Goal: Task Accomplishment & Management: Complete application form

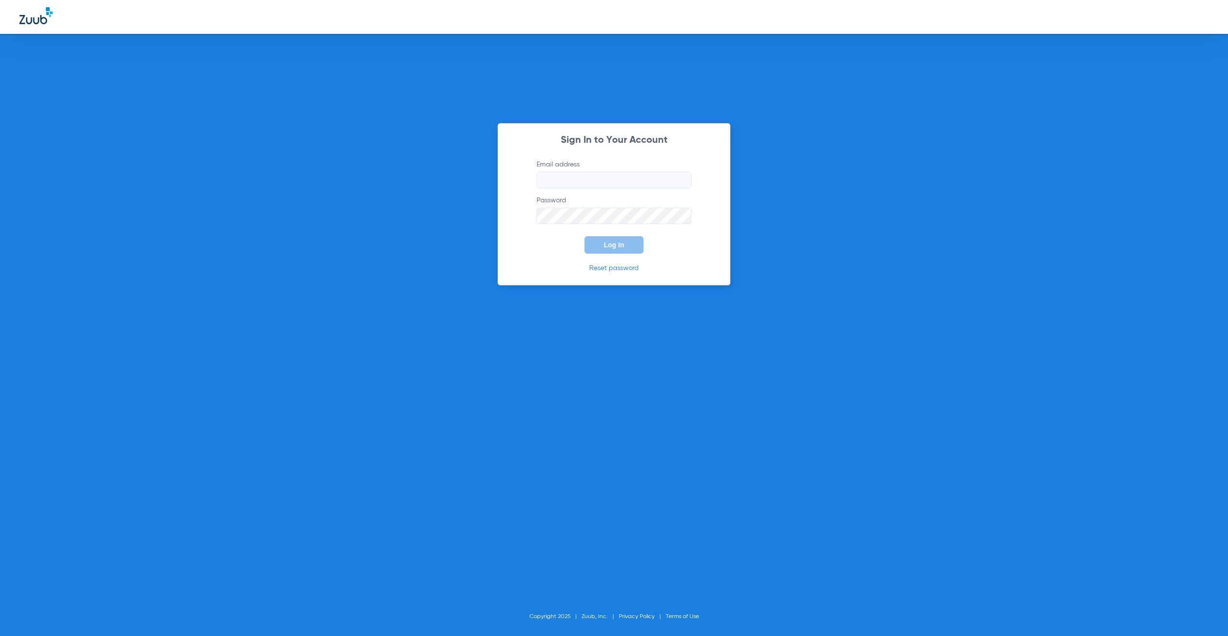
click at [608, 184] on input "Email address" at bounding box center [614, 180] width 155 height 16
type input "[PERSON_NAME][EMAIL_ADDRESS][PERSON_NAME][DOMAIN_NAME]"
click at [626, 242] on button "Log In" at bounding box center [614, 244] width 59 height 17
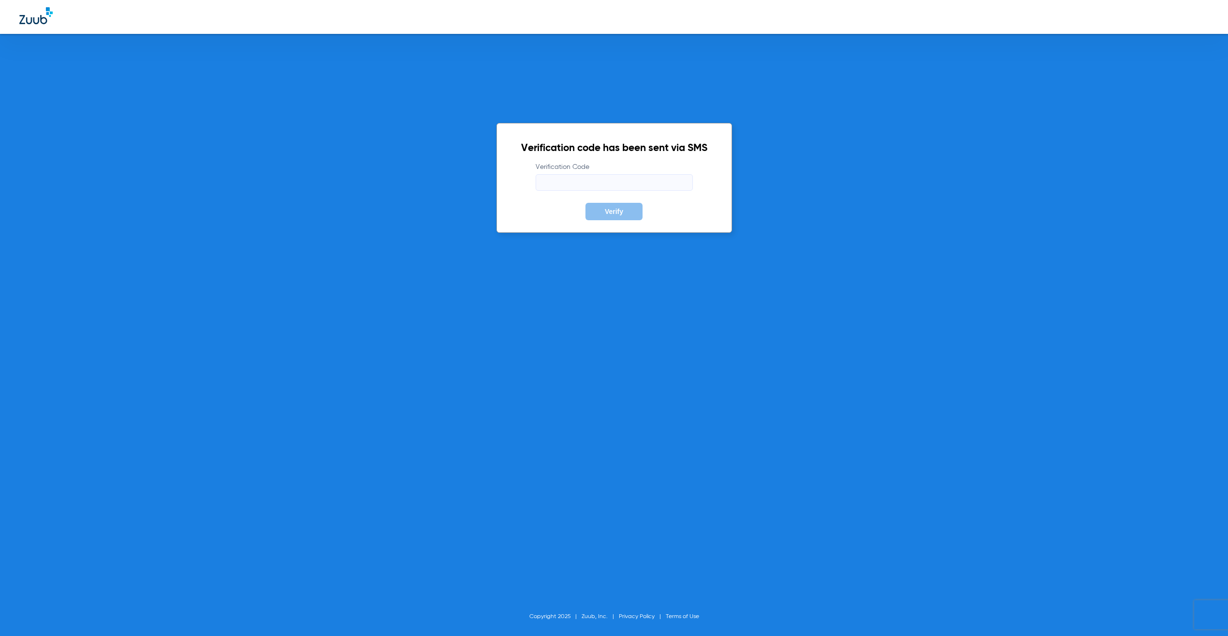
click at [597, 187] on input "Verification Code" at bounding box center [614, 182] width 157 height 16
type input "767334"
click at [586, 203] on button "Verify" at bounding box center [614, 211] width 57 height 17
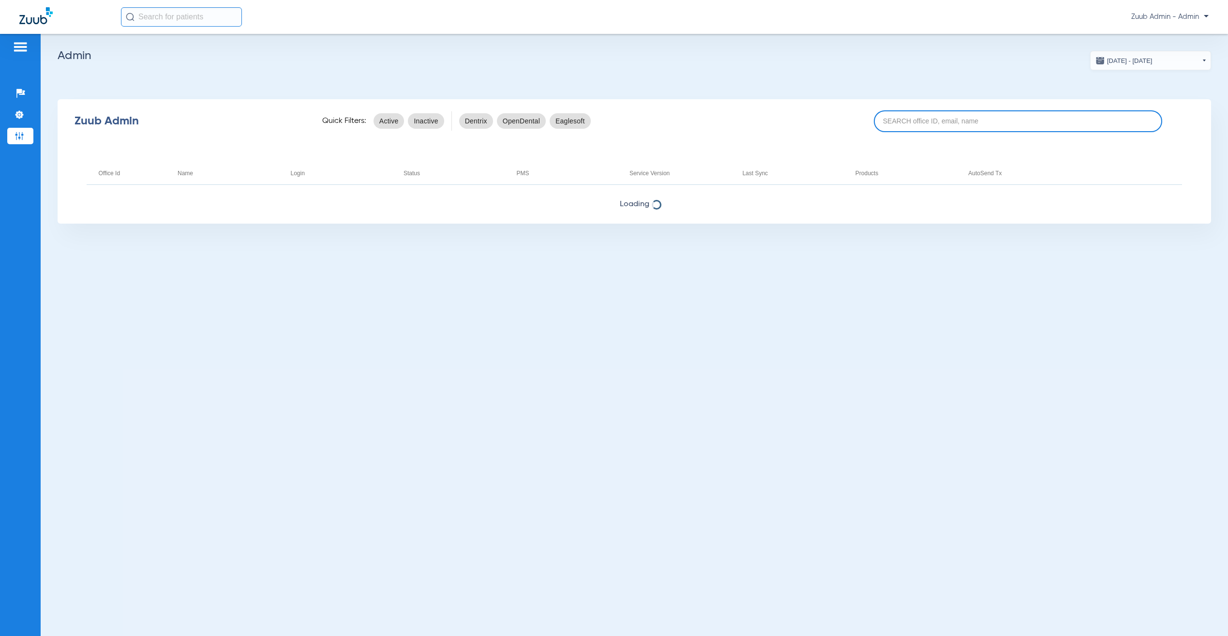
click at [908, 126] on input at bounding box center [1018, 121] width 288 height 22
paste input "17005624"
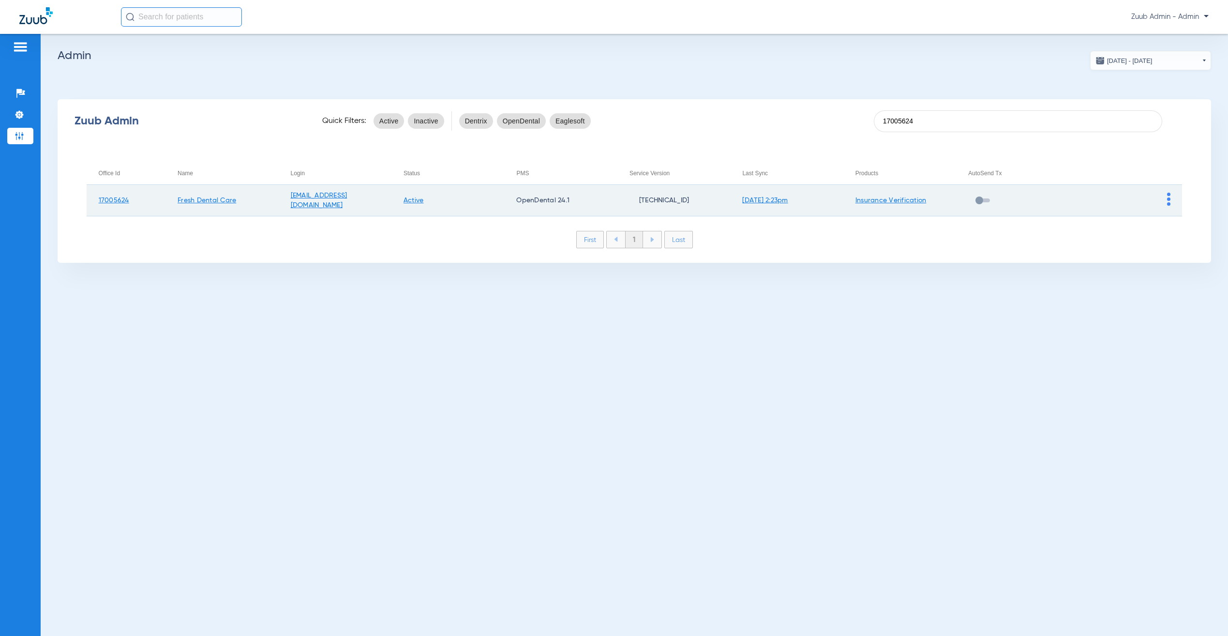
type input "17005624"
click at [1171, 196] on td at bounding box center [1126, 200] width 113 height 31
click at [1170, 196] on img at bounding box center [1168, 199] width 3 height 13
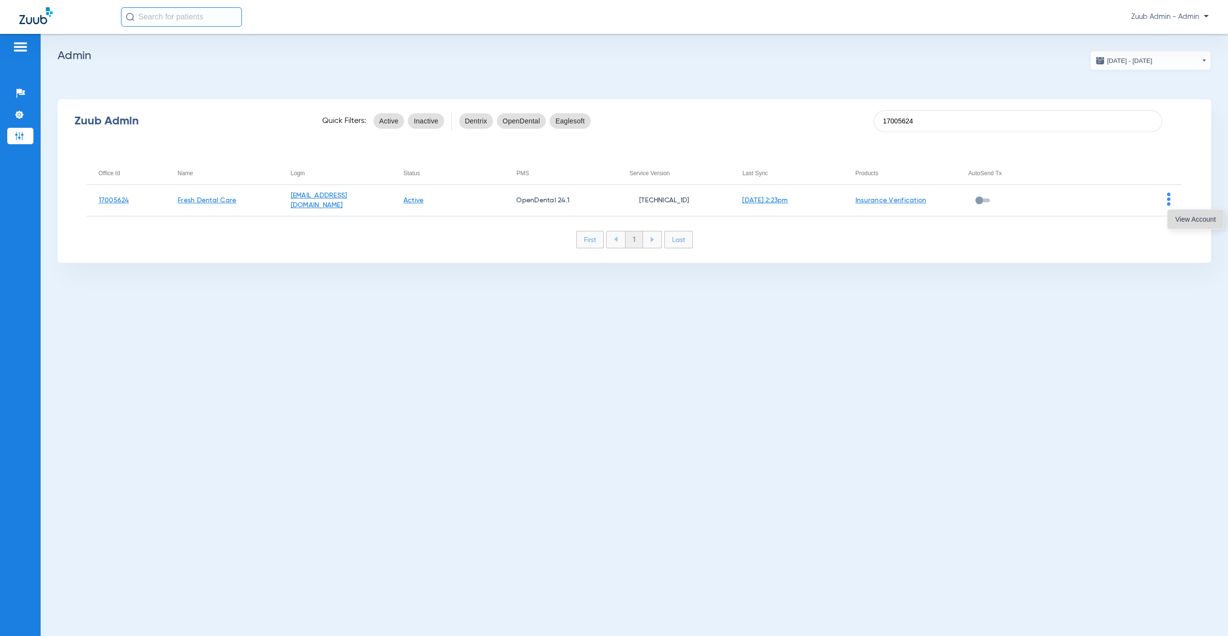
click at [1188, 213] on button "View Account" at bounding box center [1196, 219] width 56 height 19
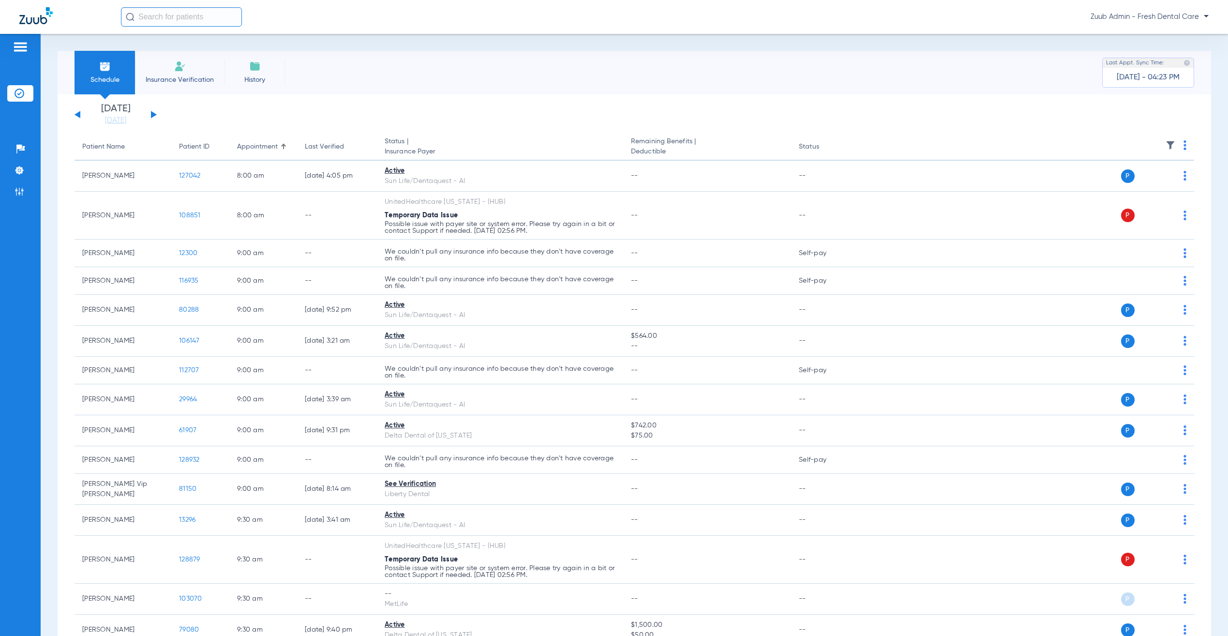
click at [102, 120] on link "[DATE]" at bounding box center [116, 121] width 58 height 10
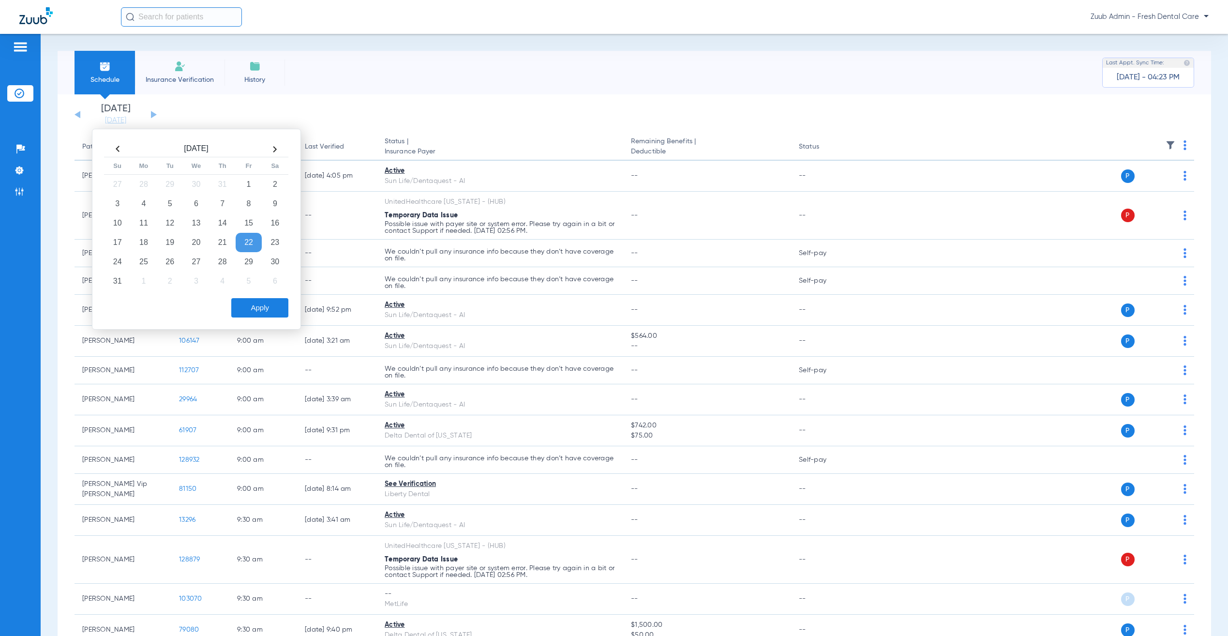
click at [138, 262] on td "25" at bounding box center [144, 261] width 26 height 19
click at [266, 316] on button "Apply" at bounding box center [259, 307] width 57 height 19
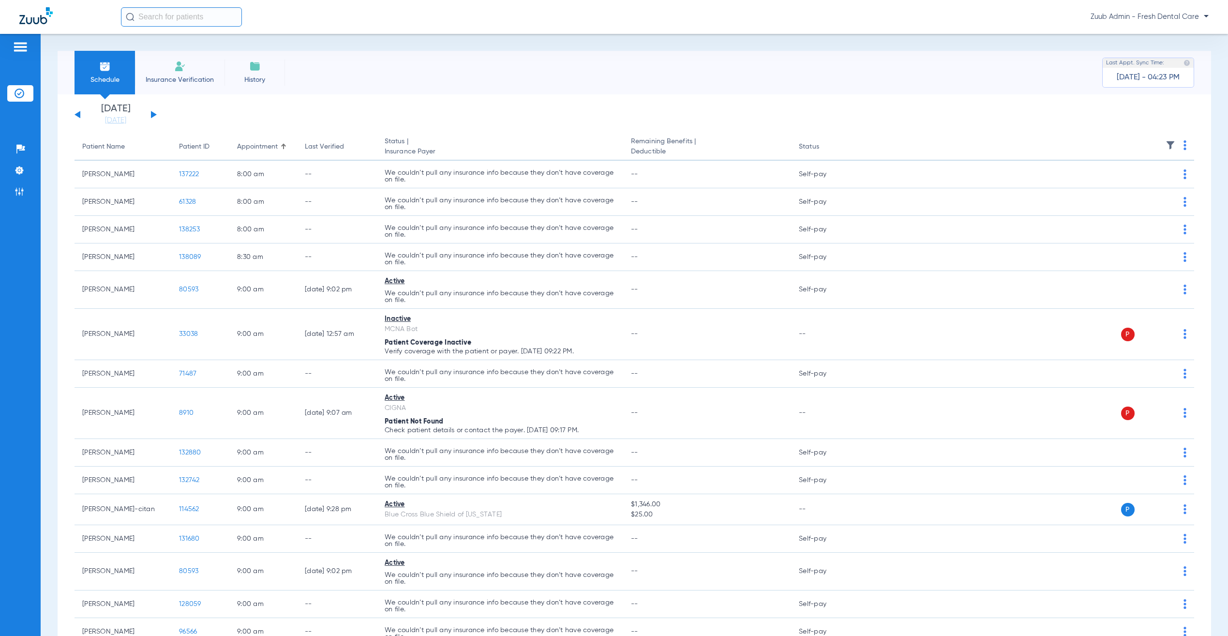
click at [1166, 141] on img at bounding box center [1171, 145] width 10 height 10
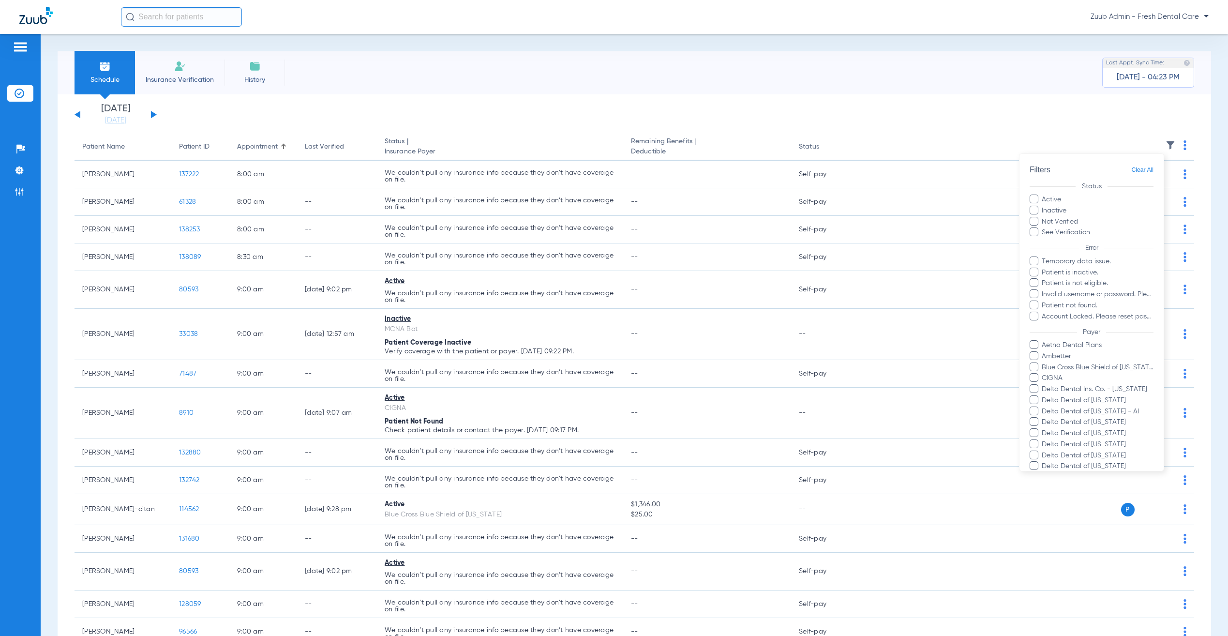
click at [1057, 528] on span "MetLife" at bounding box center [1098, 533] width 112 height 10
click at [1044, 539] on input "MetLife" at bounding box center [1044, 539] width 0 height 0
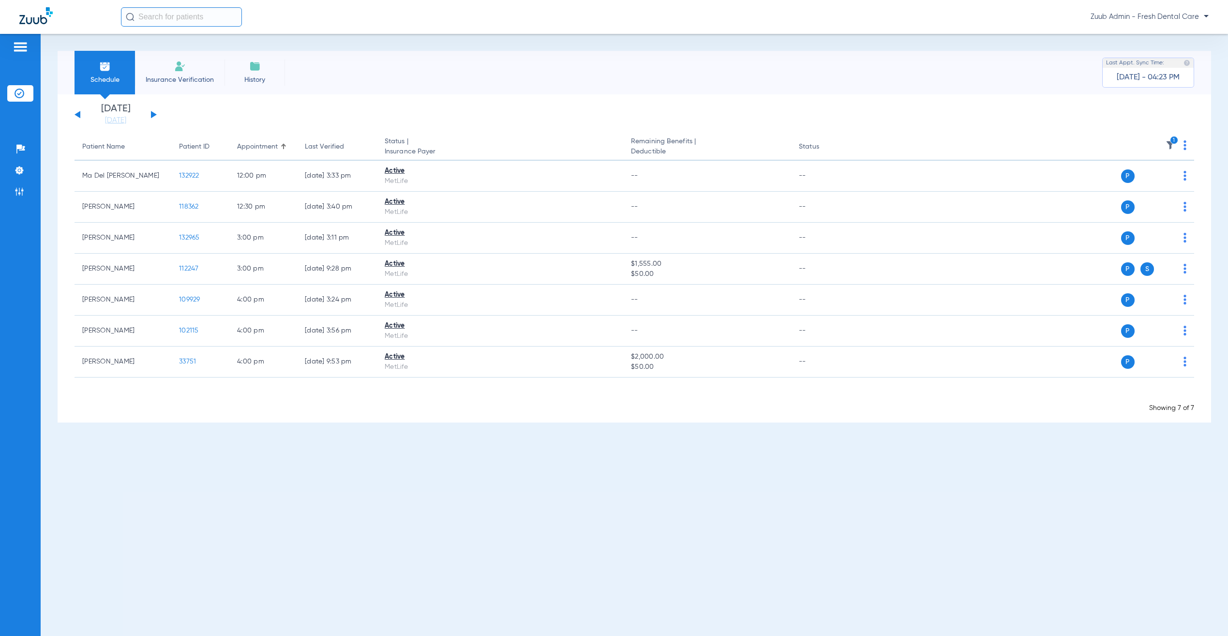
click at [577, 459] on div "Schedule Insurance Verification History Last Appt. Sync Time: [DATE] - 04:23 PM…" at bounding box center [635, 335] width 1188 height 602
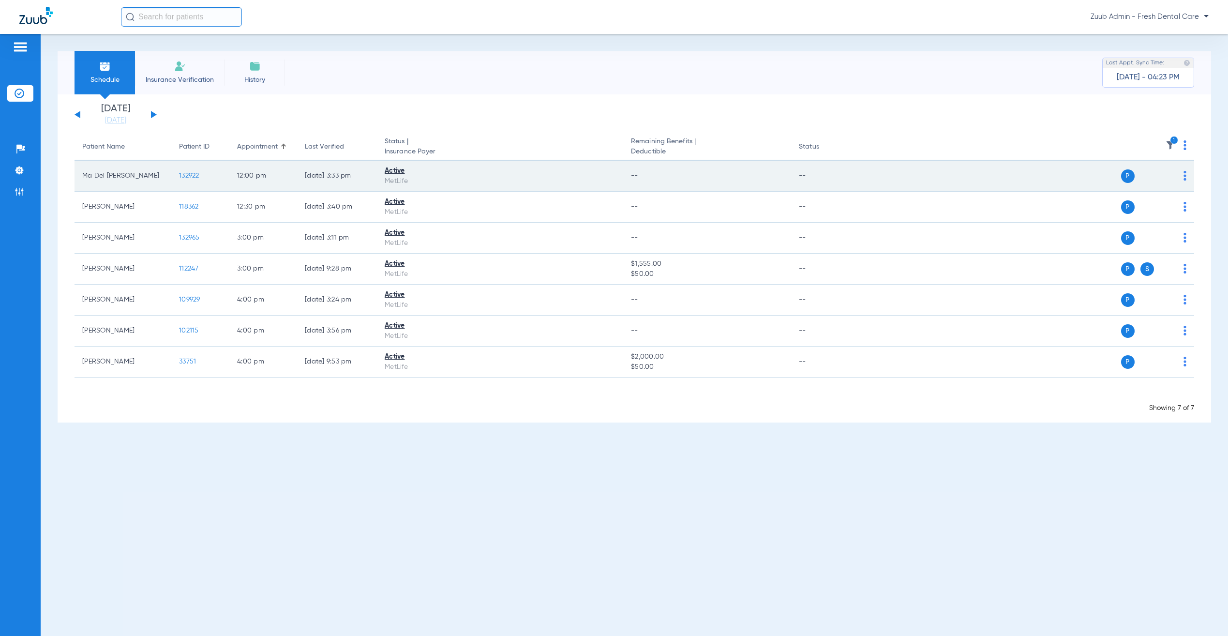
click at [187, 173] on span "132922" at bounding box center [189, 175] width 20 height 7
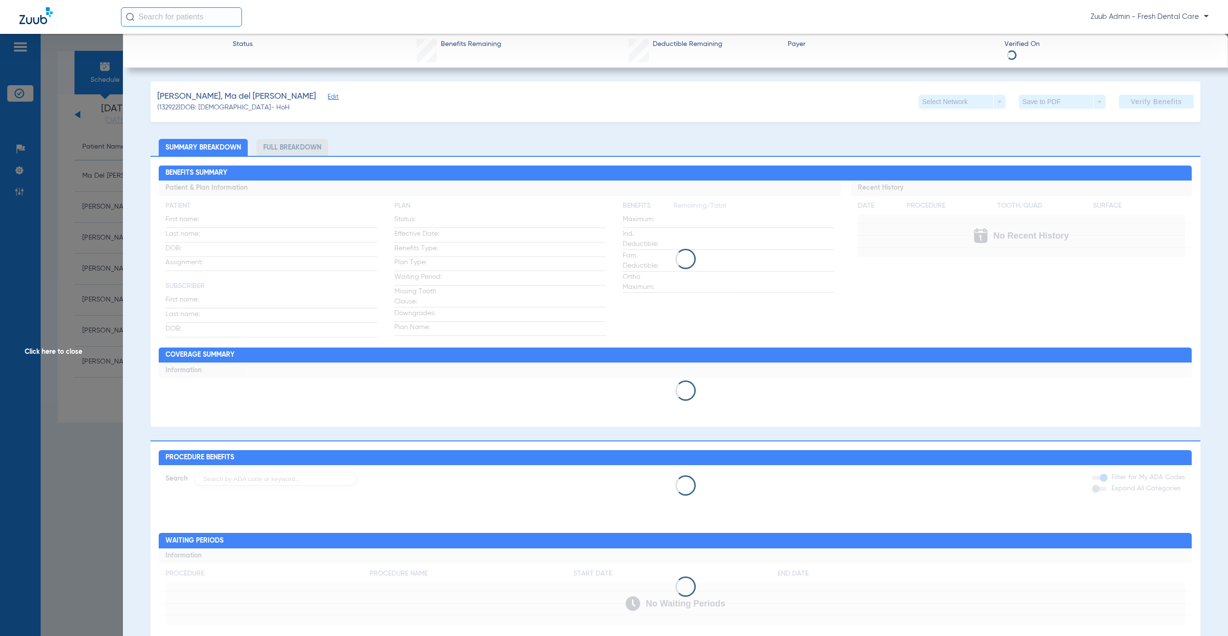
click at [328, 98] on span "Edit" at bounding box center [332, 97] width 9 height 9
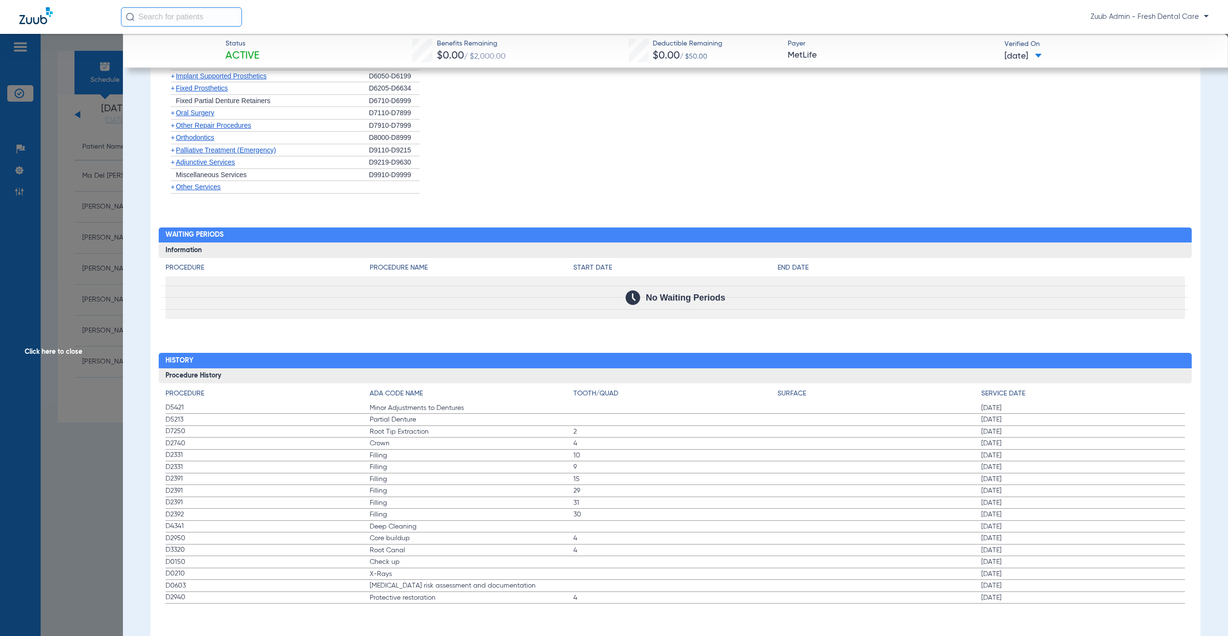
scroll to position [1410, 0]
click at [93, 249] on span "Click here to close" at bounding box center [61, 352] width 123 height 636
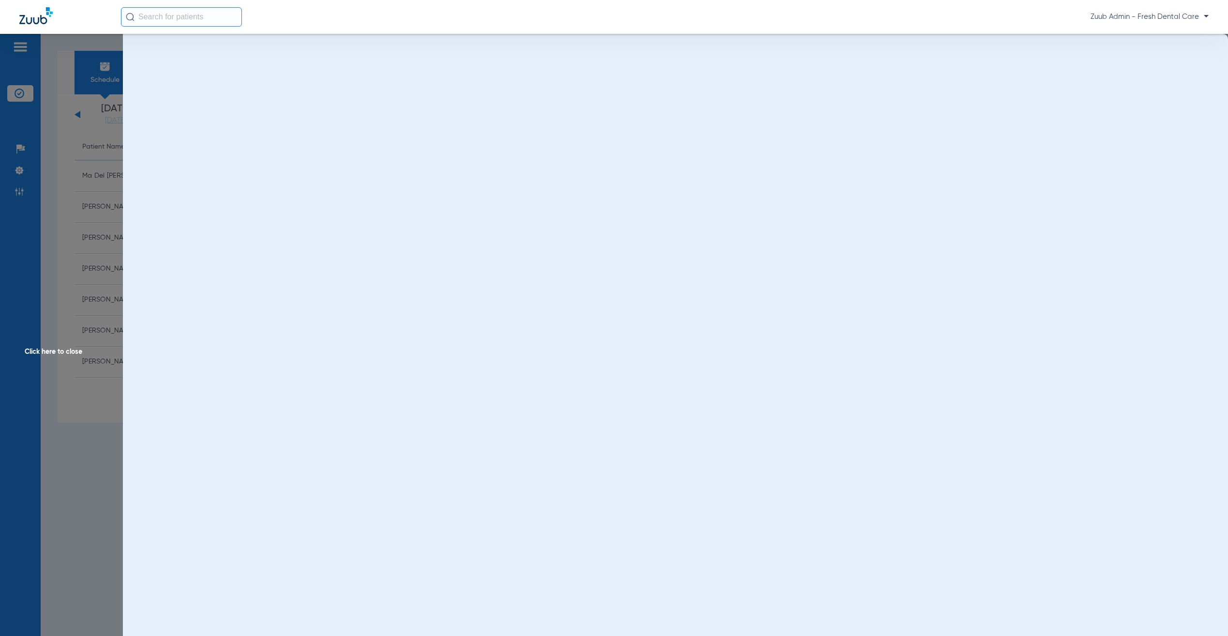
scroll to position [0, 0]
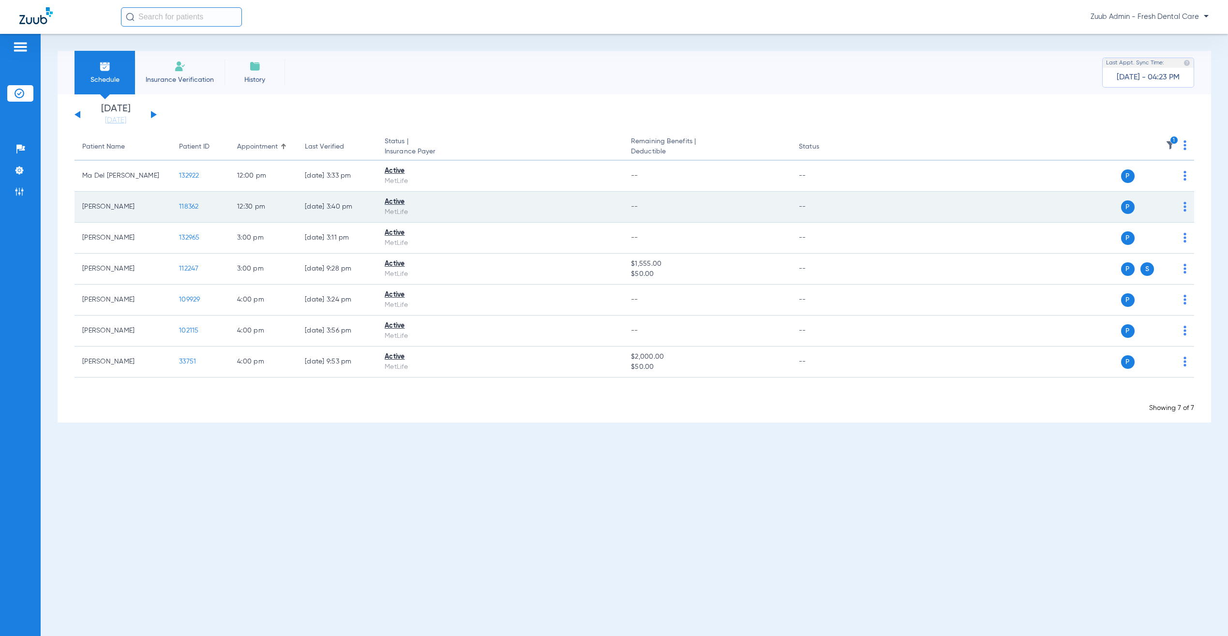
click at [193, 206] on span "118362" at bounding box center [189, 206] width 20 height 7
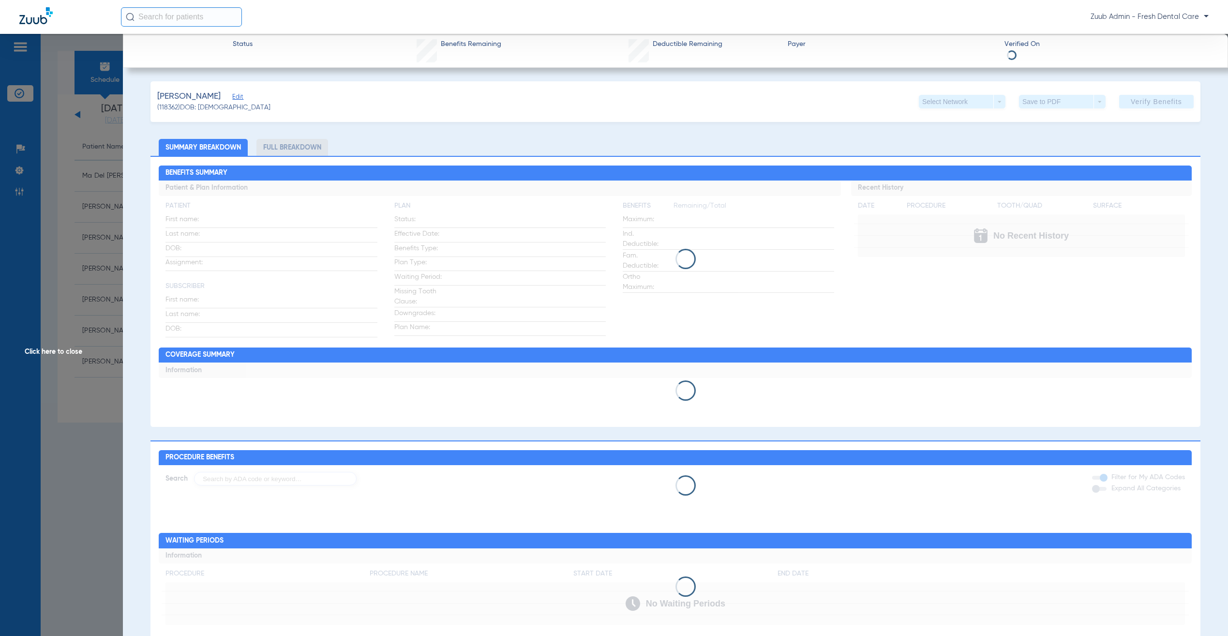
click at [234, 100] on span "Edit" at bounding box center [236, 97] width 9 height 9
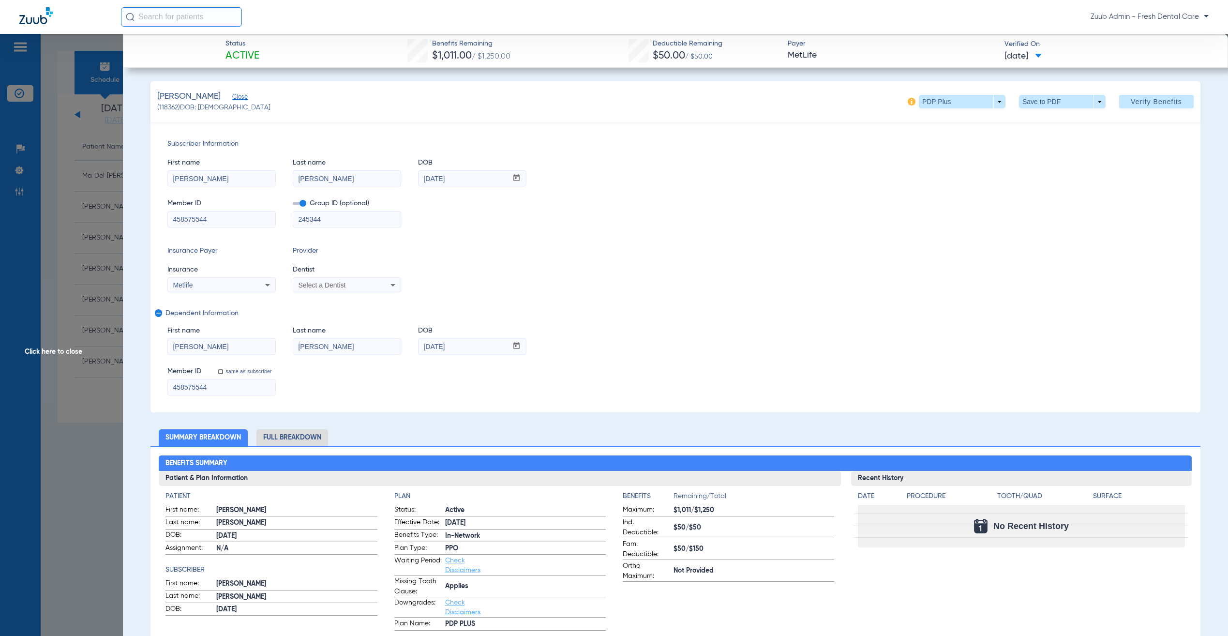
click at [60, 295] on span "Click here to close" at bounding box center [61, 352] width 123 height 636
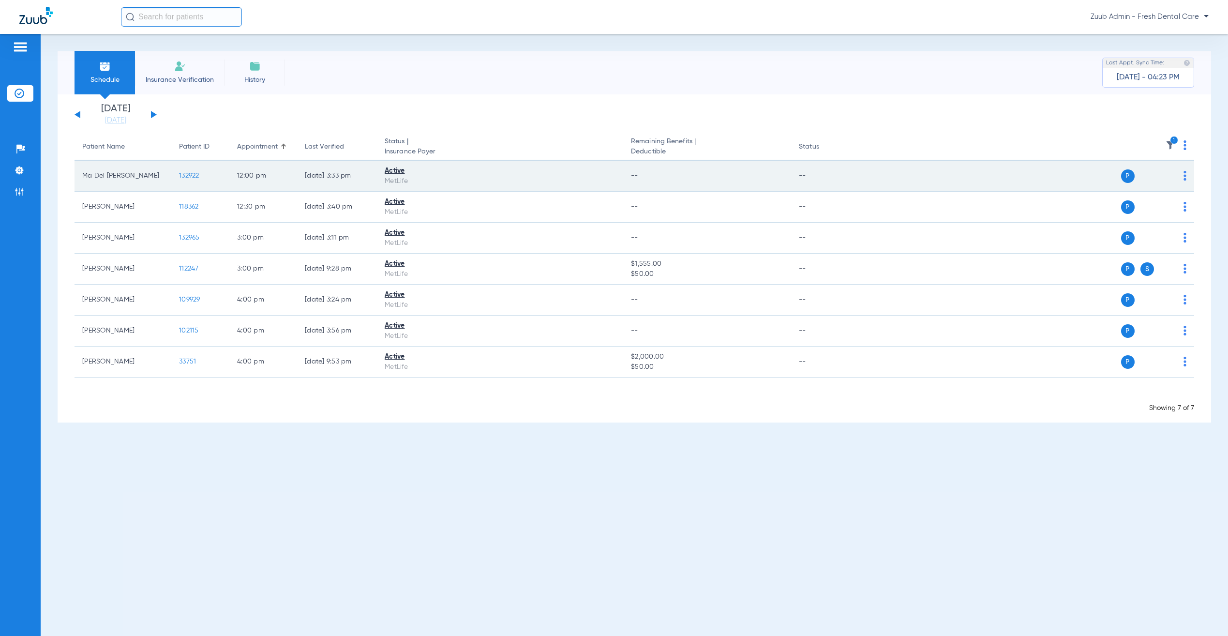
click at [185, 177] on span "132922" at bounding box center [189, 175] width 20 height 7
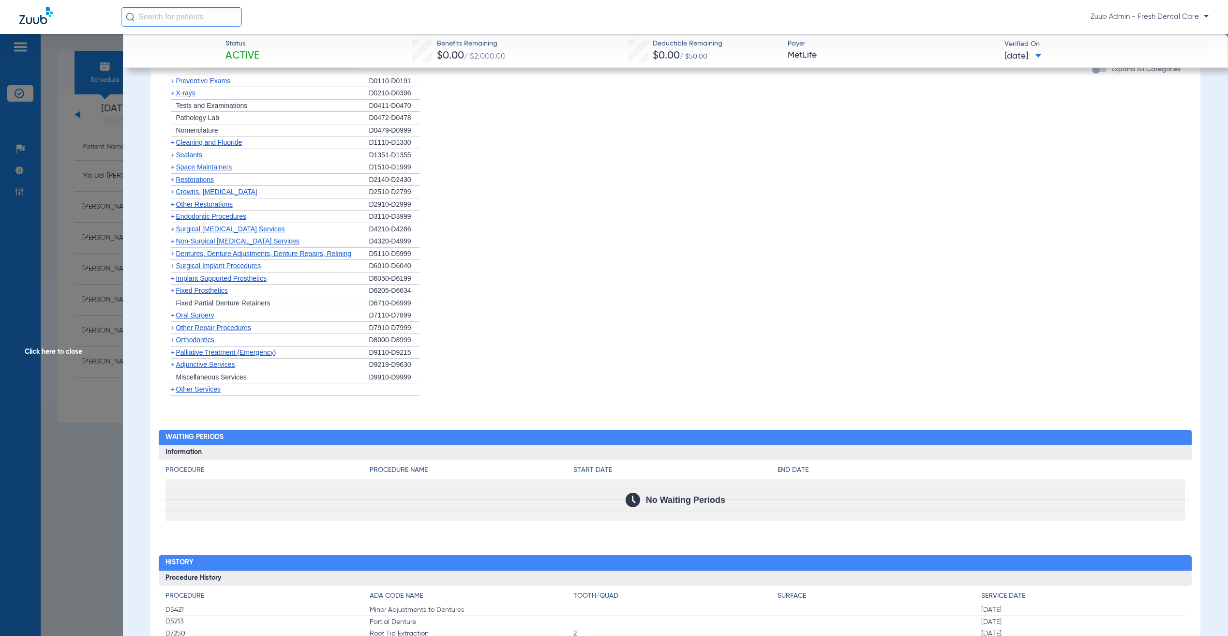
scroll to position [1221, 0]
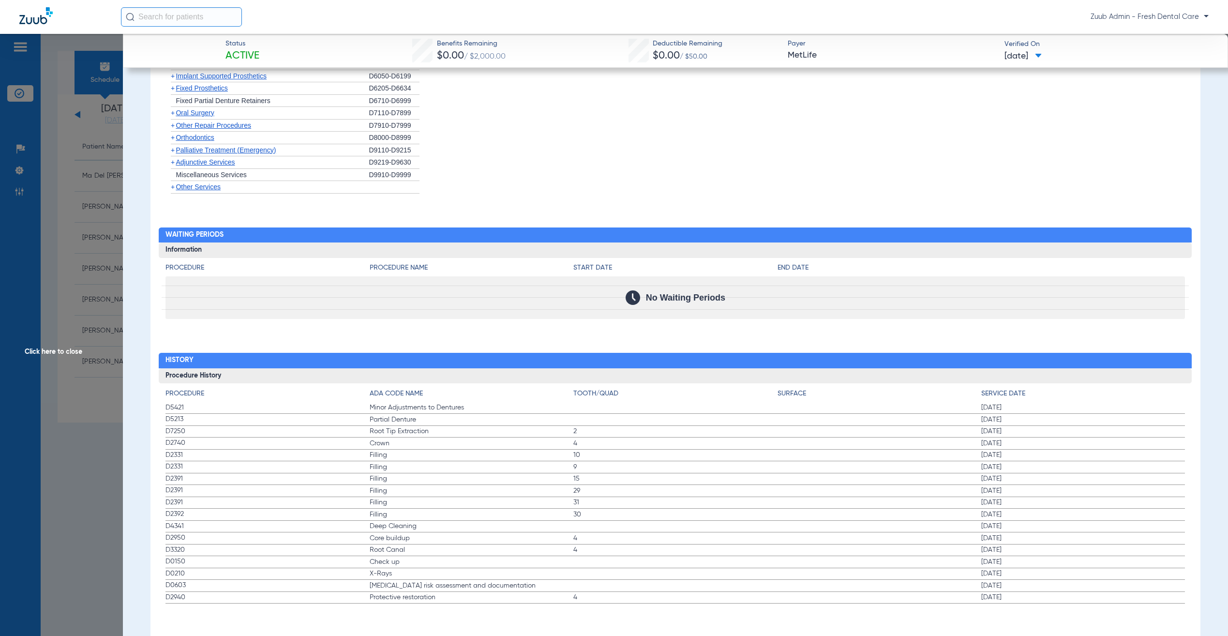
click at [91, 290] on span "Click here to close" at bounding box center [61, 352] width 123 height 636
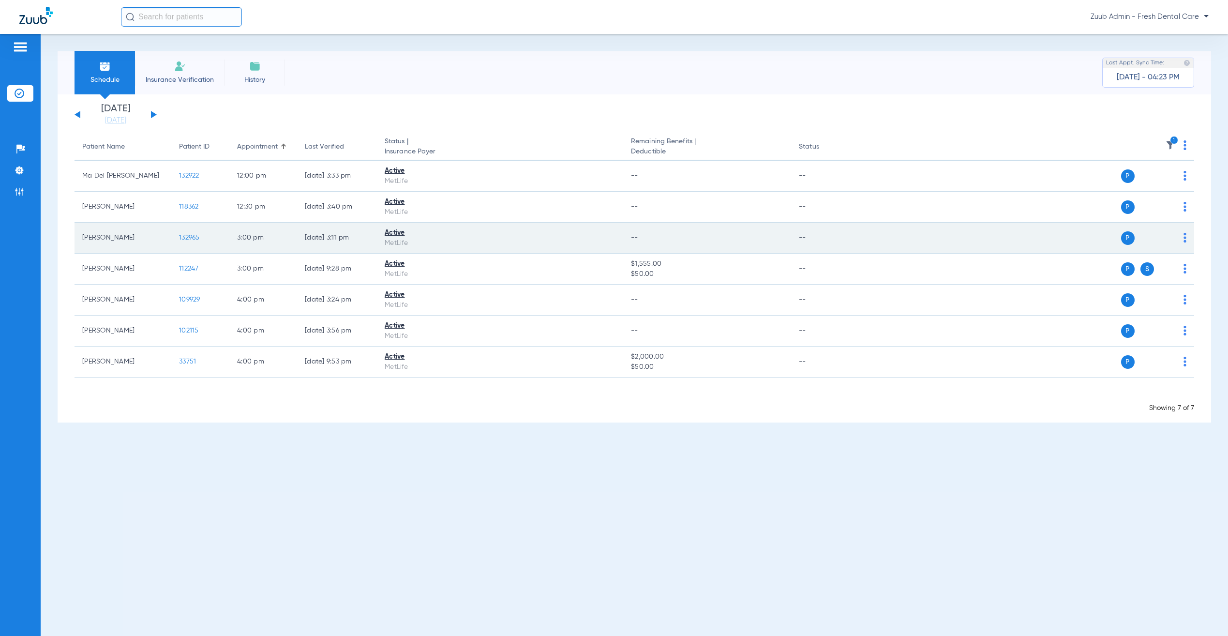
click at [189, 236] on span "132965" at bounding box center [189, 237] width 21 height 7
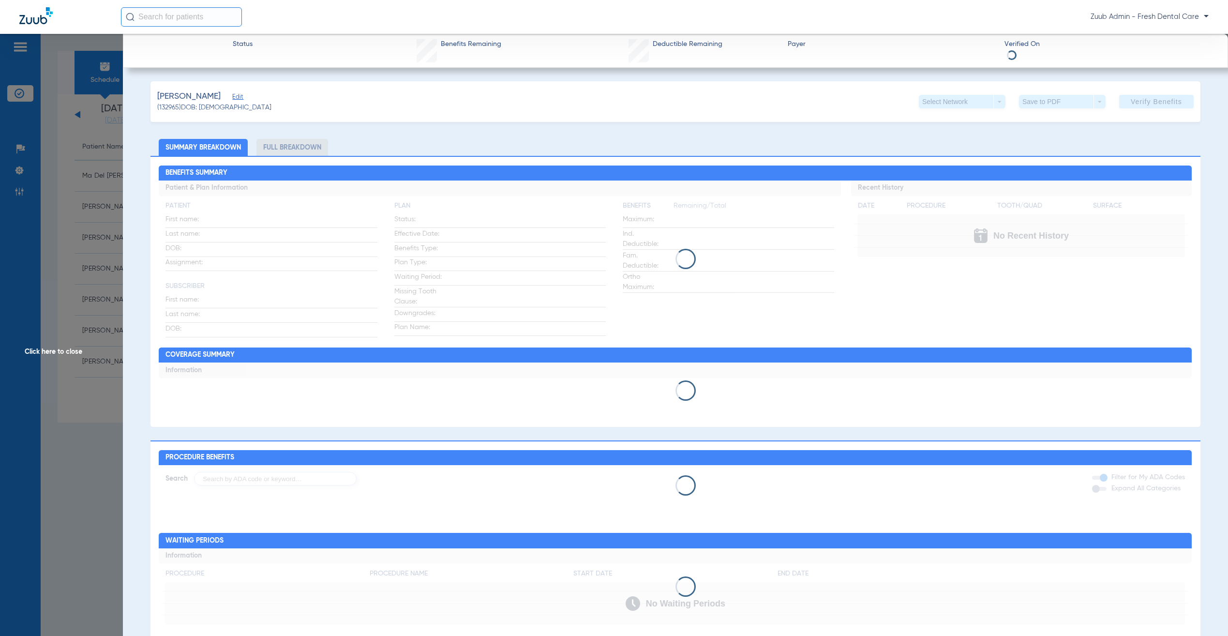
click at [241, 94] on span "Edit" at bounding box center [236, 97] width 9 height 9
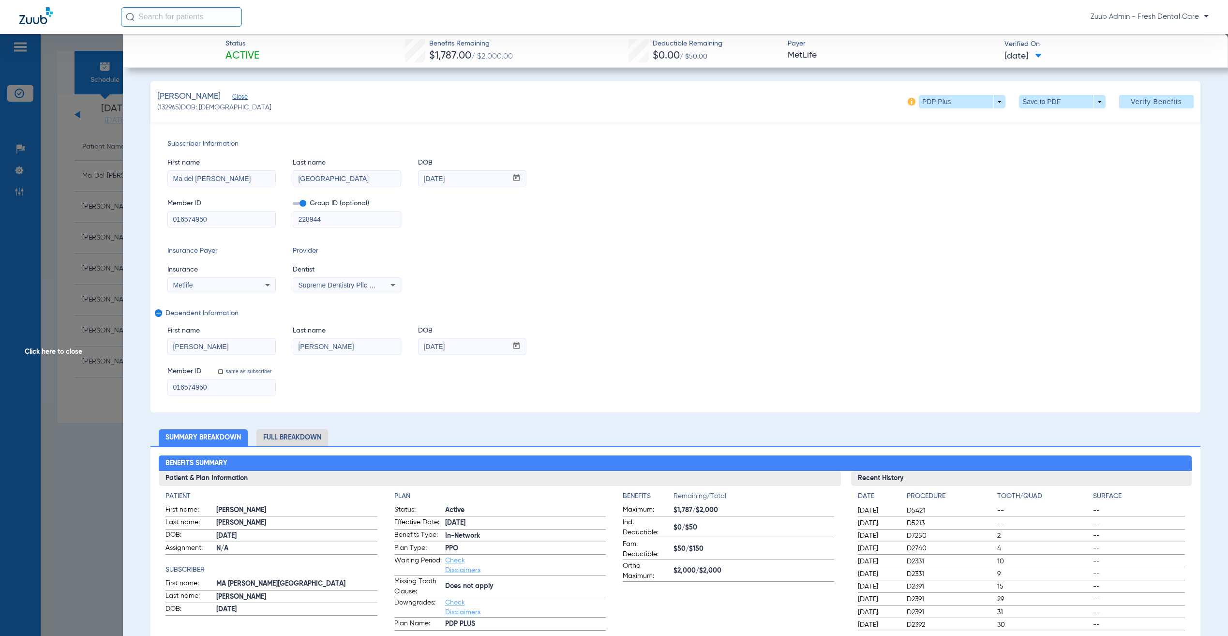
click at [91, 243] on span "Click here to close" at bounding box center [61, 352] width 123 height 636
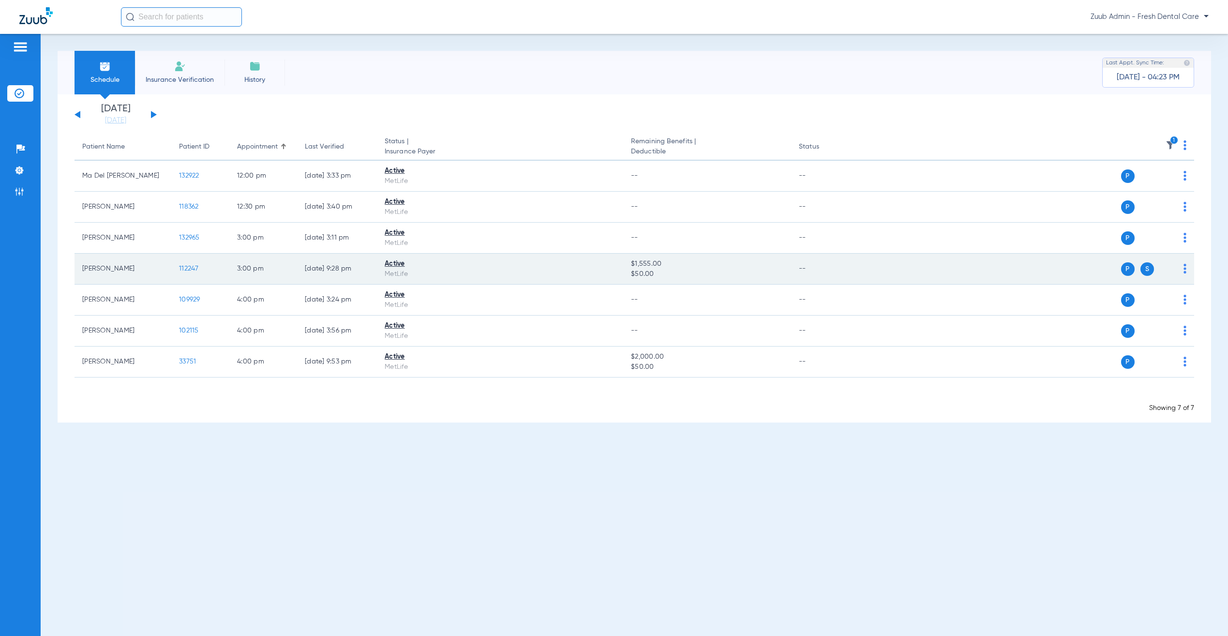
click at [188, 266] on span "112247" at bounding box center [189, 268] width 20 height 7
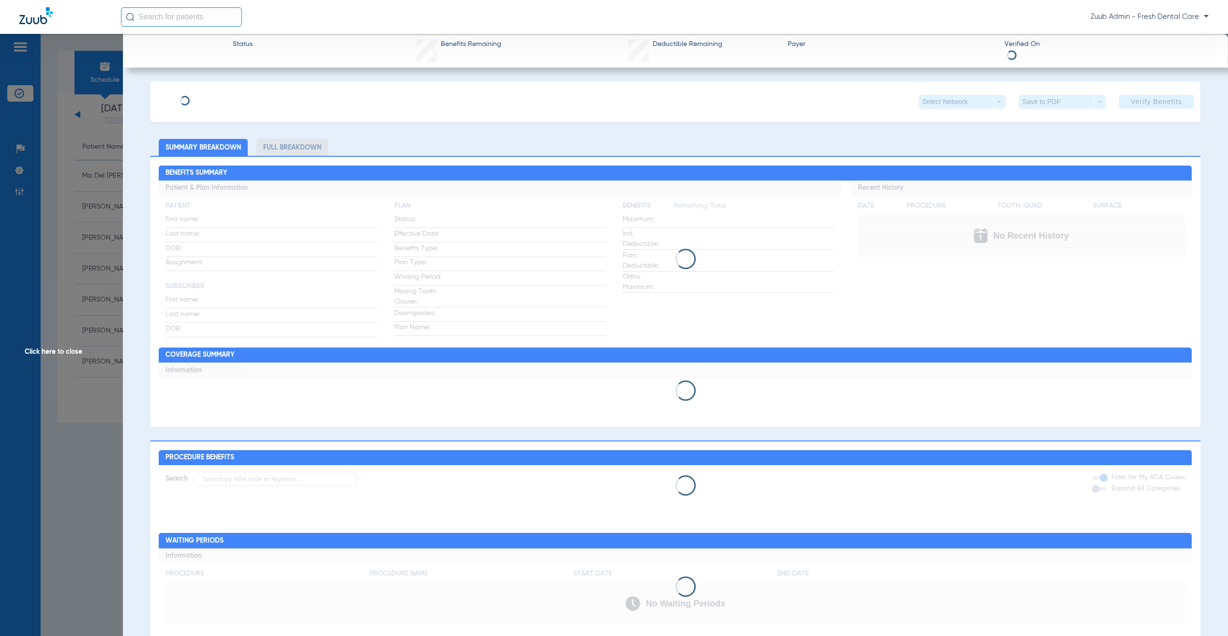
type input "[PERSON_NAME]"
type input "[DATE]"
type input "633521854"
type input "5948105"
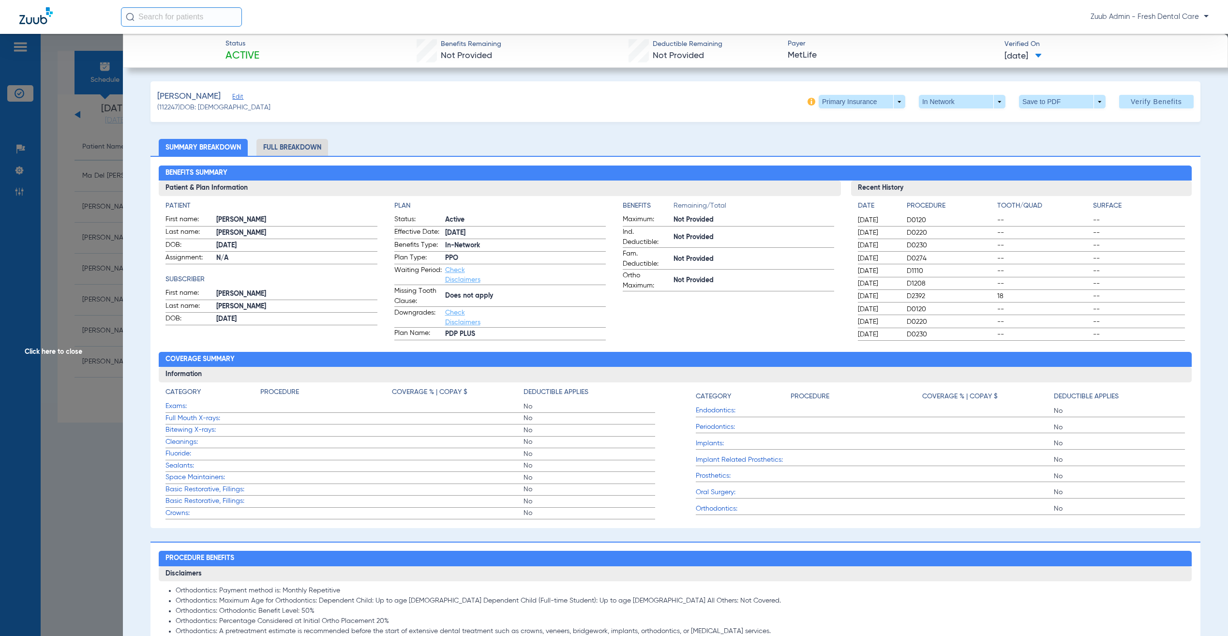
click at [232, 97] on span "Edit" at bounding box center [236, 97] width 9 height 9
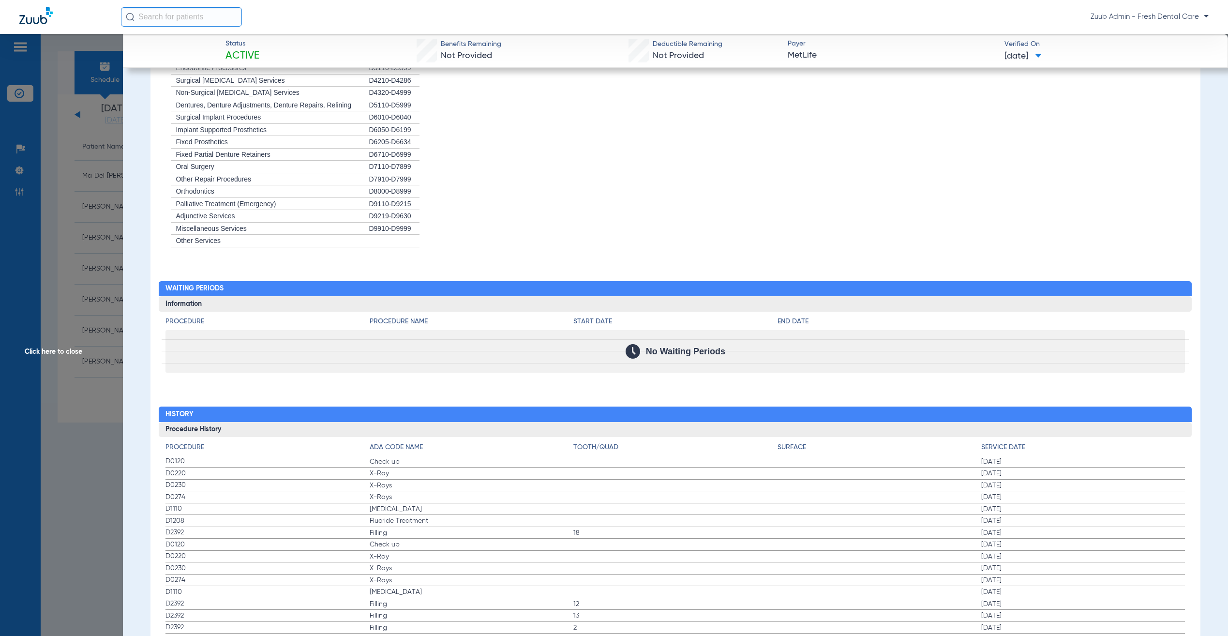
scroll to position [1217, 0]
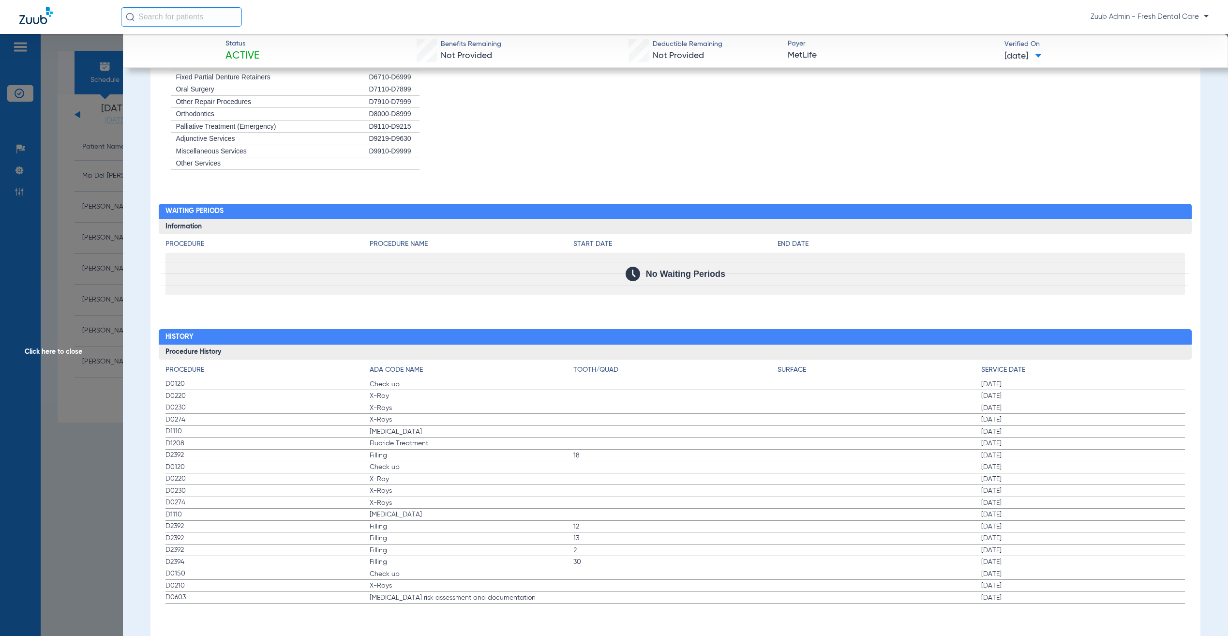
click at [54, 307] on span "Click here to close" at bounding box center [61, 352] width 123 height 636
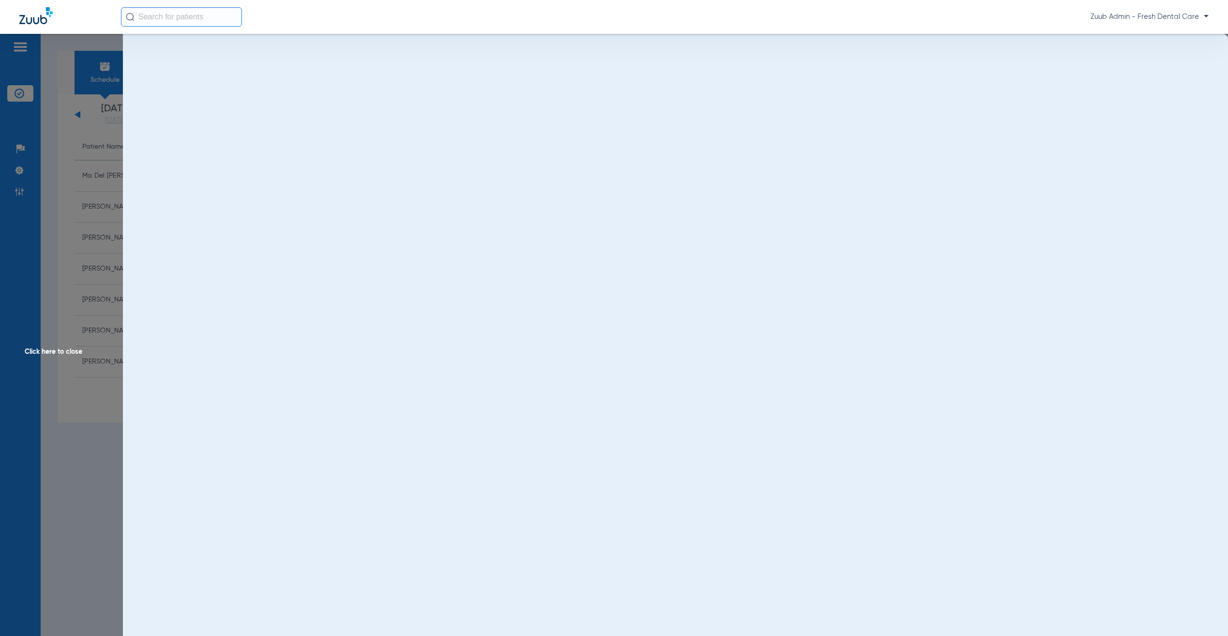
scroll to position [0, 0]
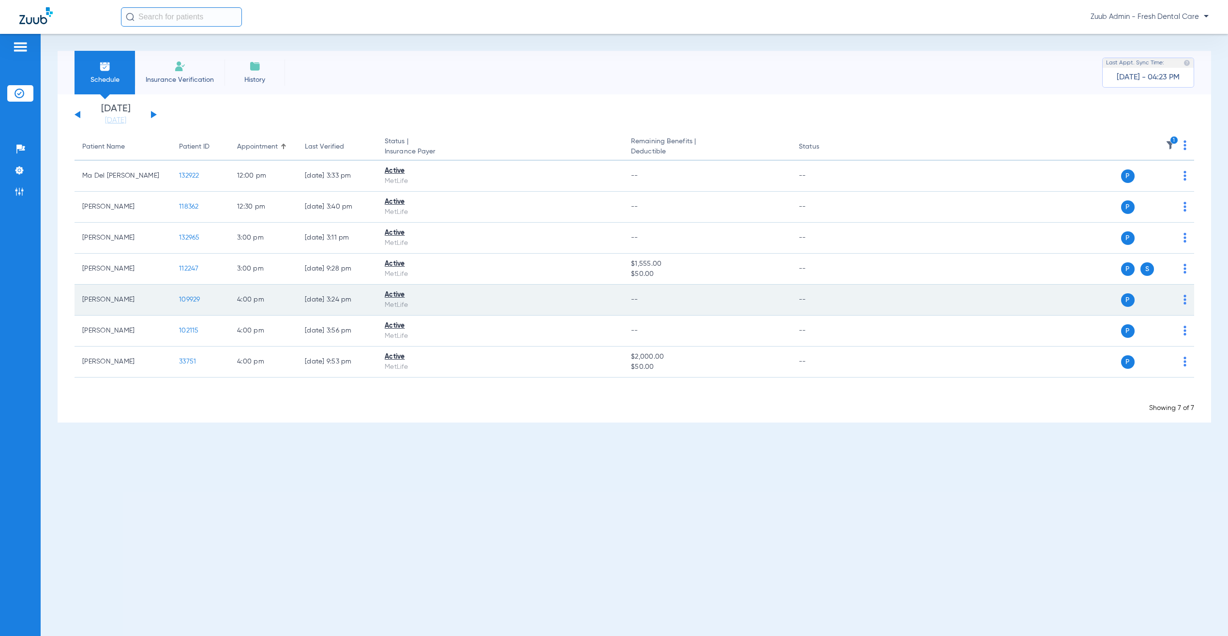
click at [190, 300] on span "109929" at bounding box center [189, 299] width 21 height 7
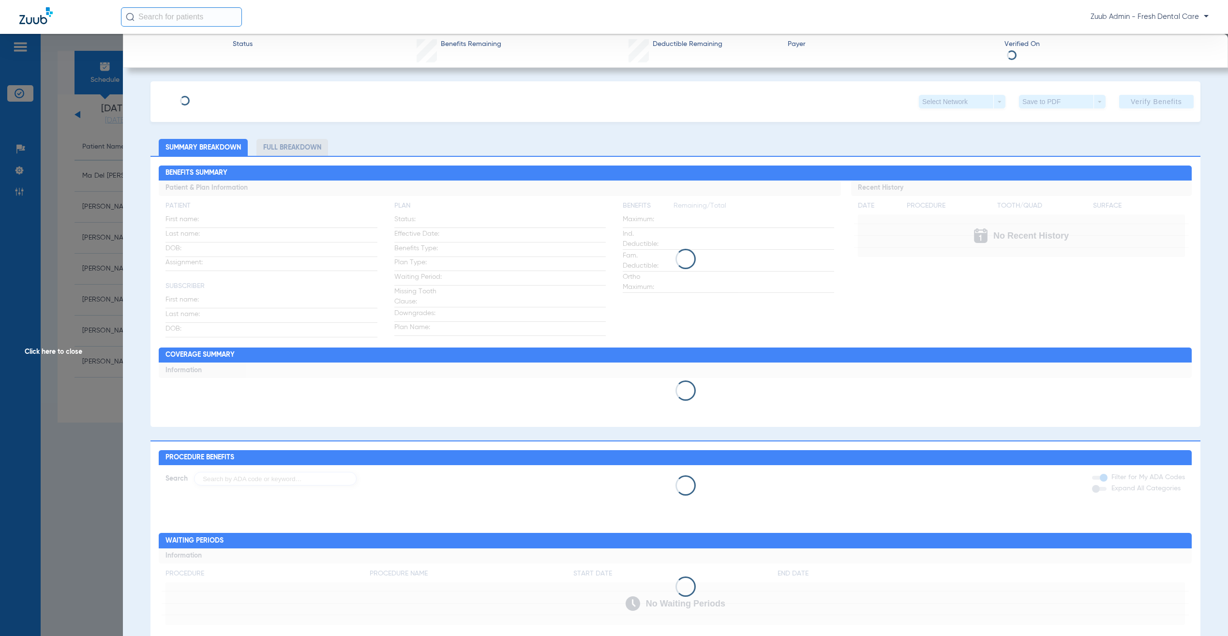
click at [58, 266] on span "Click here to close" at bounding box center [61, 352] width 123 height 636
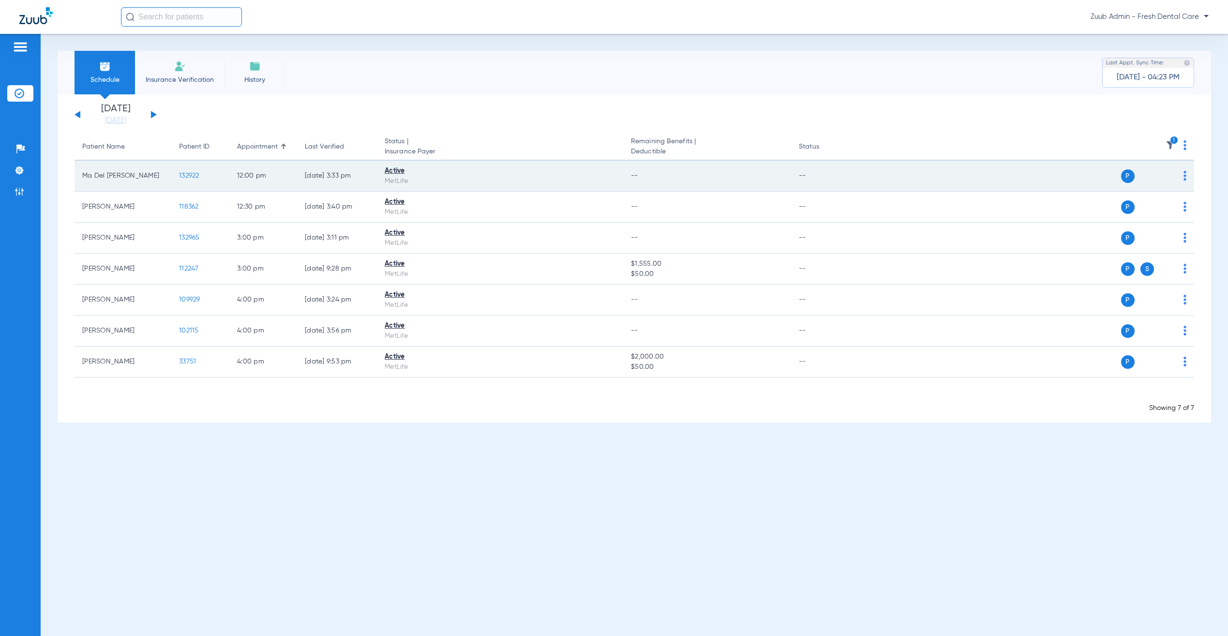
click at [188, 172] on span "132922" at bounding box center [189, 175] width 20 height 7
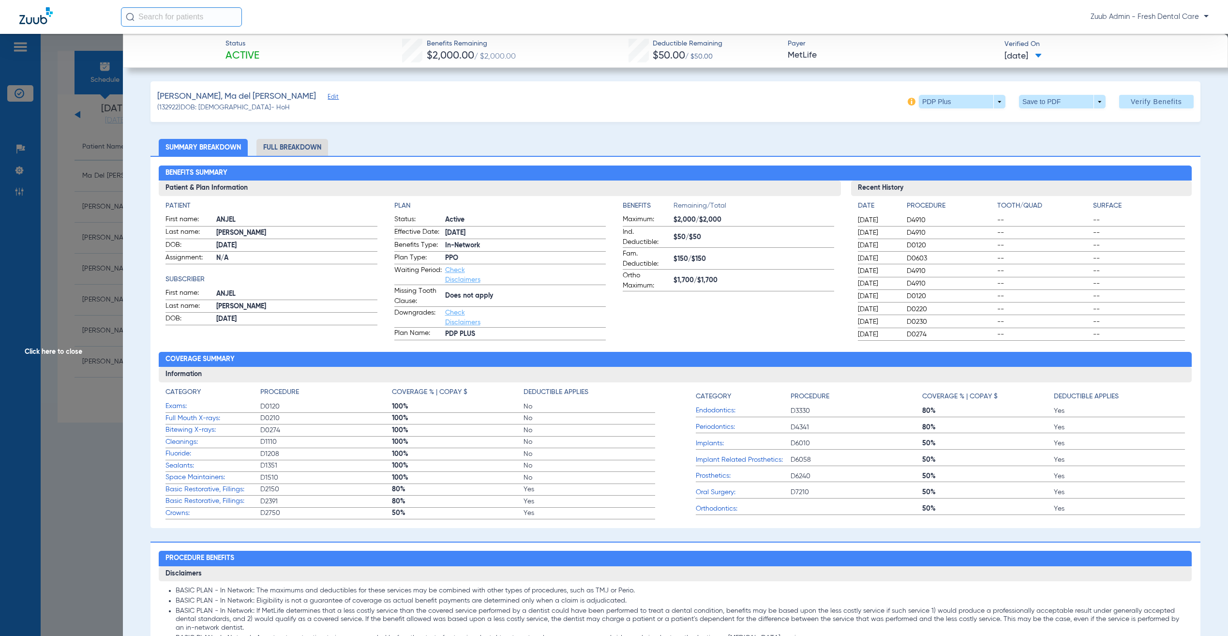
click at [76, 175] on span "Click here to close" at bounding box center [61, 352] width 123 height 636
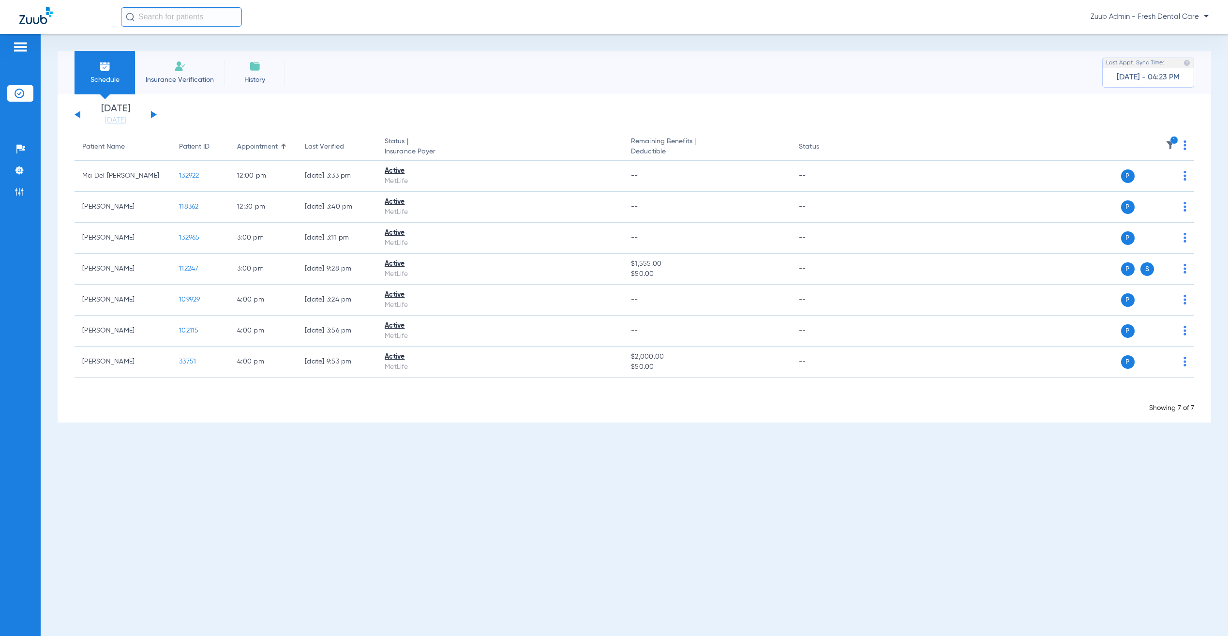
click at [152, 116] on button at bounding box center [154, 114] width 6 height 7
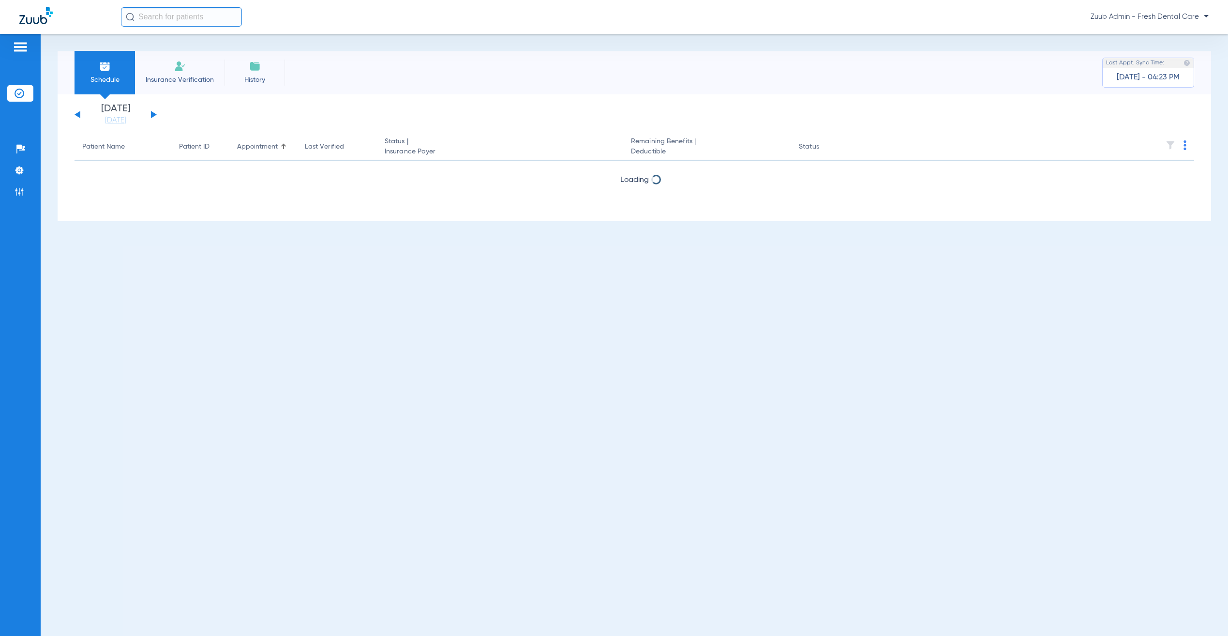
click at [79, 116] on button at bounding box center [78, 114] width 6 height 7
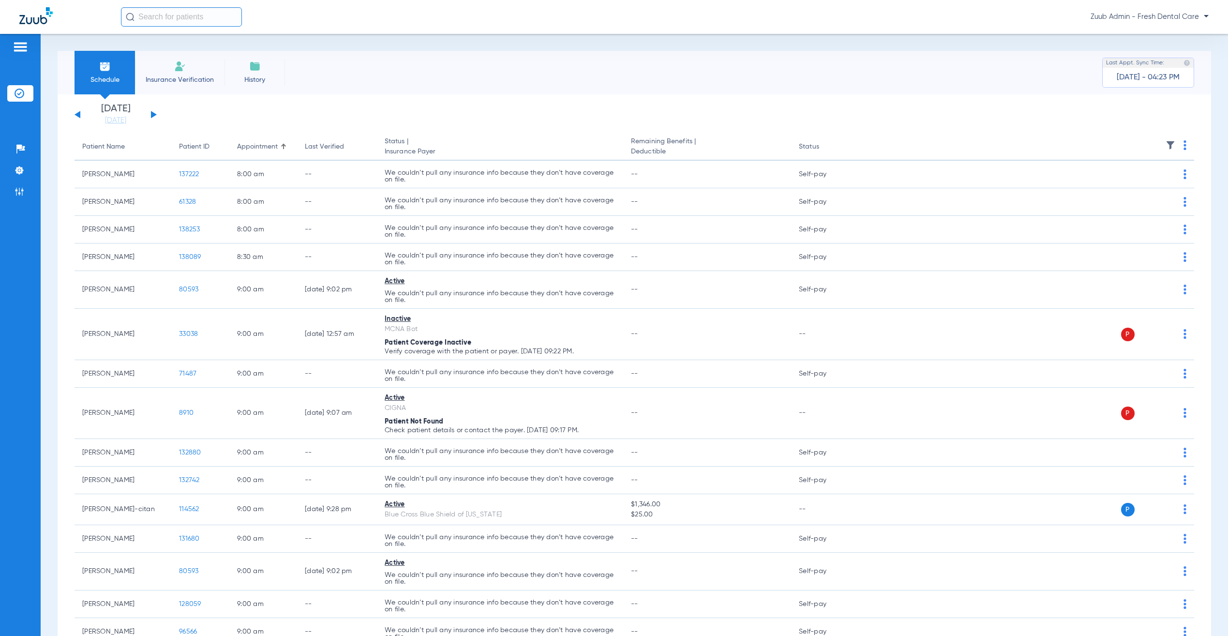
click at [1166, 142] on img at bounding box center [1171, 145] width 10 height 10
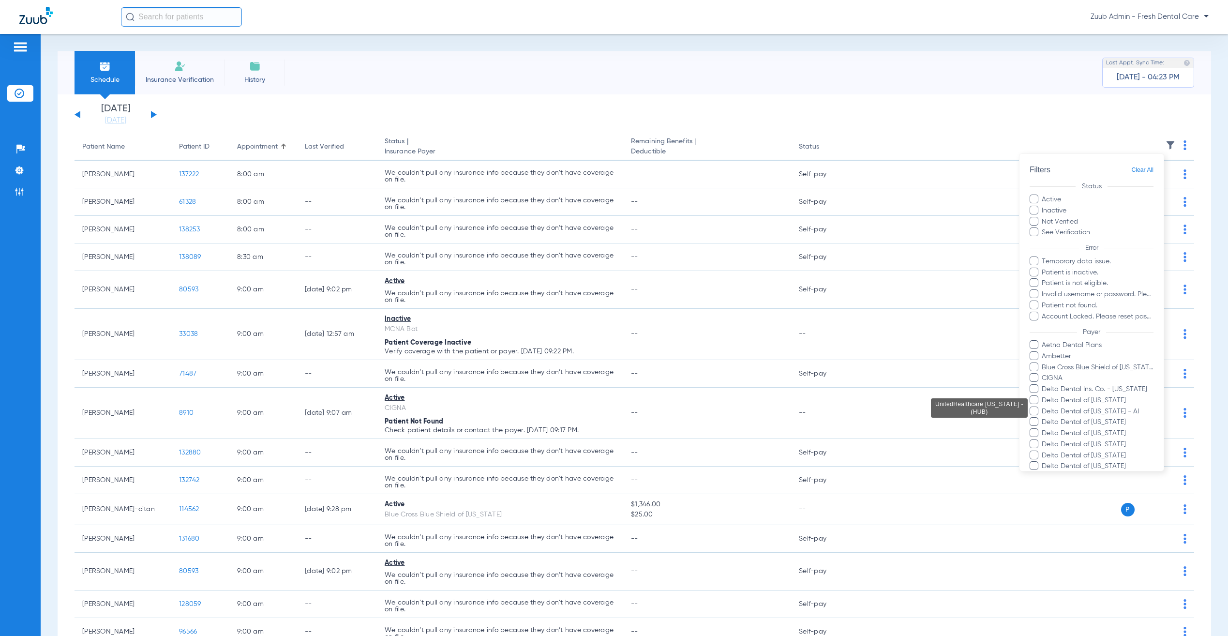
click at [1052, 528] on span "MetLife" at bounding box center [1098, 533] width 112 height 10
click at [1044, 539] on input "MetLife" at bounding box center [1044, 539] width 0 height 0
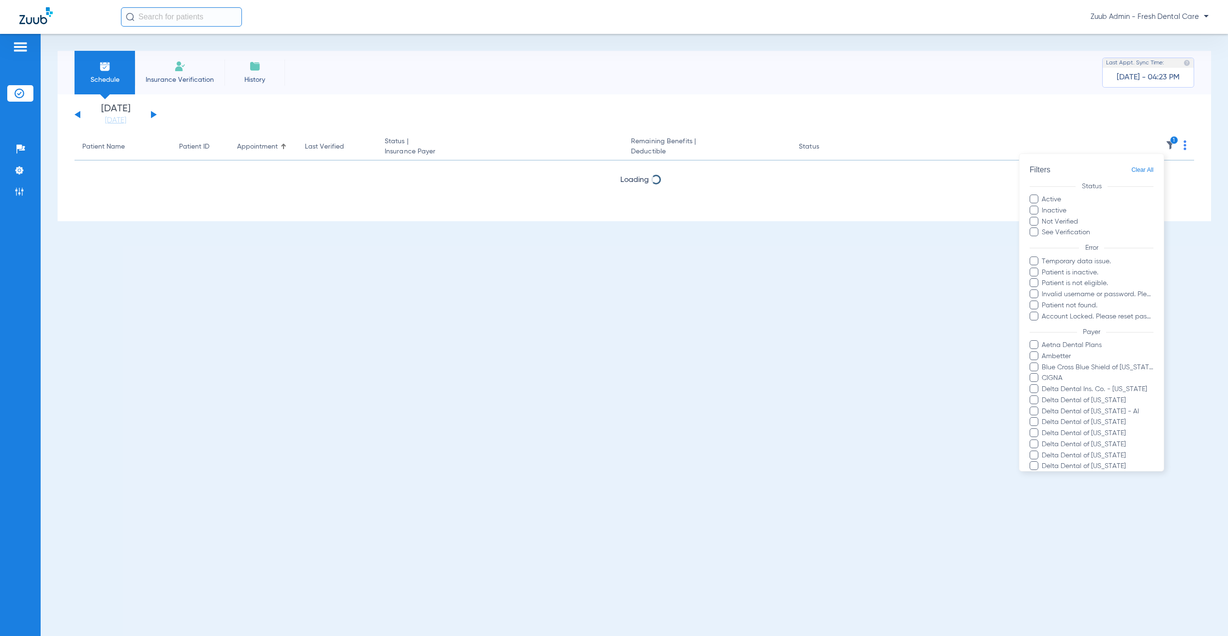
scroll to position [343, 0]
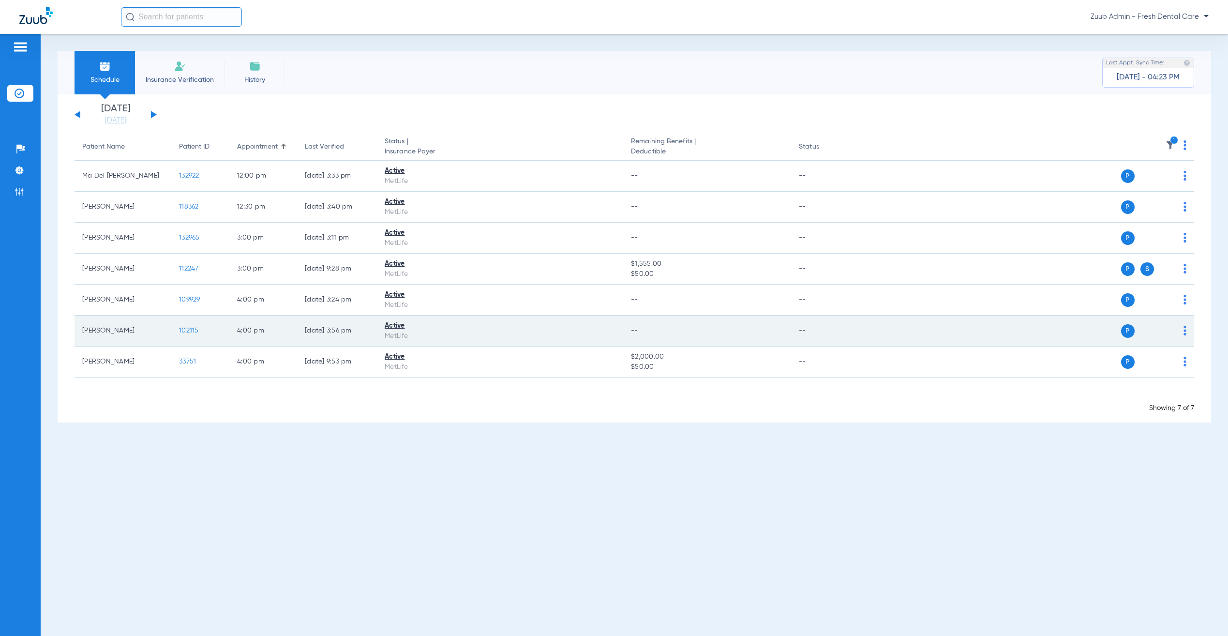
click at [191, 331] on span "102115" at bounding box center [189, 330] width 20 height 7
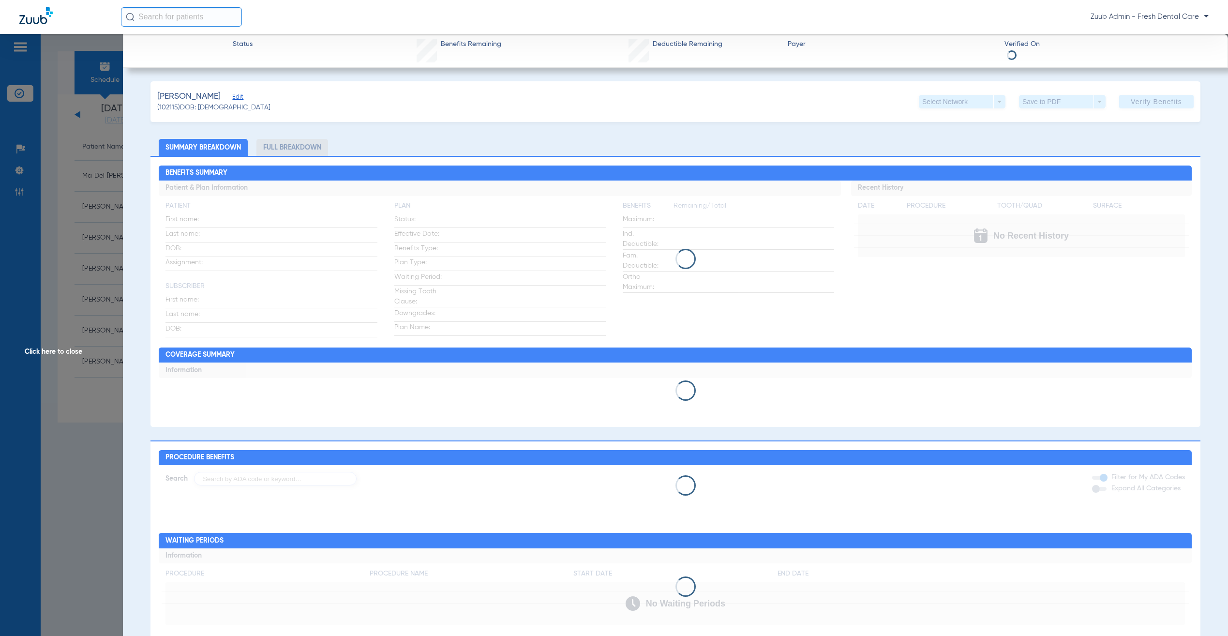
type input "[PERSON_NAME]"
type input "[DATE]"
type input "592190945"
type input "315557"
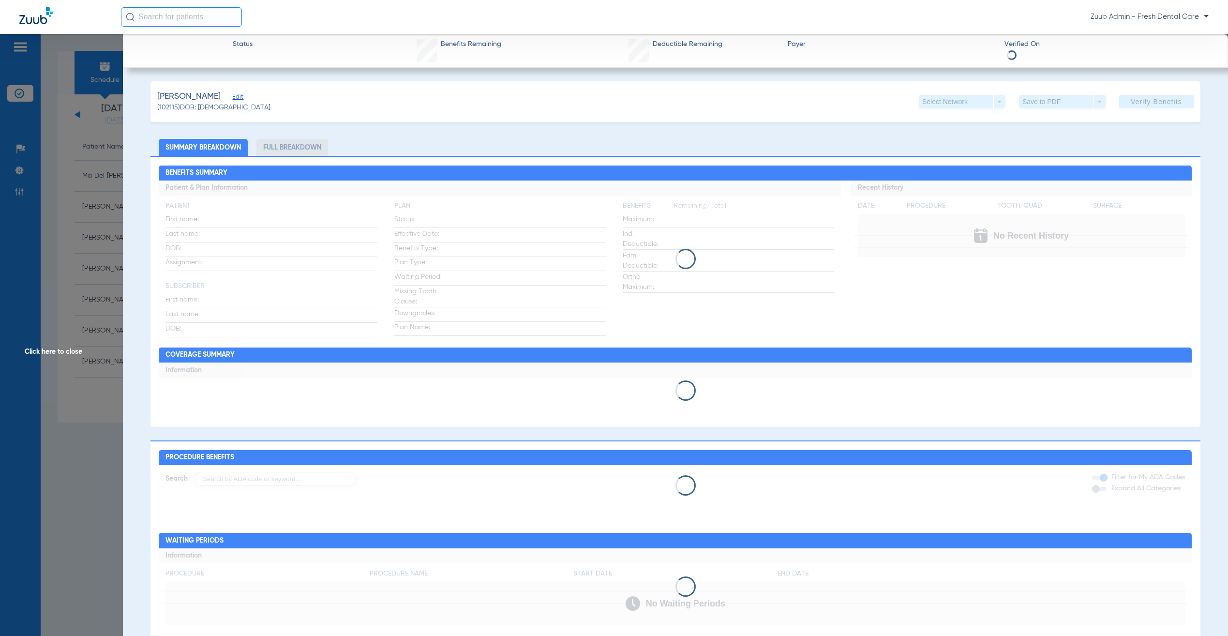
click at [241, 95] on span "Edit" at bounding box center [236, 97] width 9 height 9
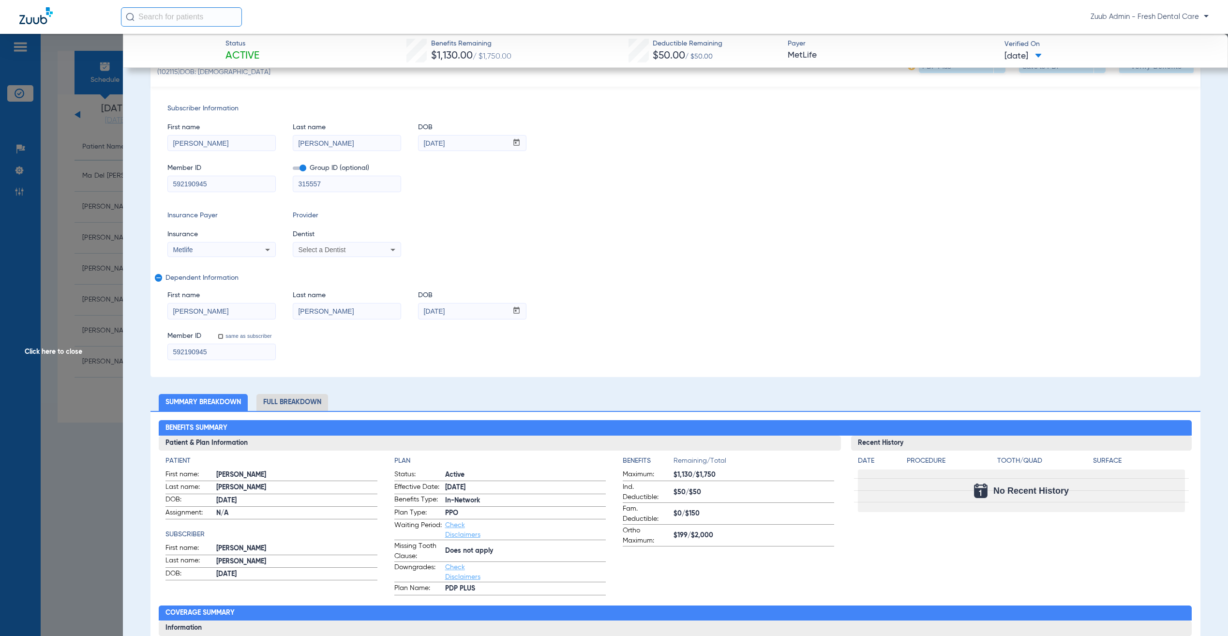
scroll to position [0, 0]
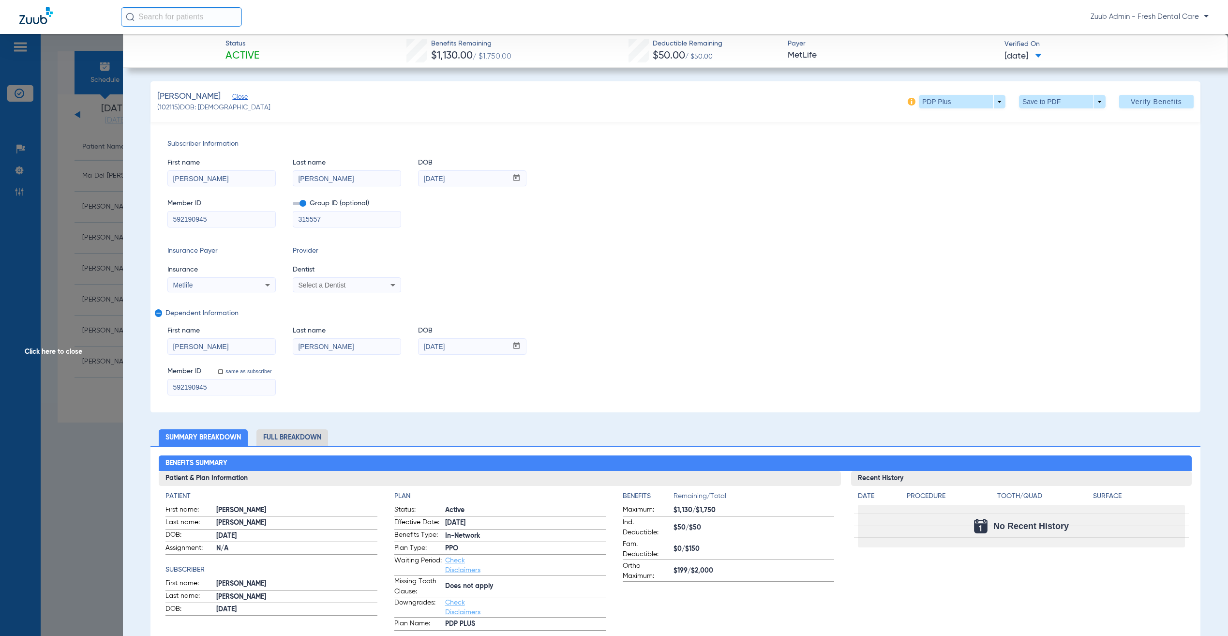
click at [343, 287] on span "Select a Dentist" at bounding box center [321, 285] width 47 height 8
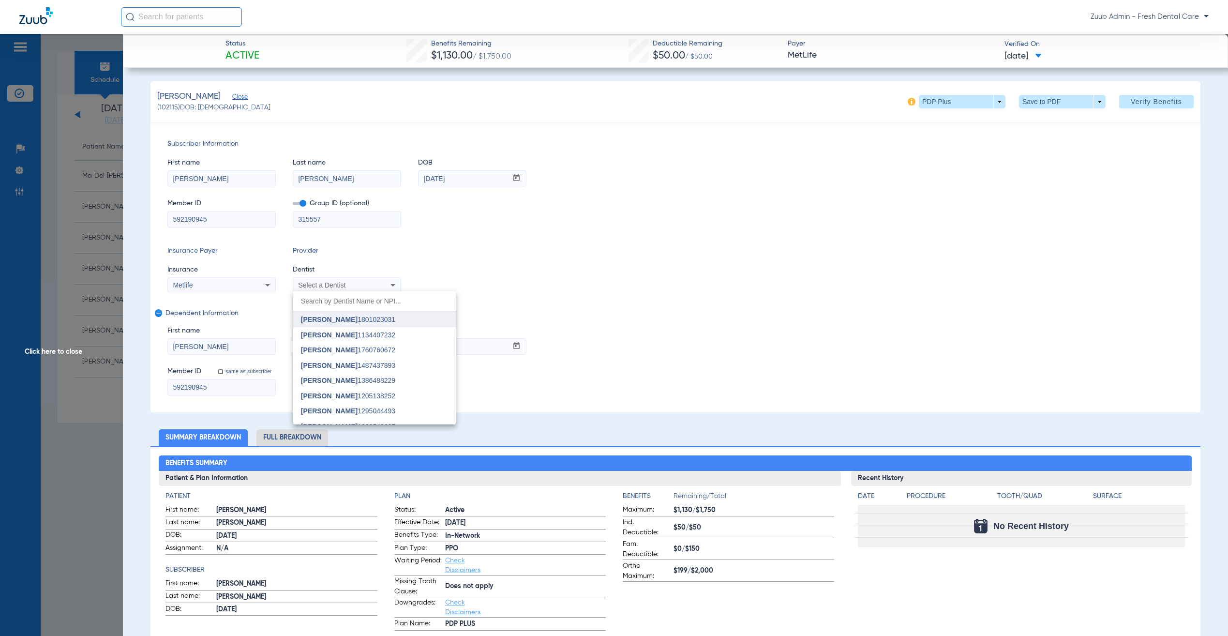
click at [361, 319] on span "[PERSON_NAME] 1801023031" at bounding box center [348, 319] width 94 height 7
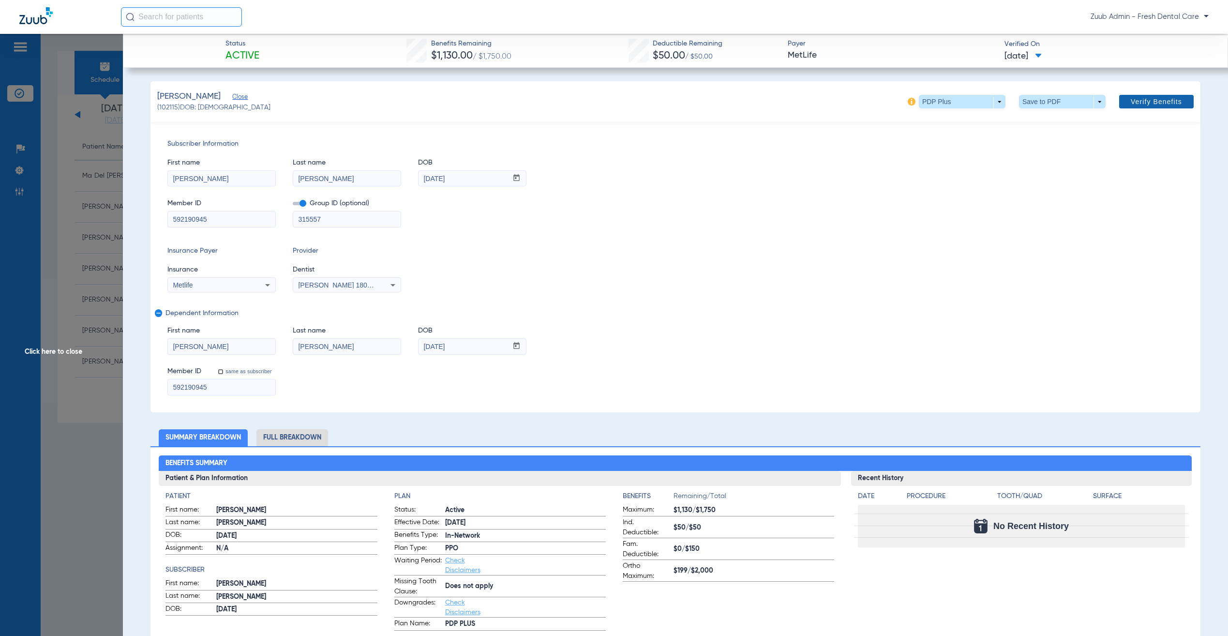
click at [1158, 96] on span at bounding box center [1156, 101] width 75 height 23
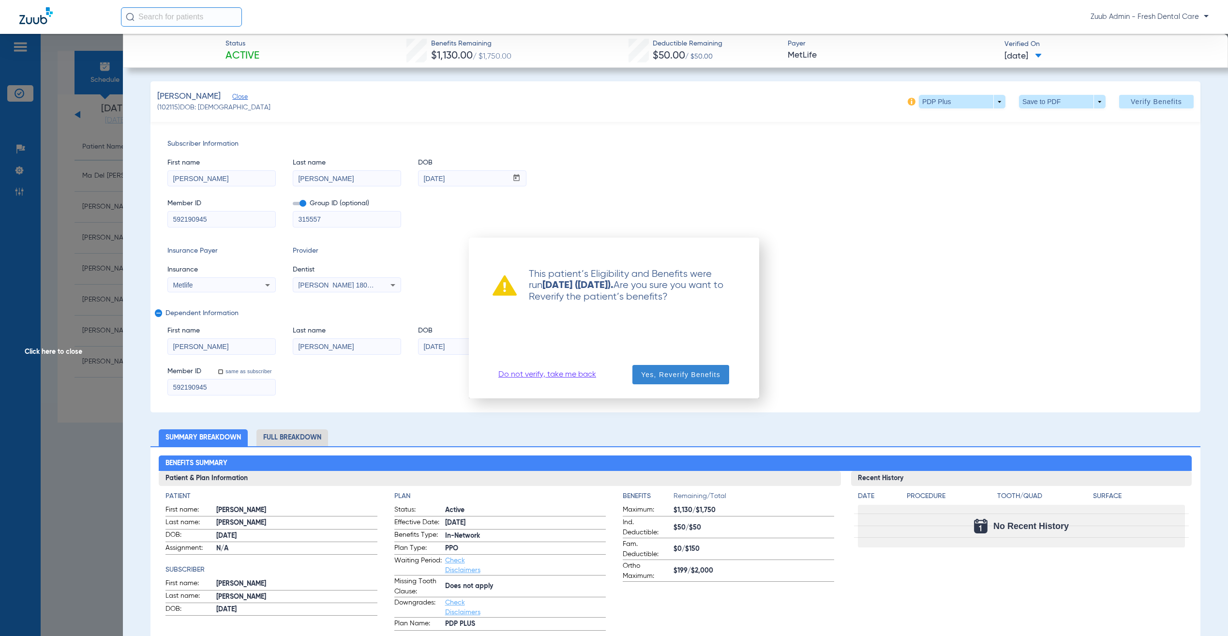
click at [695, 378] on span "Yes, Reverify Benefits" at bounding box center [680, 375] width 79 height 10
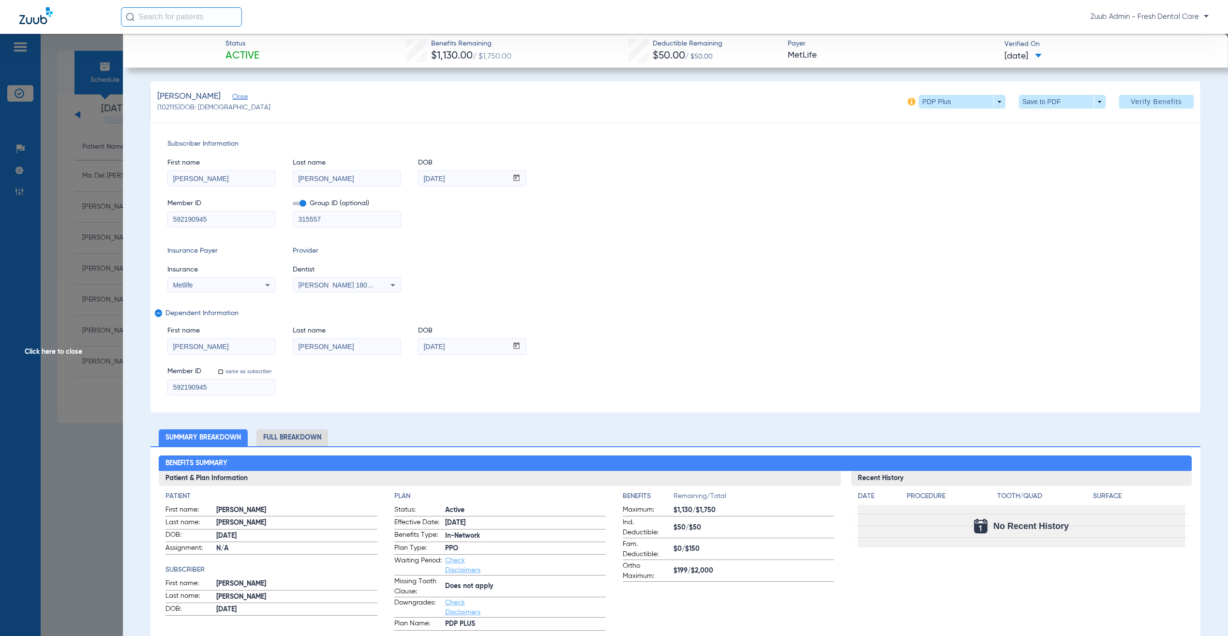
click at [70, 230] on span "Click here to close" at bounding box center [61, 352] width 123 height 636
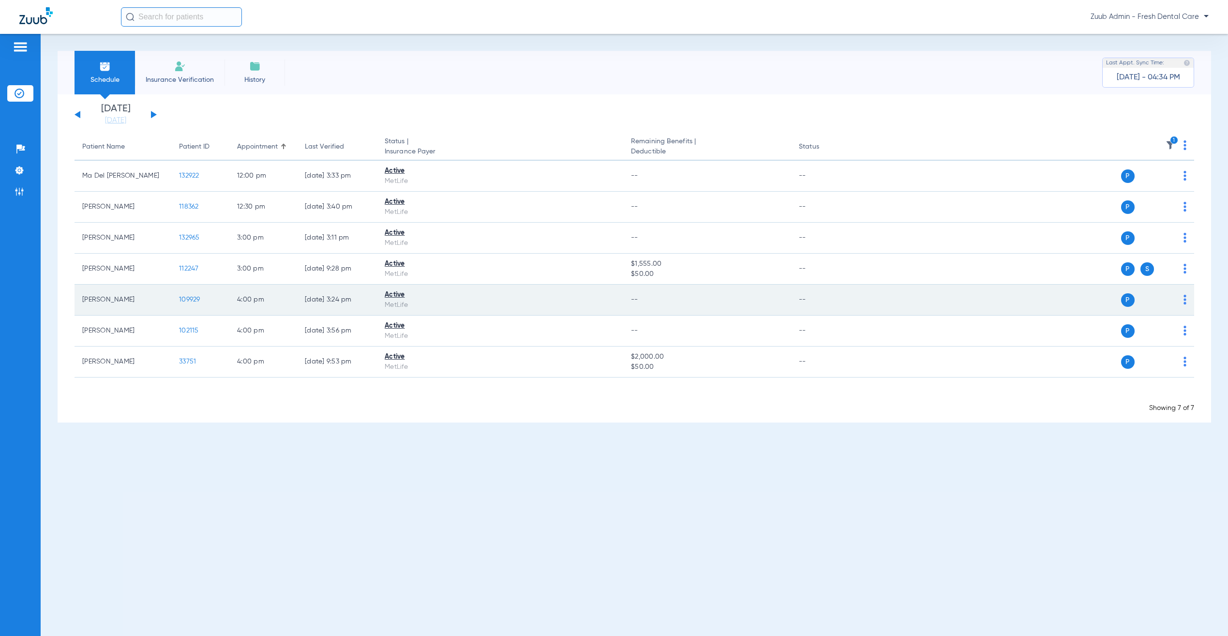
click at [193, 301] on span "109929" at bounding box center [189, 299] width 21 height 7
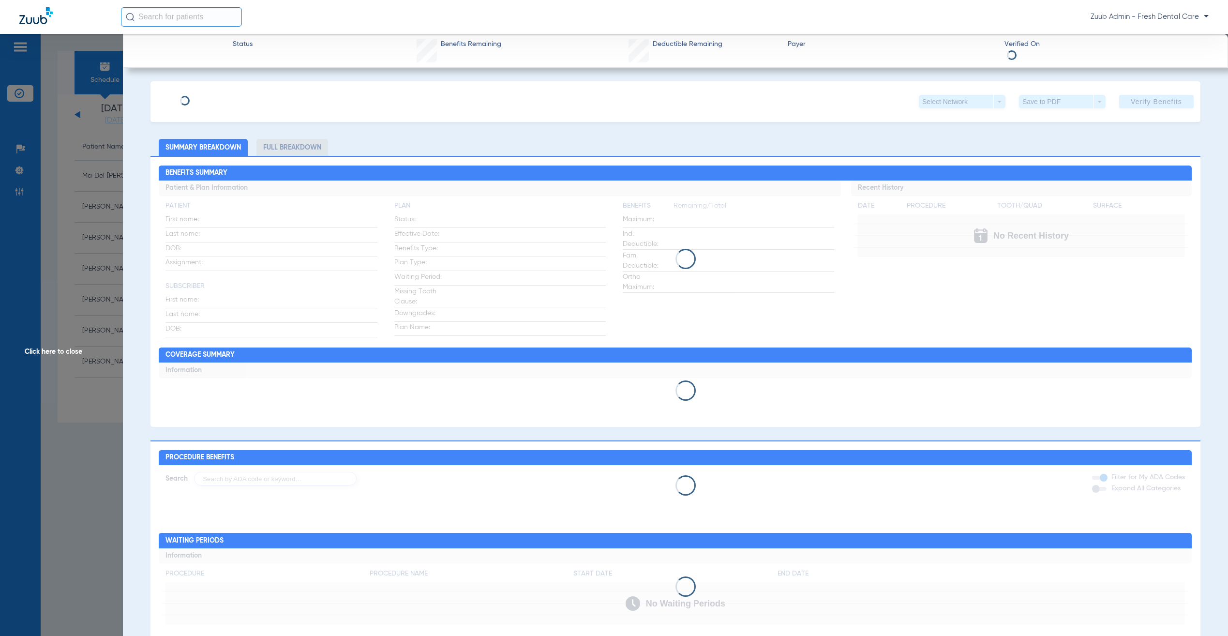
type input "Anjel"
type input "[PERSON_NAME]"
type input "[DATE]"
type input "633225131"
type input "313197"
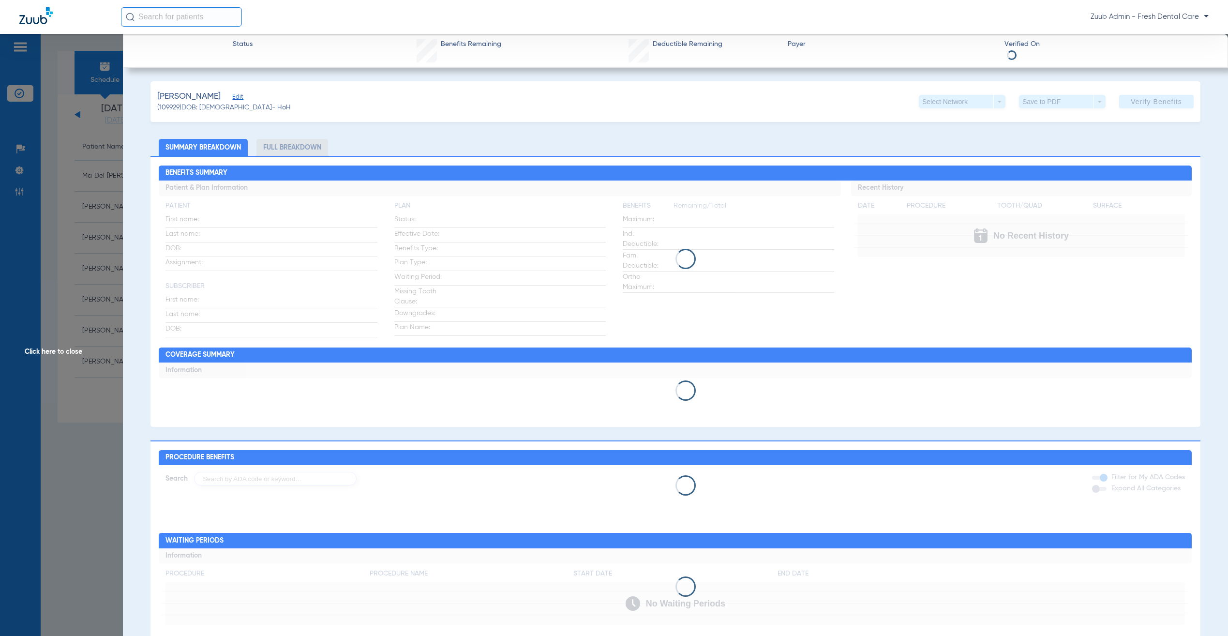
click at [232, 95] on span "Edit" at bounding box center [236, 97] width 9 height 9
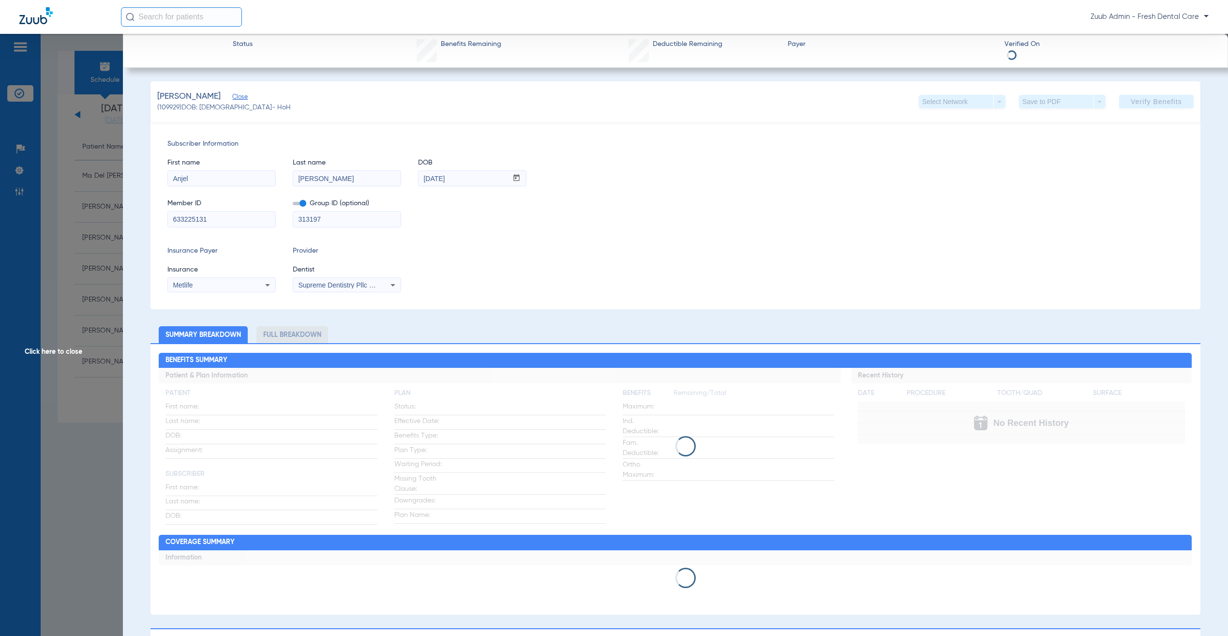
click at [84, 247] on span "Click here to close" at bounding box center [61, 352] width 123 height 636
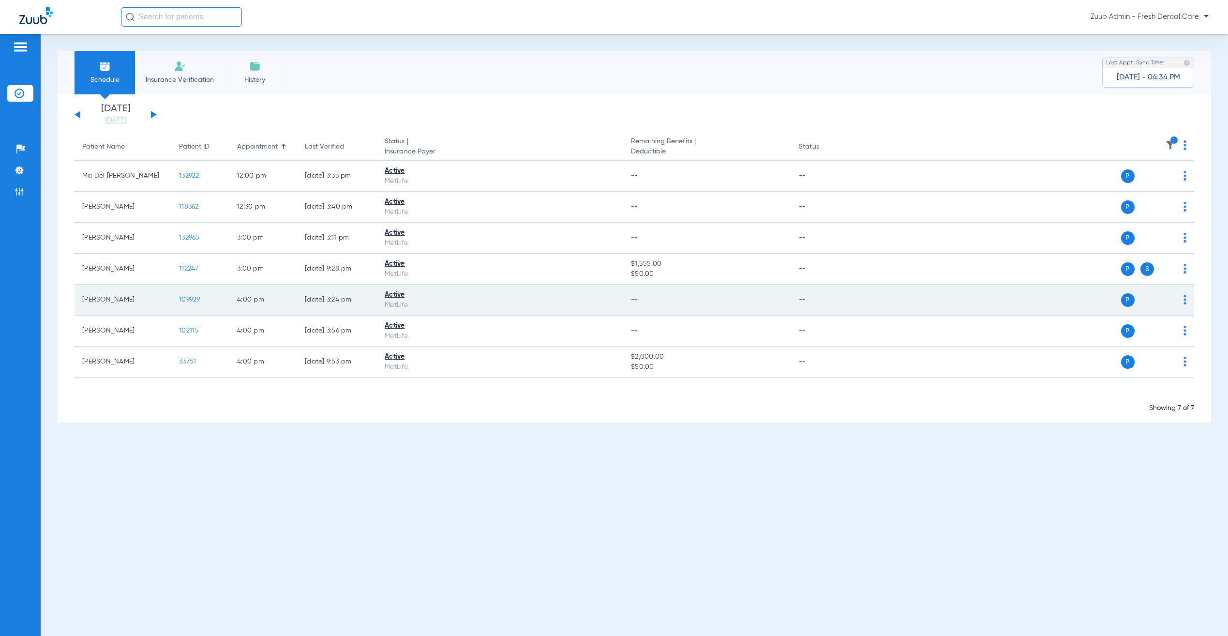
copy span "109929"
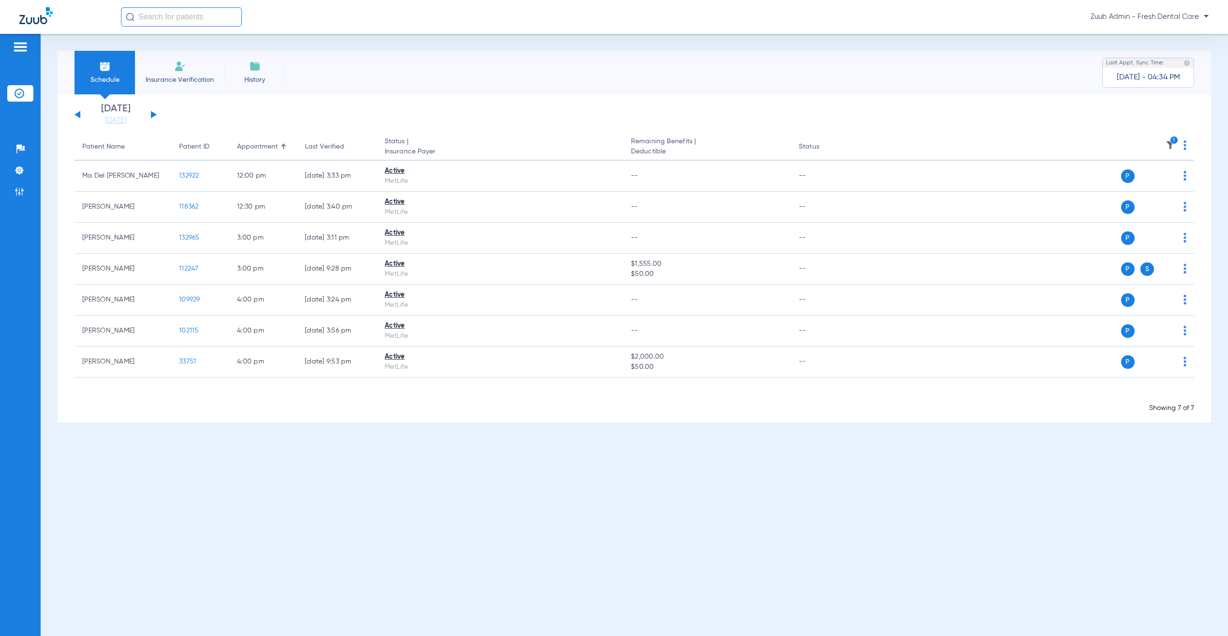
click at [165, 15] on input "text" at bounding box center [181, 16] width 121 height 19
paste input "109929"
type input "109929"
click at [170, 49] on span "[PERSON_NAME]" at bounding box center [155, 51] width 54 height 7
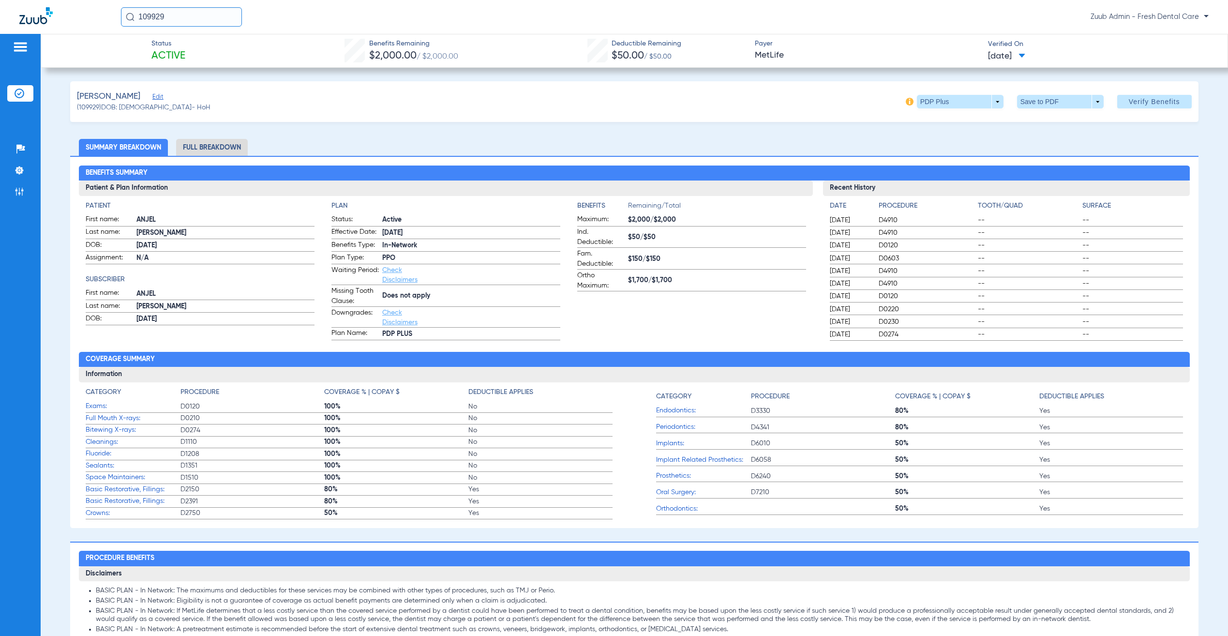
click at [152, 95] on span "Edit" at bounding box center [156, 97] width 9 height 9
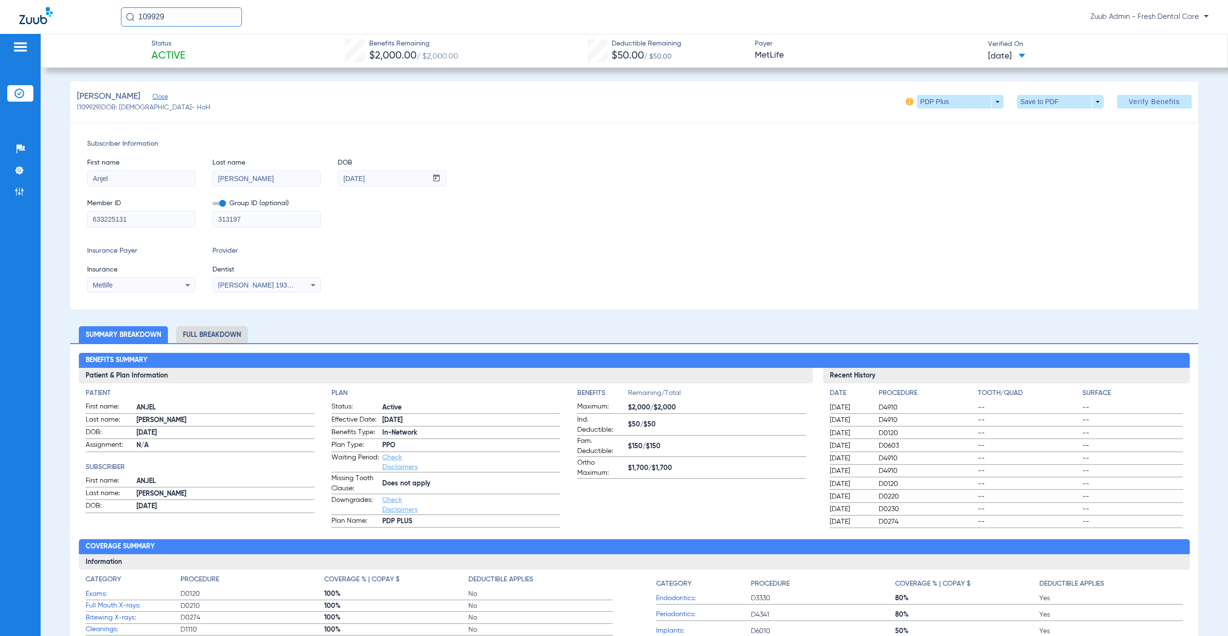
drag, startPoint x: 165, startPoint y: 15, endPoint x: 29, endPoint y: 96, distance: 158.0
click at [29, 96] on li "Insurance Verification" at bounding box center [20, 93] width 26 height 16
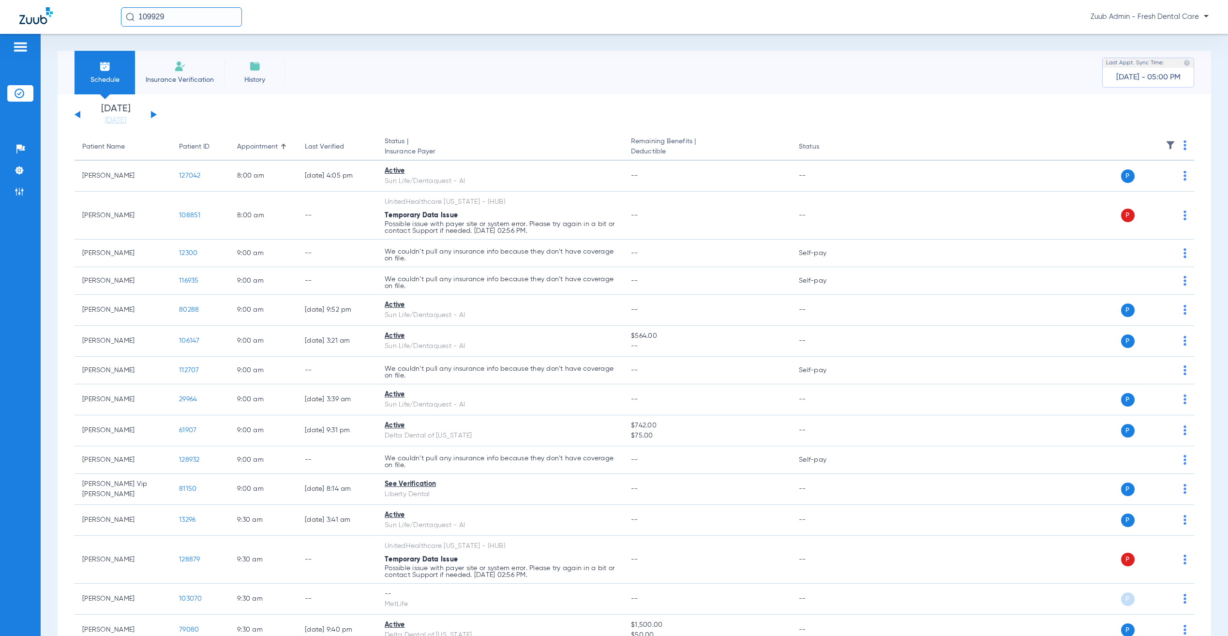
click at [1166, 143] on img at bounding box center [1171, 145] width 10 height 10
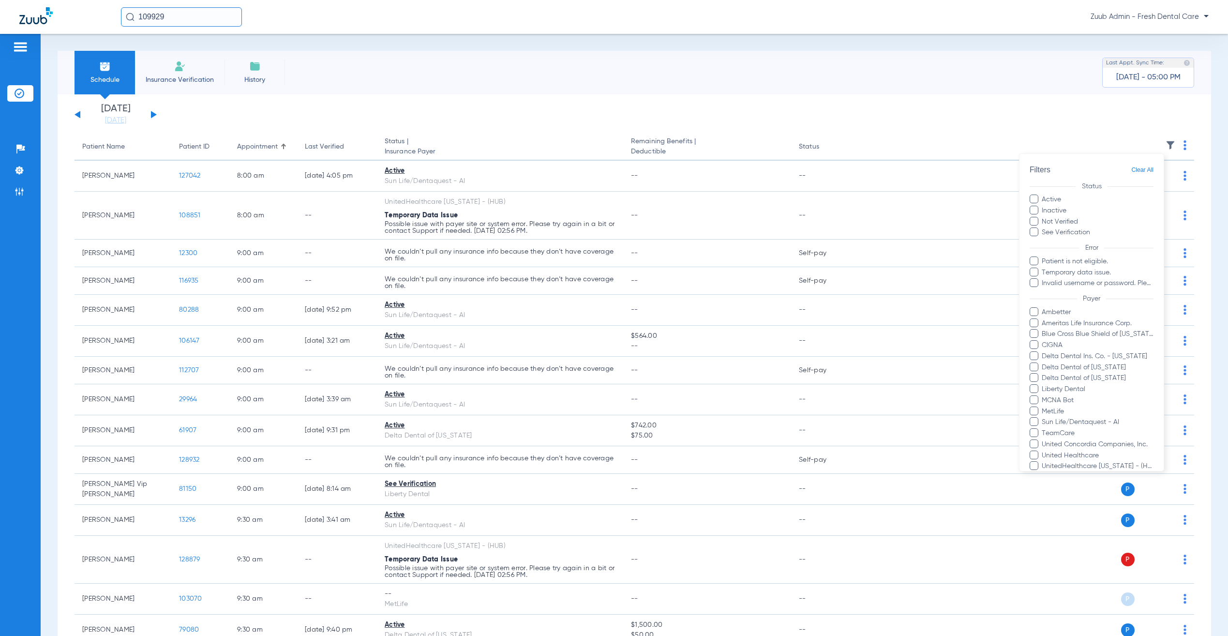
click at [1057, 414] on span "MetLife" at bounding box center [1098, 412] width 112 height 10
click at [1044, 418] on input "MetLife" at bounding box center [1044, 418] width 0 height 0
click at [1113, 577] on button "Apply" at bounding box center [1131, 586] width 45 height 19
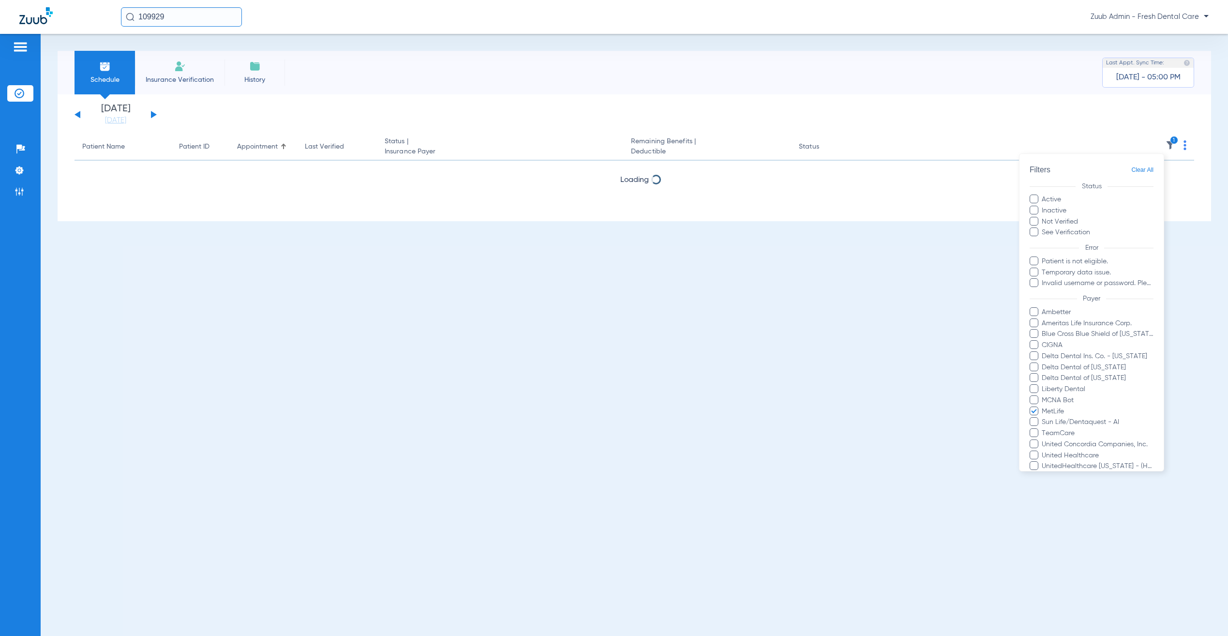
scroll to position [146, 0]
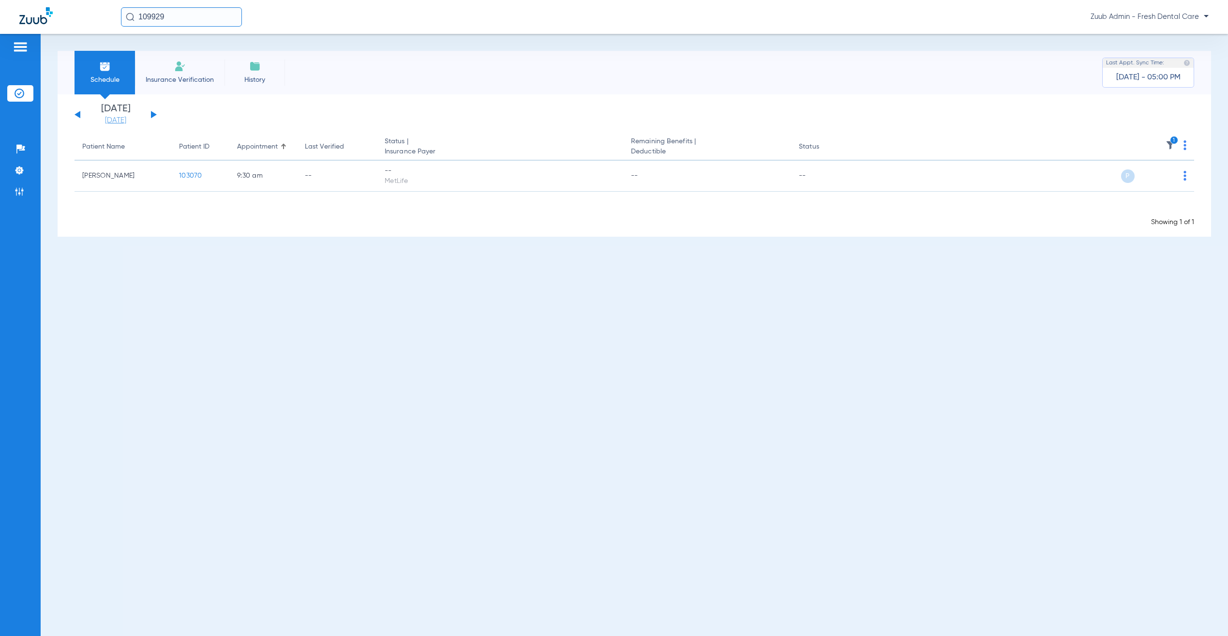
click at [111, 121] on link "[DATE]" at bounding box center [116, 121] width 58 height 10
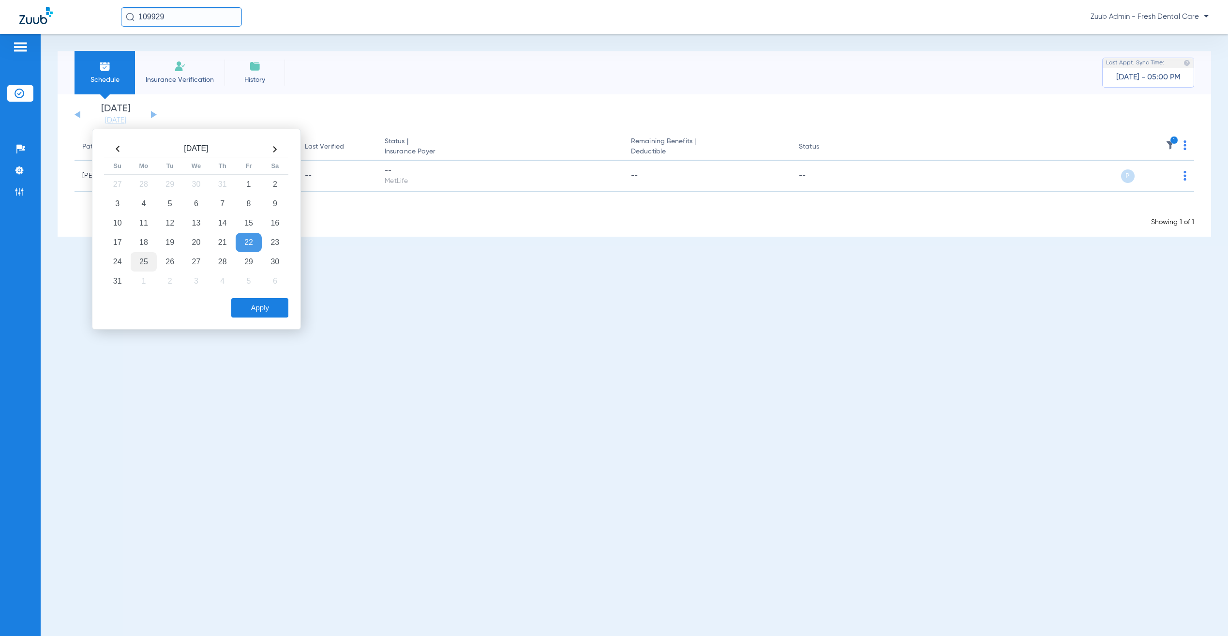
click at [147, 262] on td "25" at bounding box center [144, 261] width 26 height 19
click at [255, 311] on button "Apply" at bounding box center [259, 307] width 57 height 19
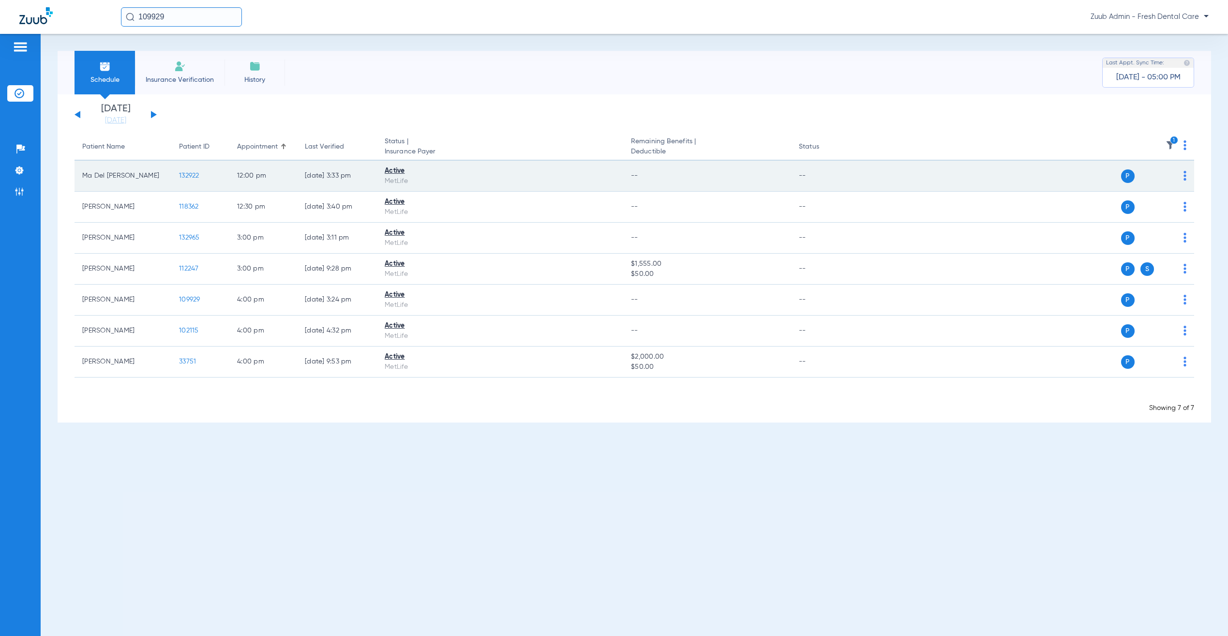
click at [183, 172] on span "132922" at bounding box center [189, 175] width 20 height 7
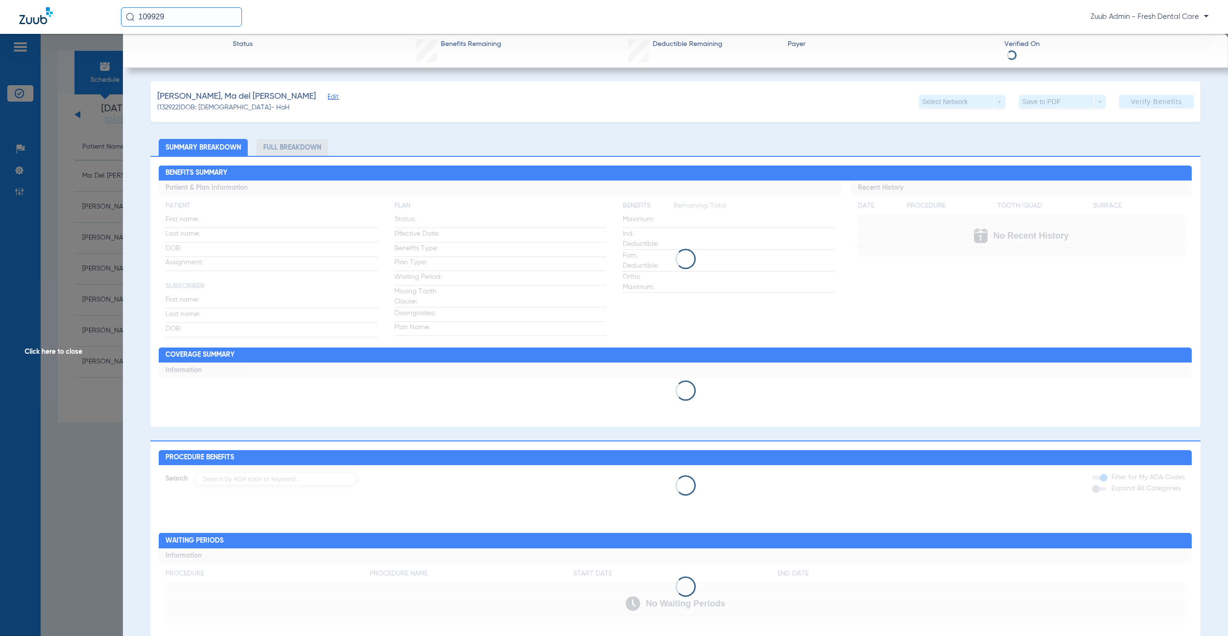
type input "Ma del [PERSON_NAME]"
type input "[GEOGRAPHIC_DATA]"
type input "[DATE]"
type input "016574950"
type input "228944"
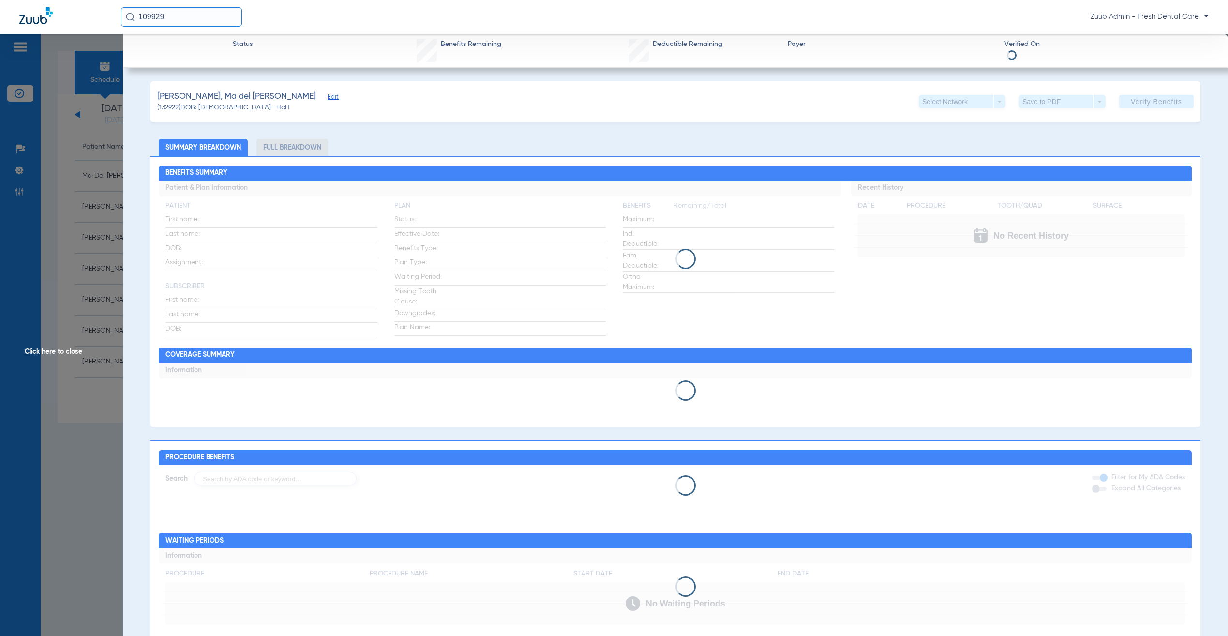
click at [328, 97] on span "Edit" at bounding box center [332, 97] width 9 height 9
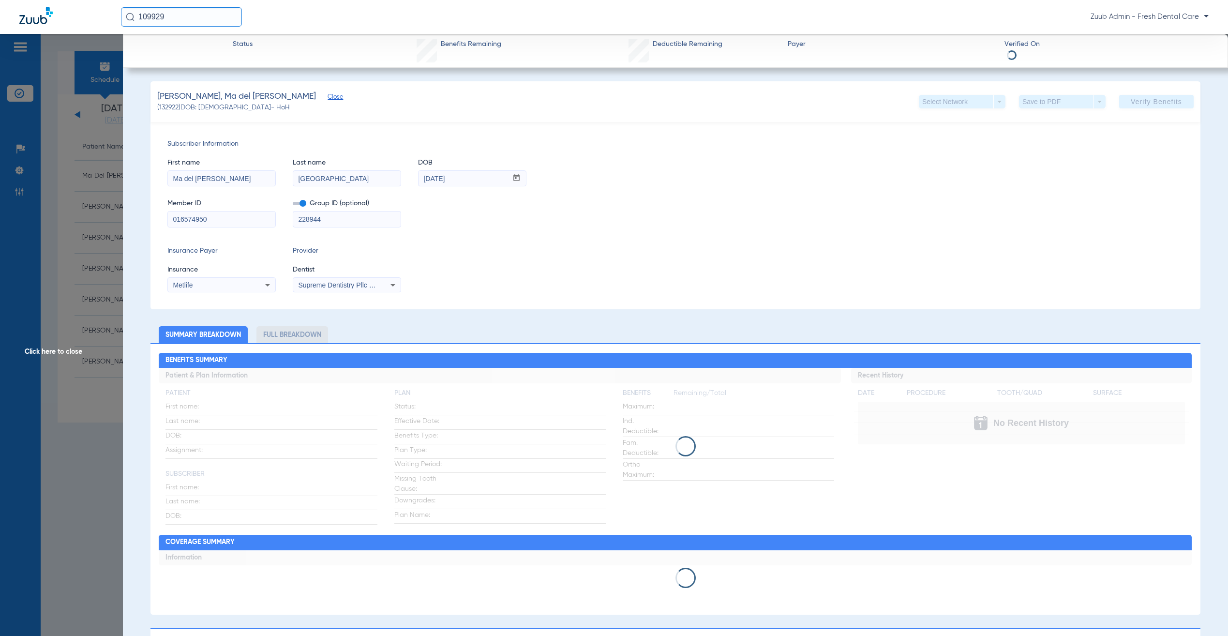
click at [83, 200] on span "Click here to close" at bounding box center [61, 352] width 123 height 636
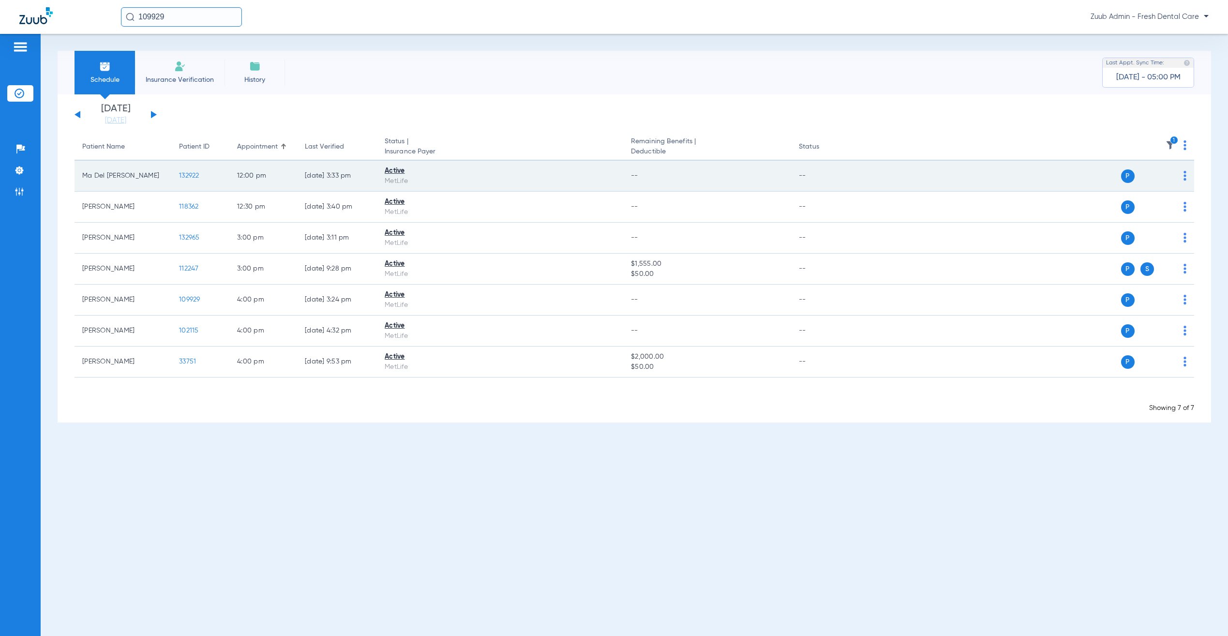
click at [189, 177] on span "132922" at bounding box center [189, 175] width 20 height 7
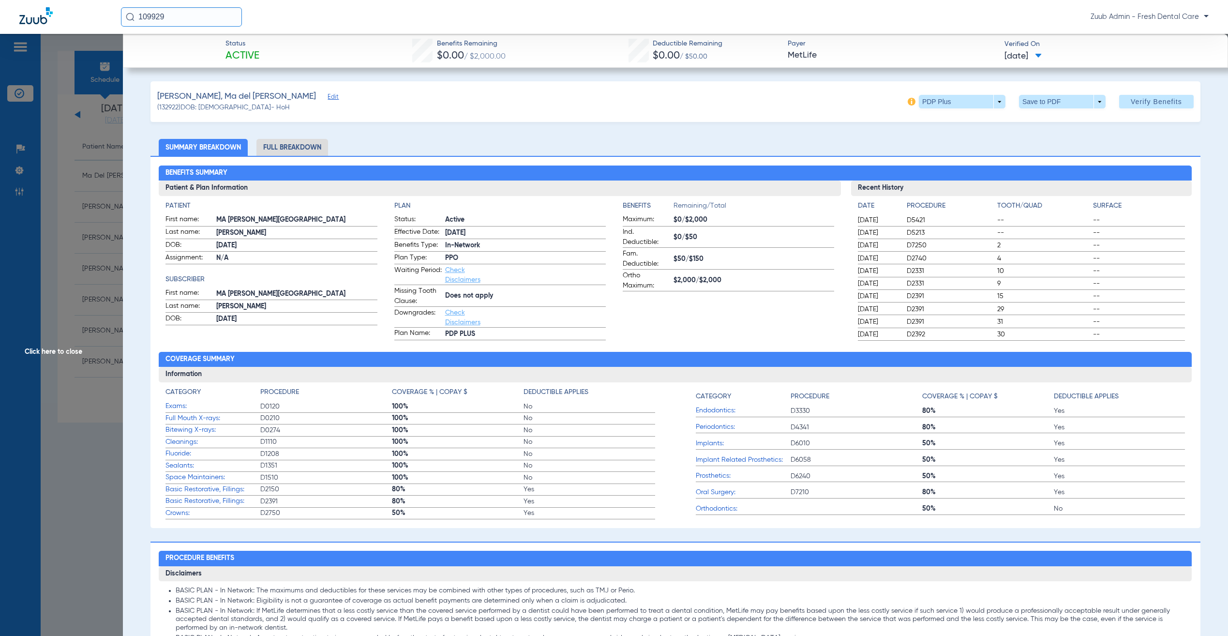
click at [75, 225] on span "Click here to close" at bounding box center [61, 352] width 123 height 636
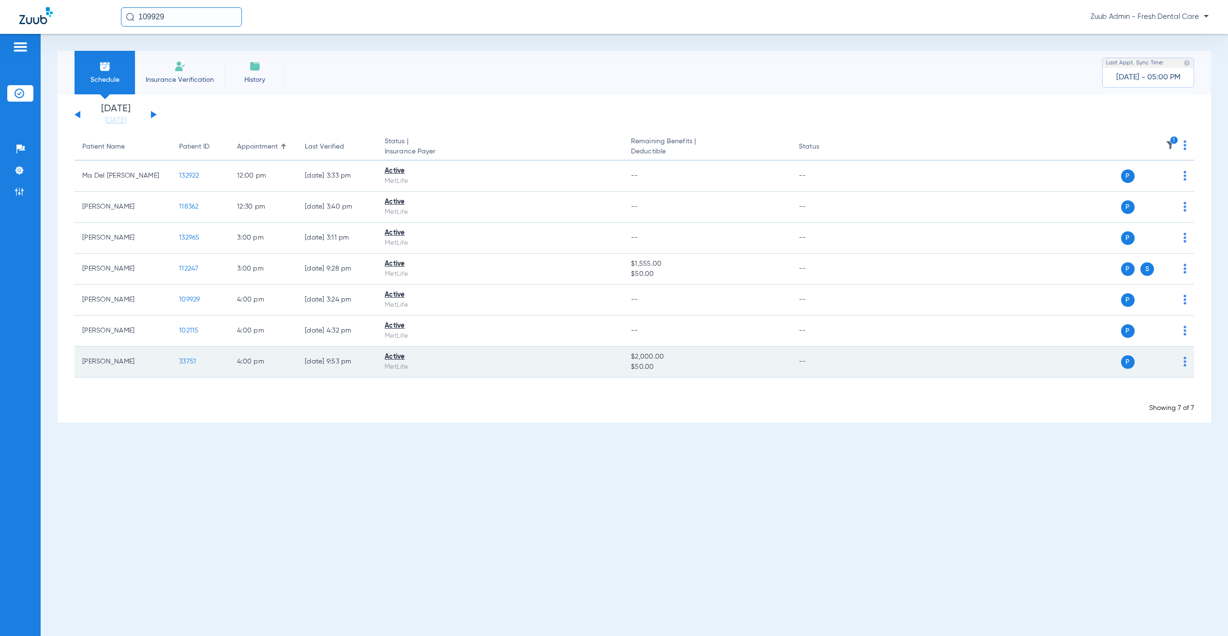
click at [182, 361] on span "33751" at bounding box center [187, 361] width 17 height 7
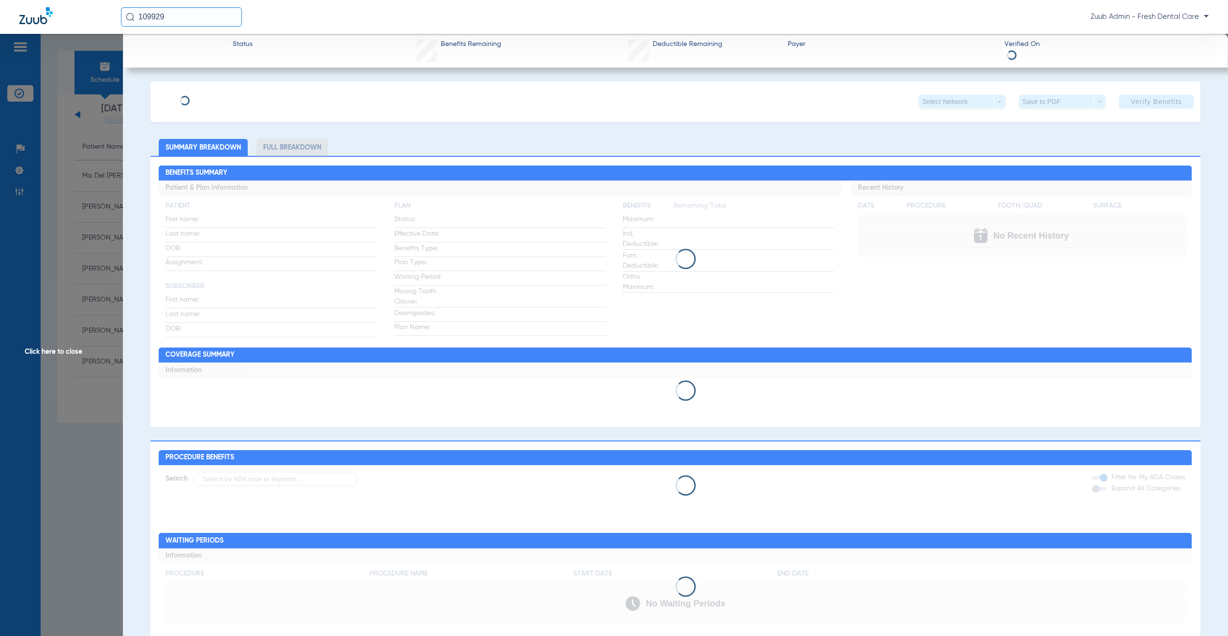
type input "[PERSON_NAME]"
type input "[DATE]"
type input "754871706"
type input "300514"
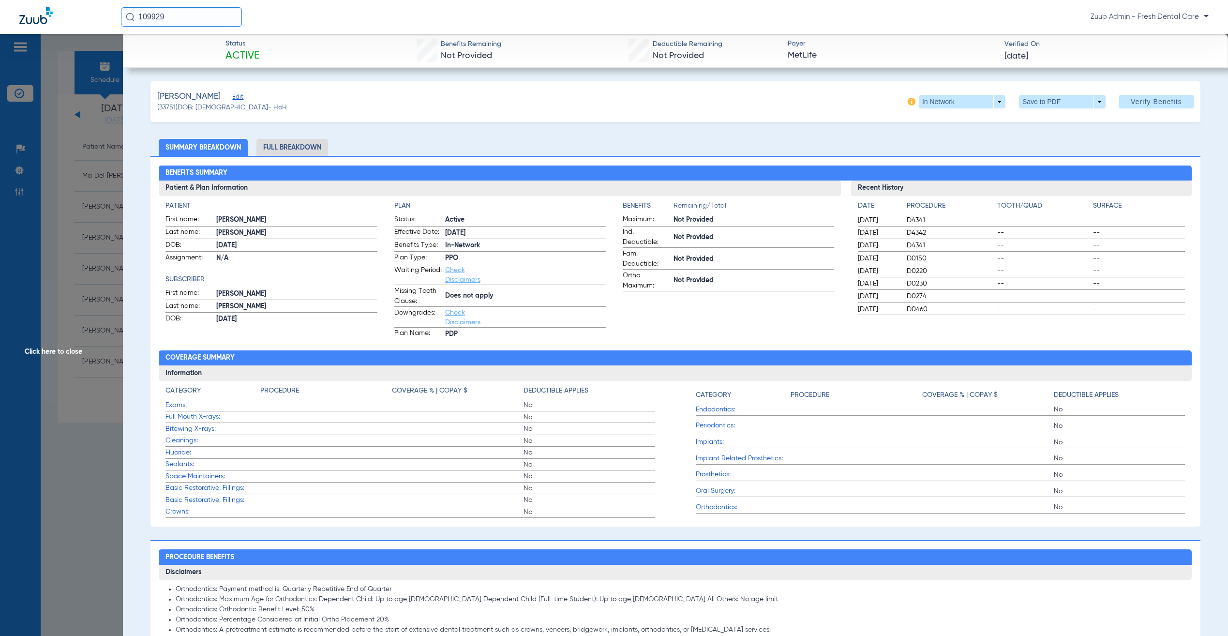
click at [236, 98] on span "Edit" at bounding box center [236, 97] width 9 height 9
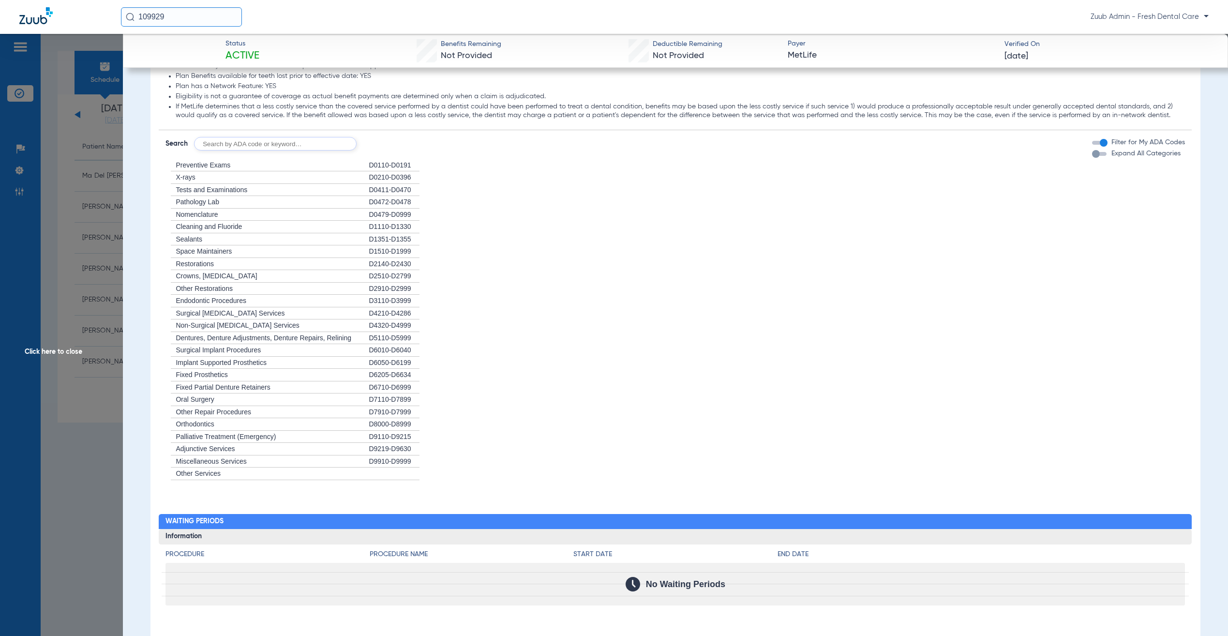
scroll to position [1077, 0]
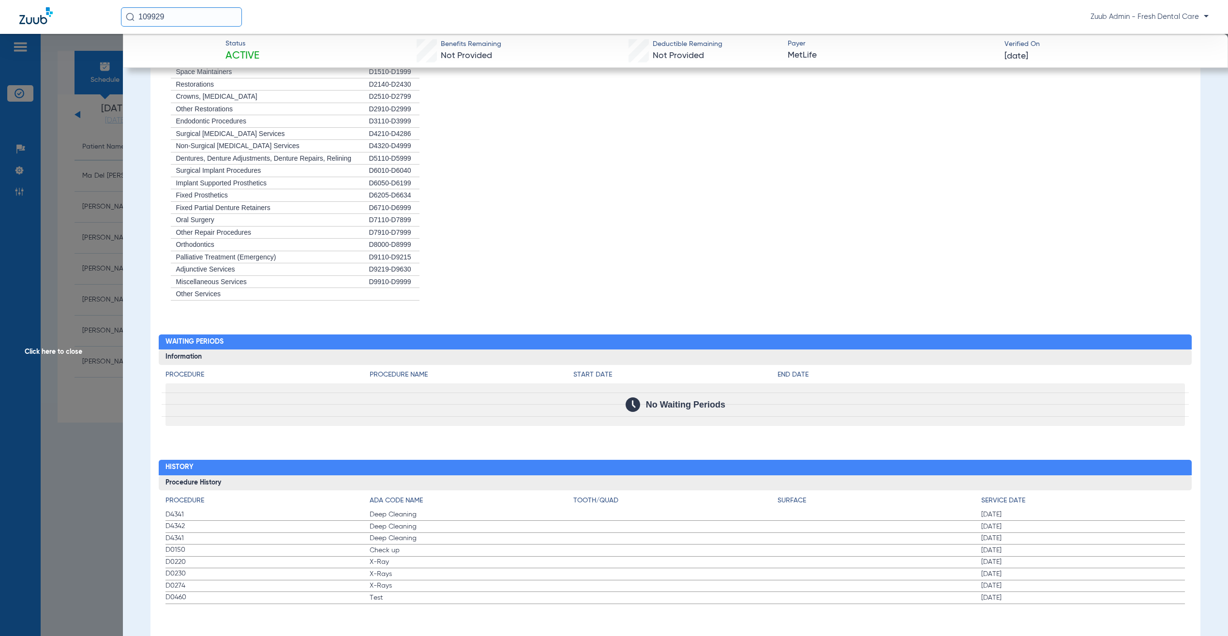
click at [109, 307] on span "Click here to close" at bounding box center [61, 352] width 123 height 636
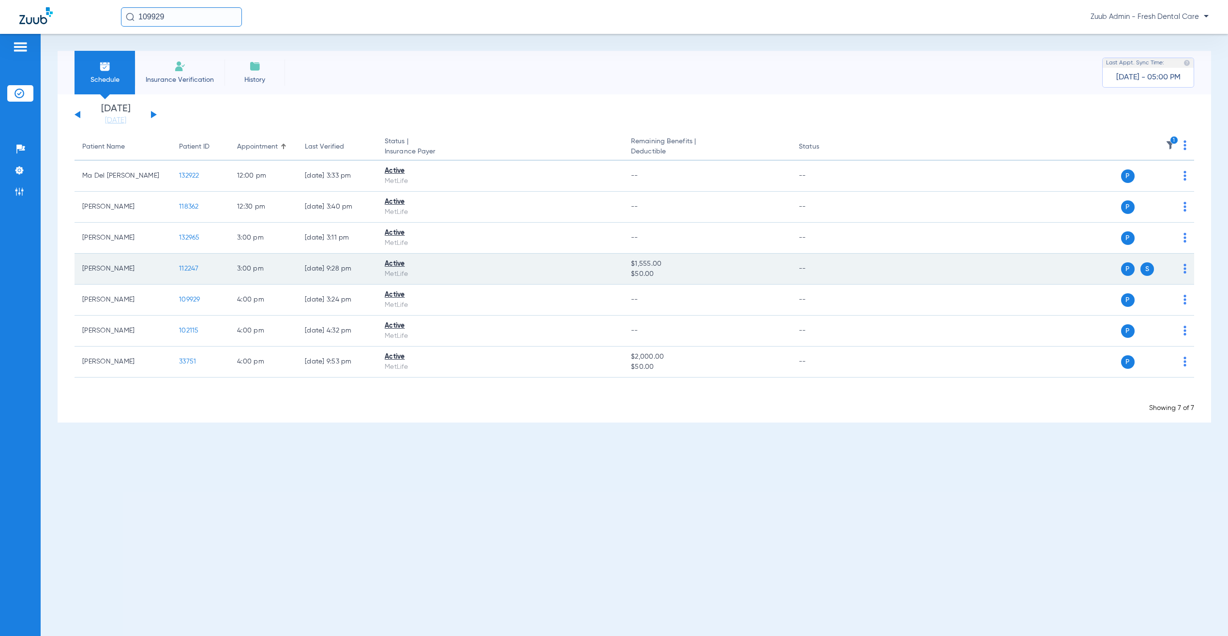
click at [186, 268] on span "112247" at bounding box center [189, 268] width 20 height 7
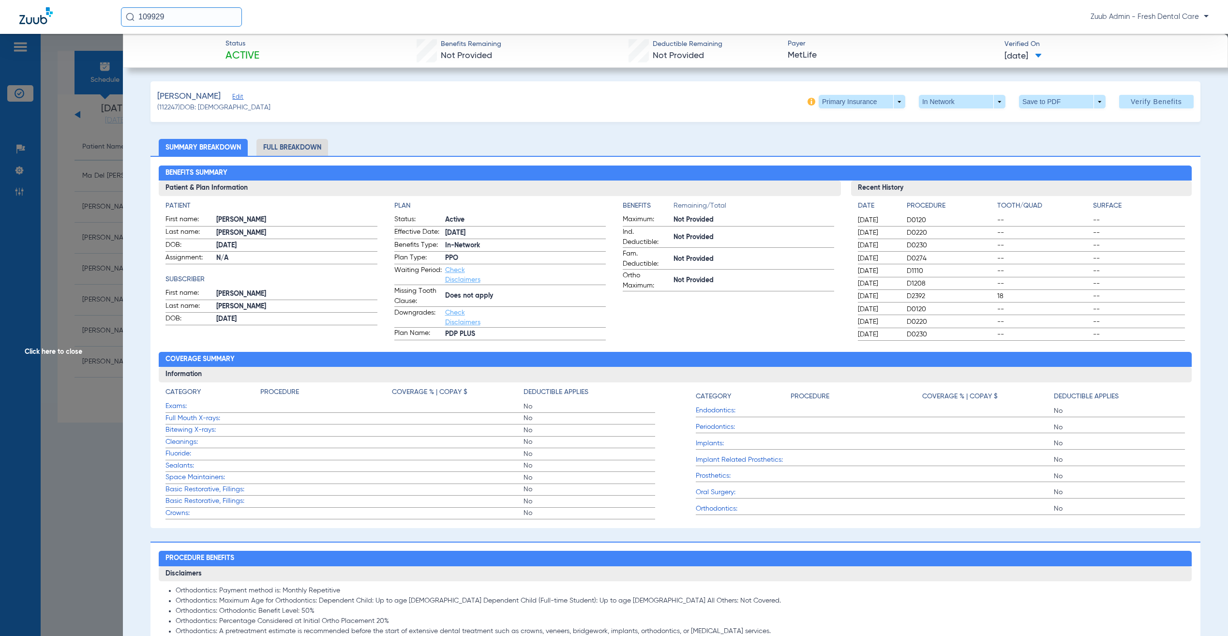
click at [232, 94] on span "Edit" at bounding box center [236, 97] width 9 height 9
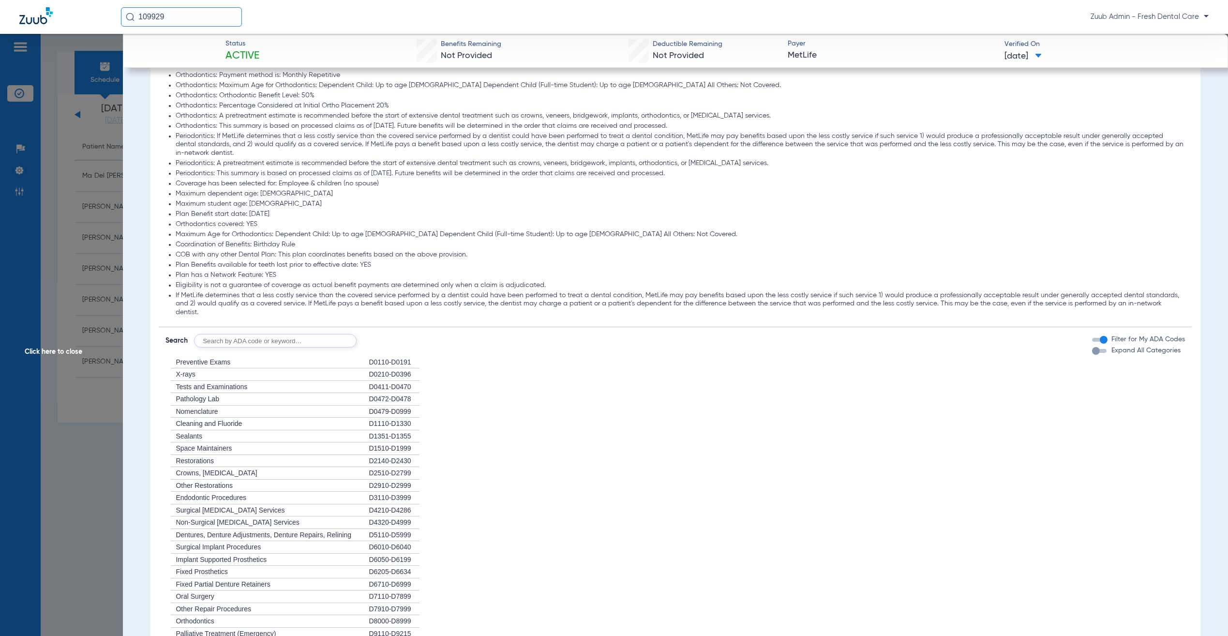
scroll to position [1217, 0]
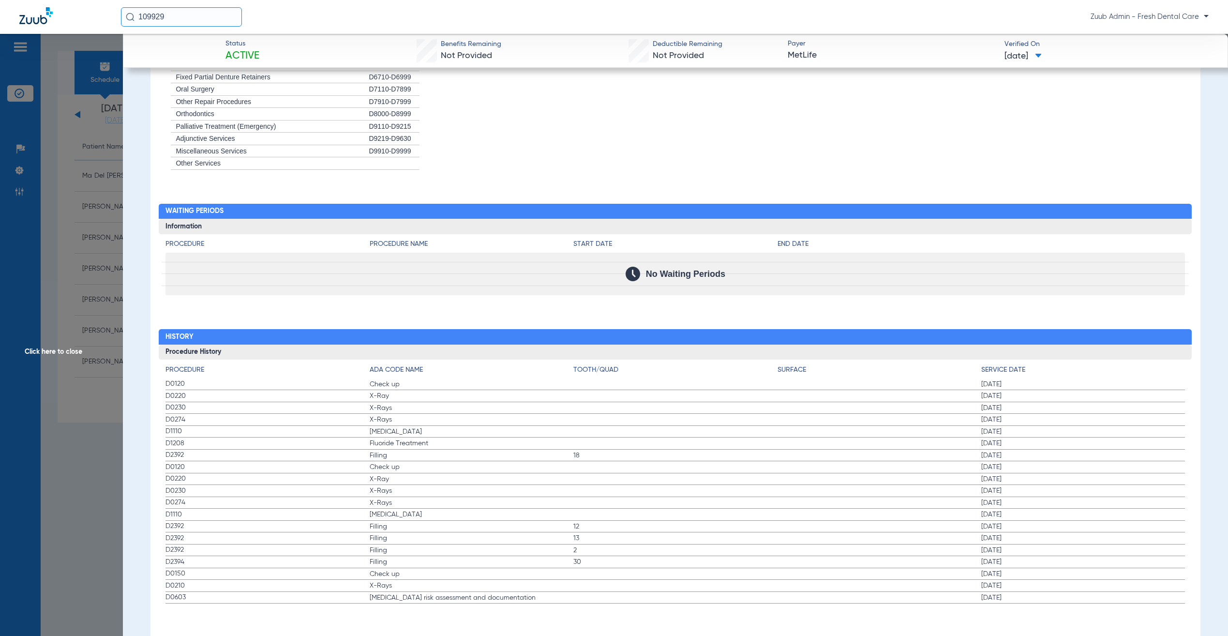
click at [98, 226] on span "Click here to close" at bounding box center [61, 352] width 123 height 636
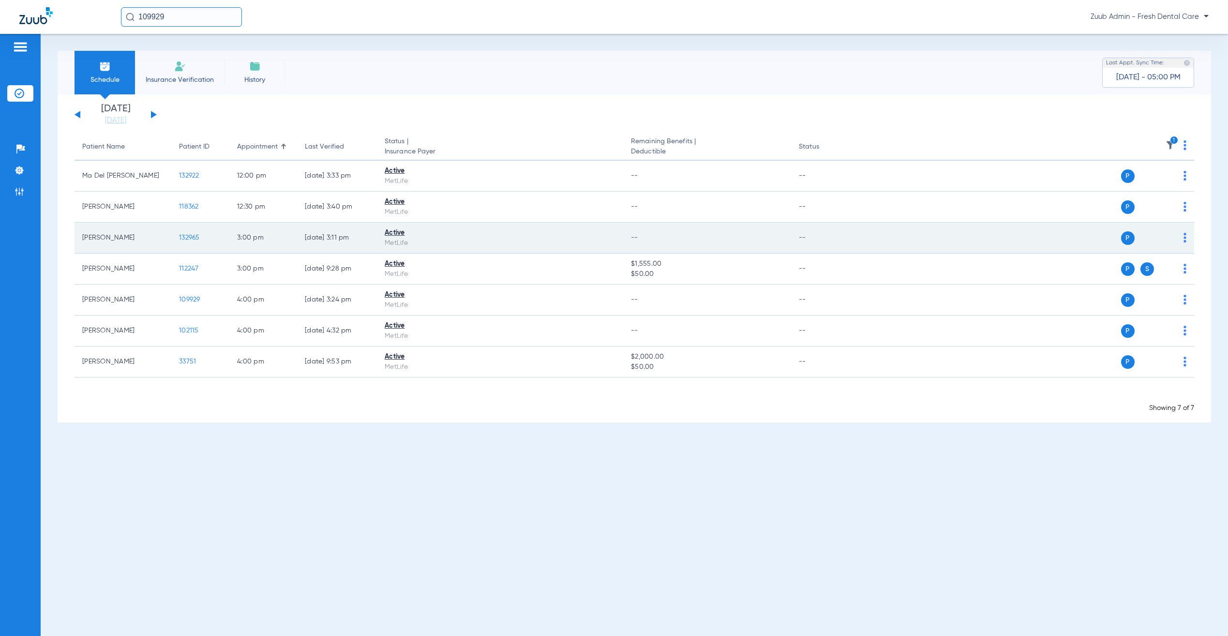
click at [184, 235] on span "132965" at bounding box center [189, 237] width 21 height 7
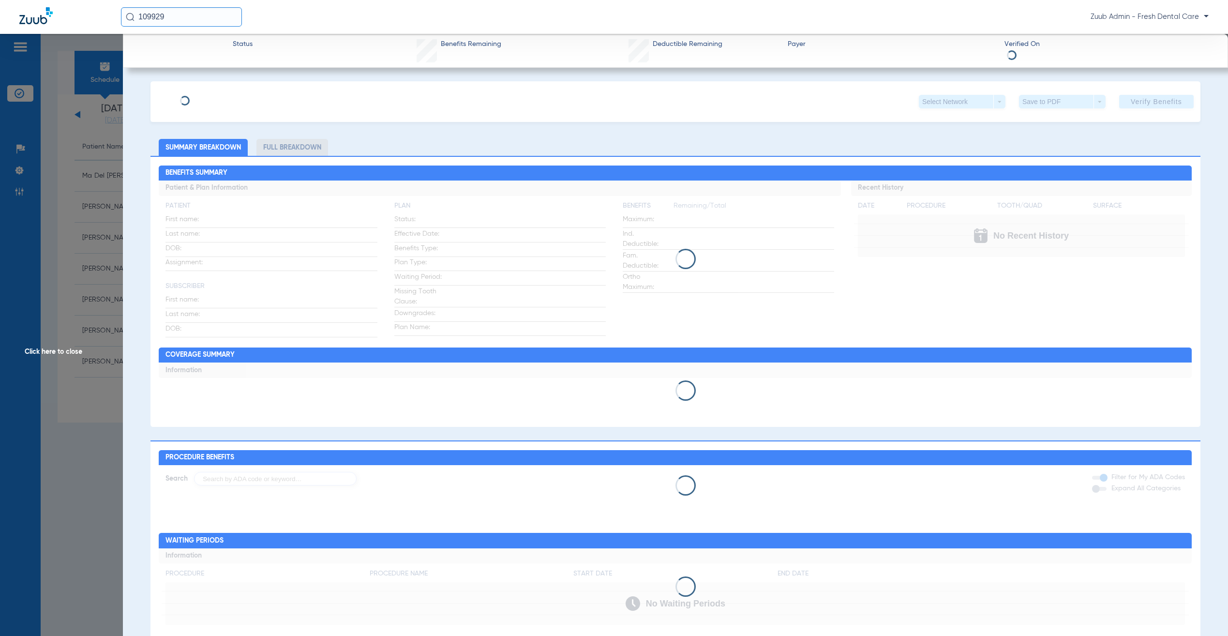
type input "Ma del [PERSON_NAME]"
type input "[GEOGRAPHIC_DATA]"
type input "[DATE]"
type input "016574950"
type input "228944"
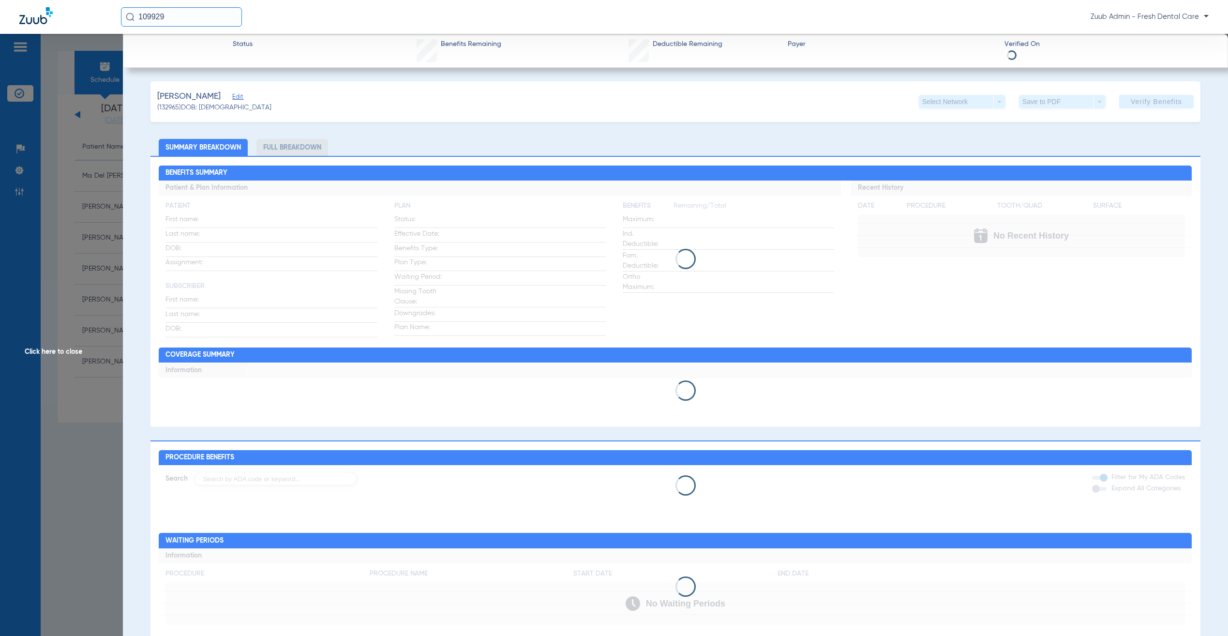
click at [241, 95] on span "Edit" at bounding box center [236, 97] width 9 height 9
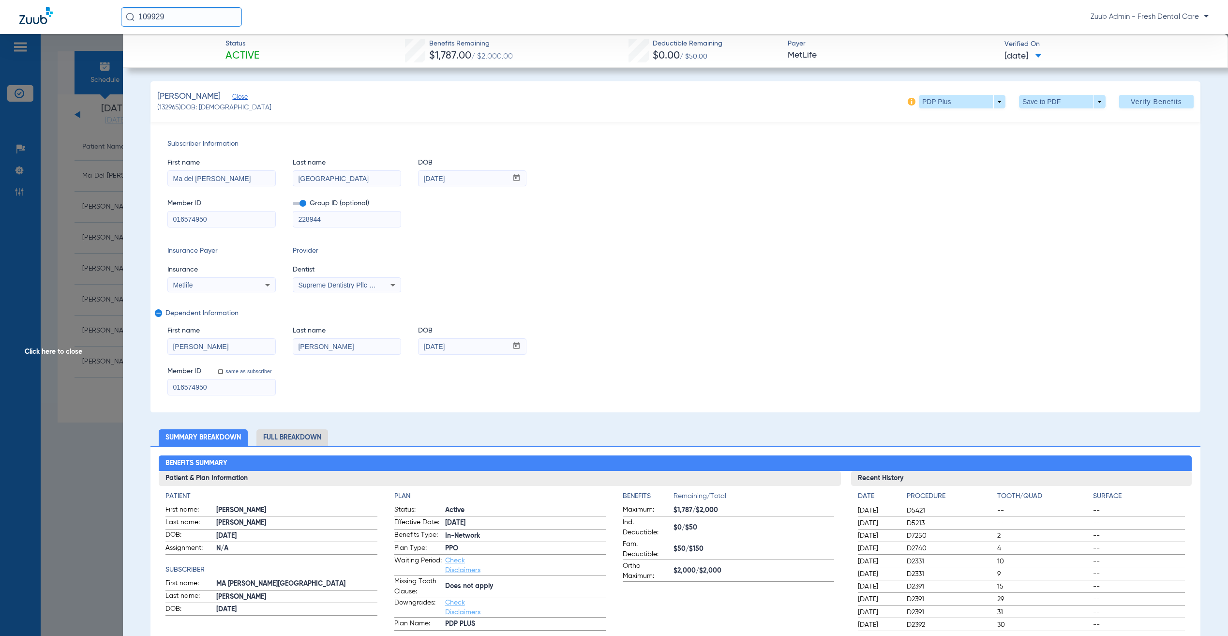
click at [91, 237] on span "Click here to close" at bounding box center [61, 352] width 123 height 636
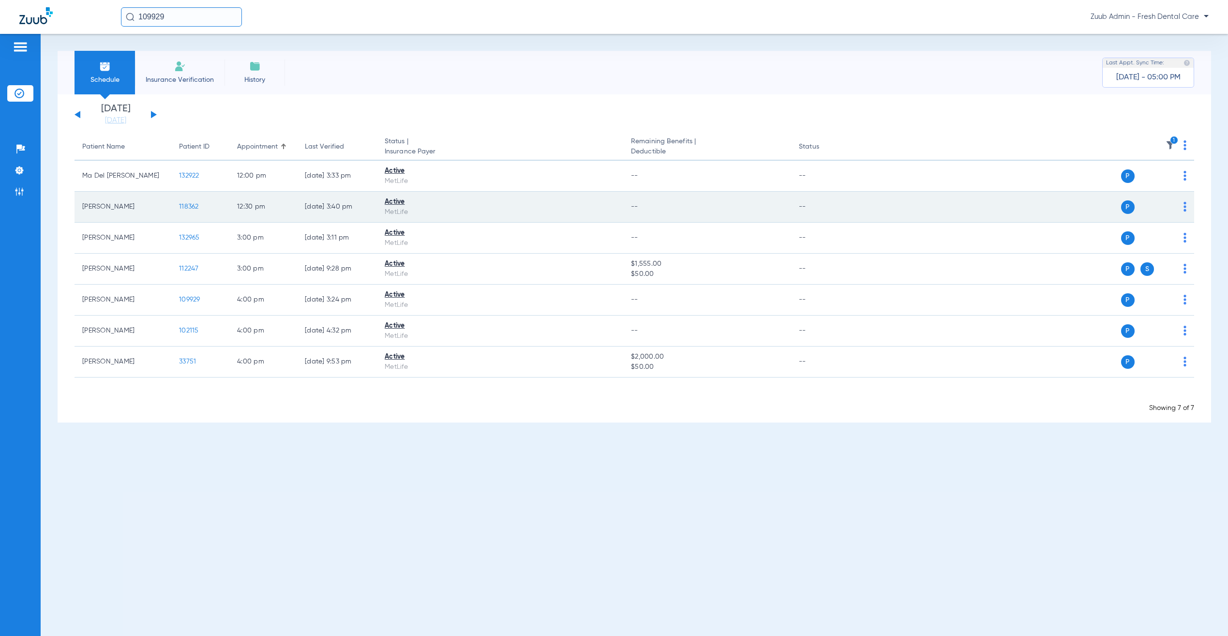
click at [188, 207] on span "118362" at bounding box center [189, 206] width 20 height 7
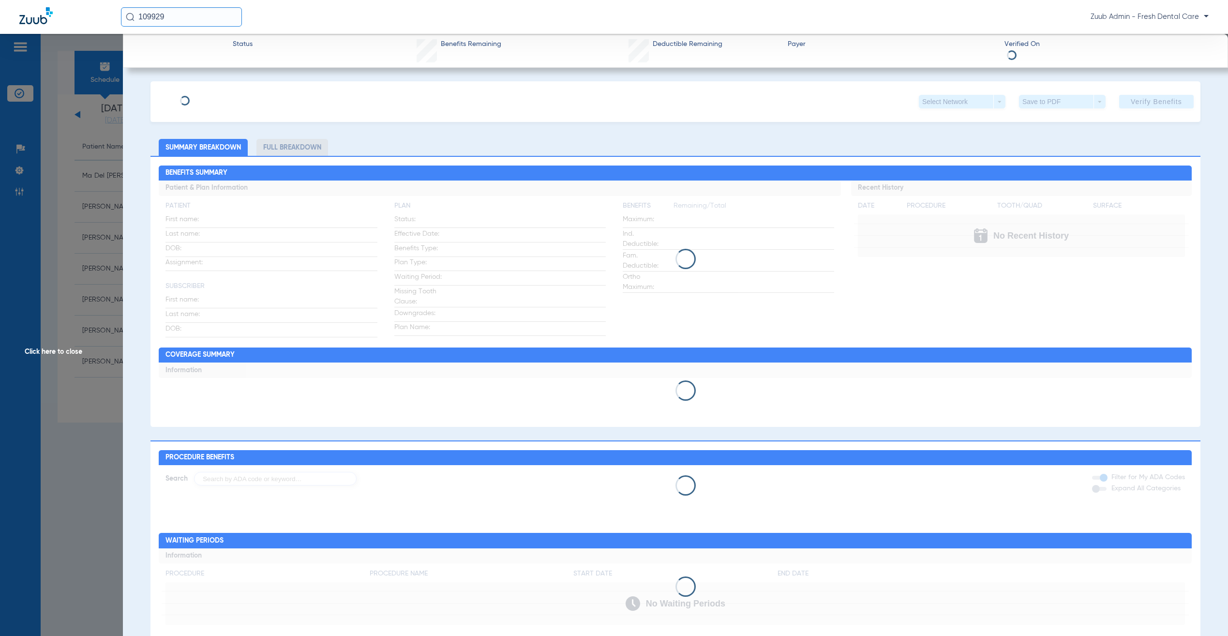
type input "[PERSON_NAME]"
type input "[DATE]"
type input "458575544"
type input "245344"
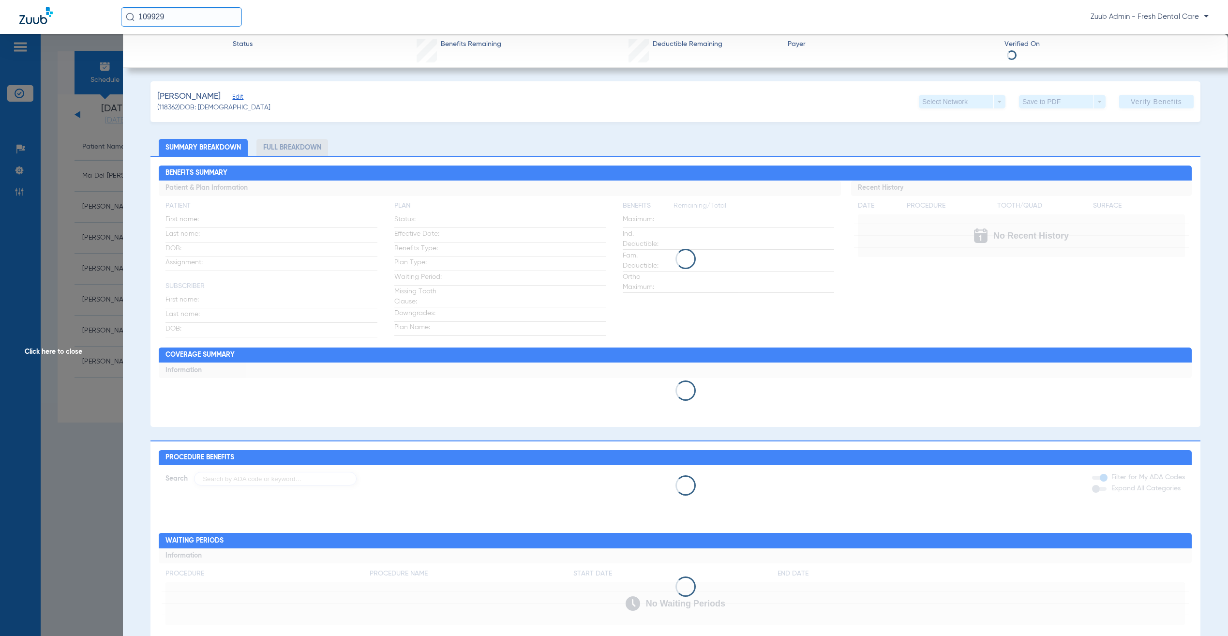
click at [237, 98] on span "Edit" at bounding box center [236, 97] width 9 height 9
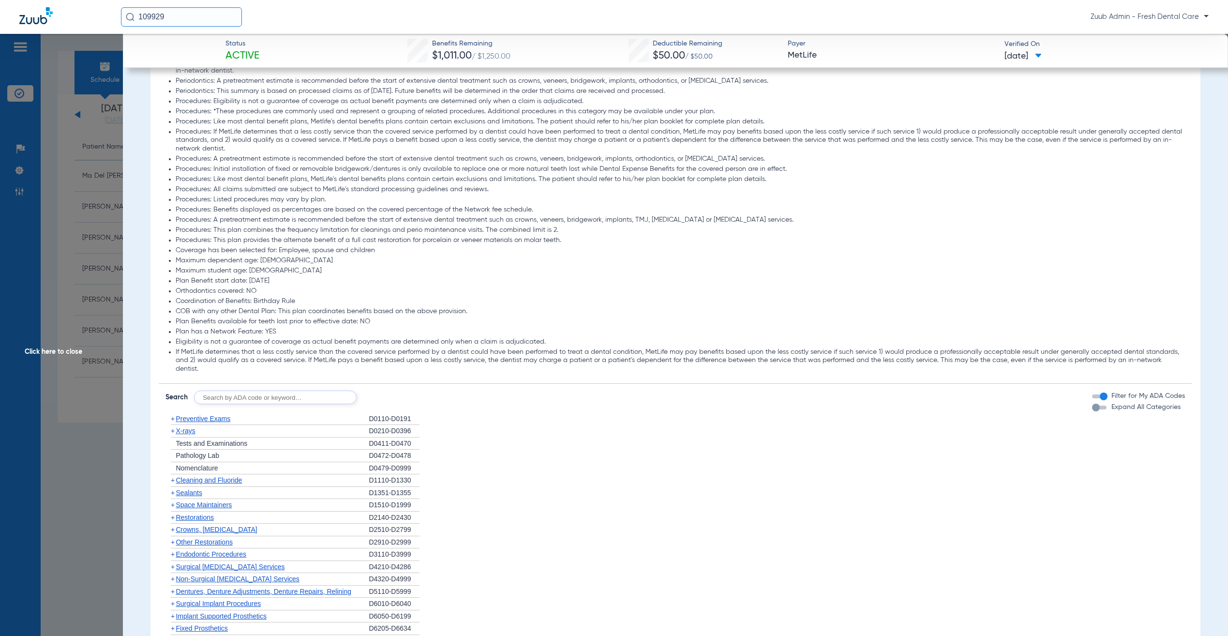
scroll to position [900, 0]
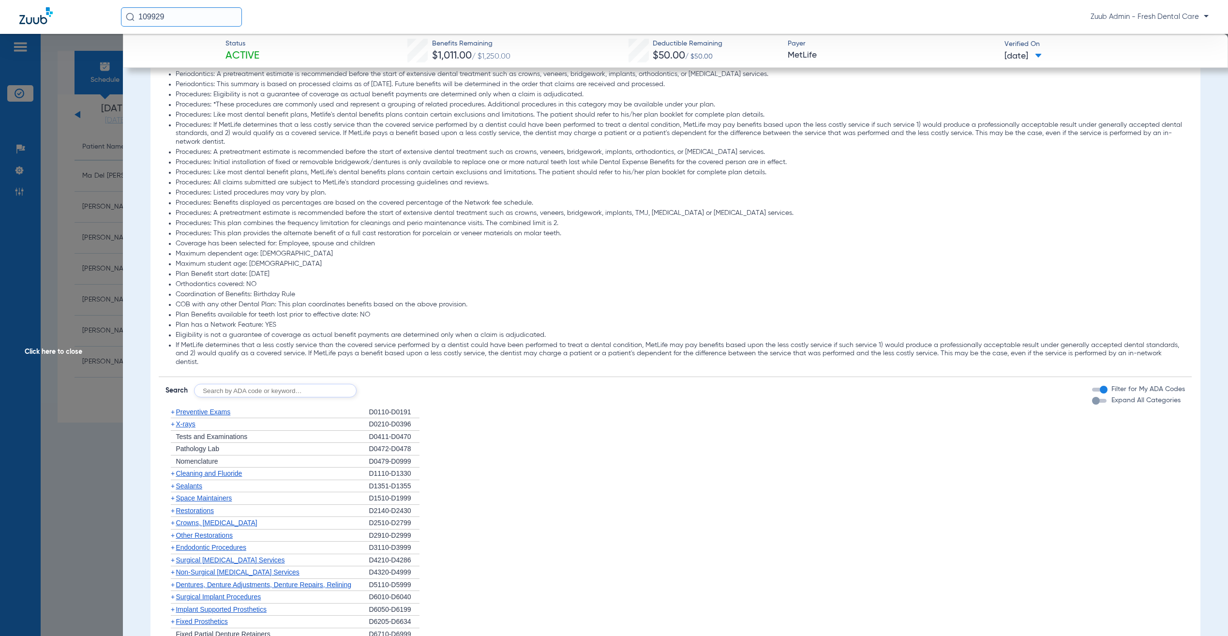
click at [1094, 403] on div "button" at bounding box center [1099, 401] width 15 height 4
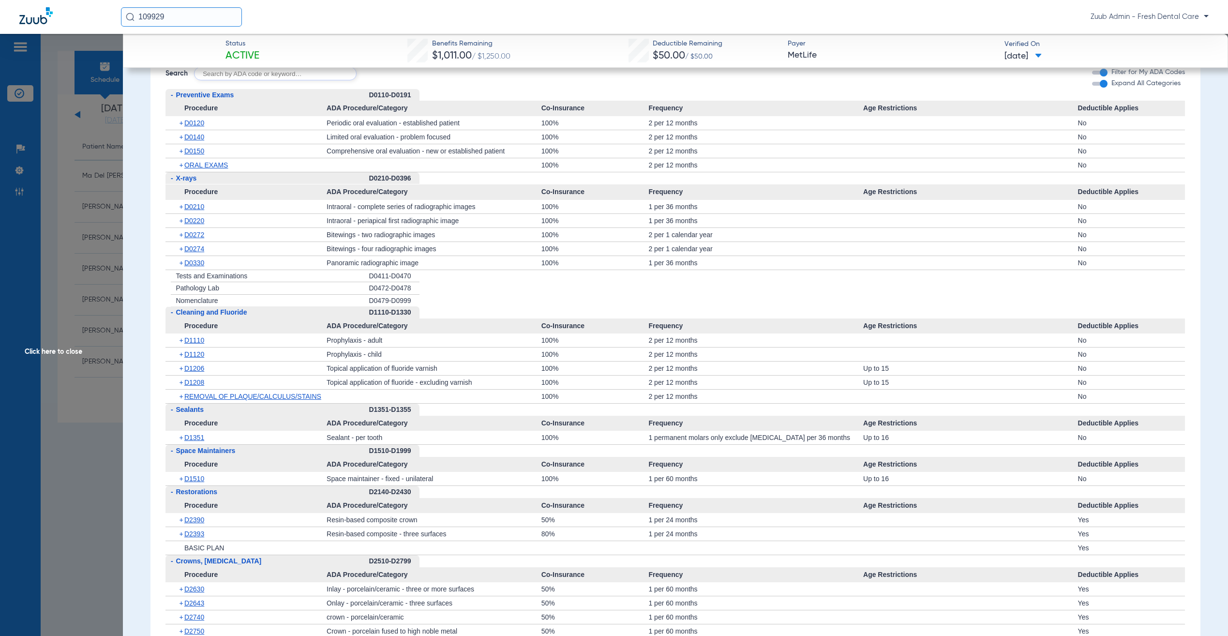
scroll to position [0, 0]
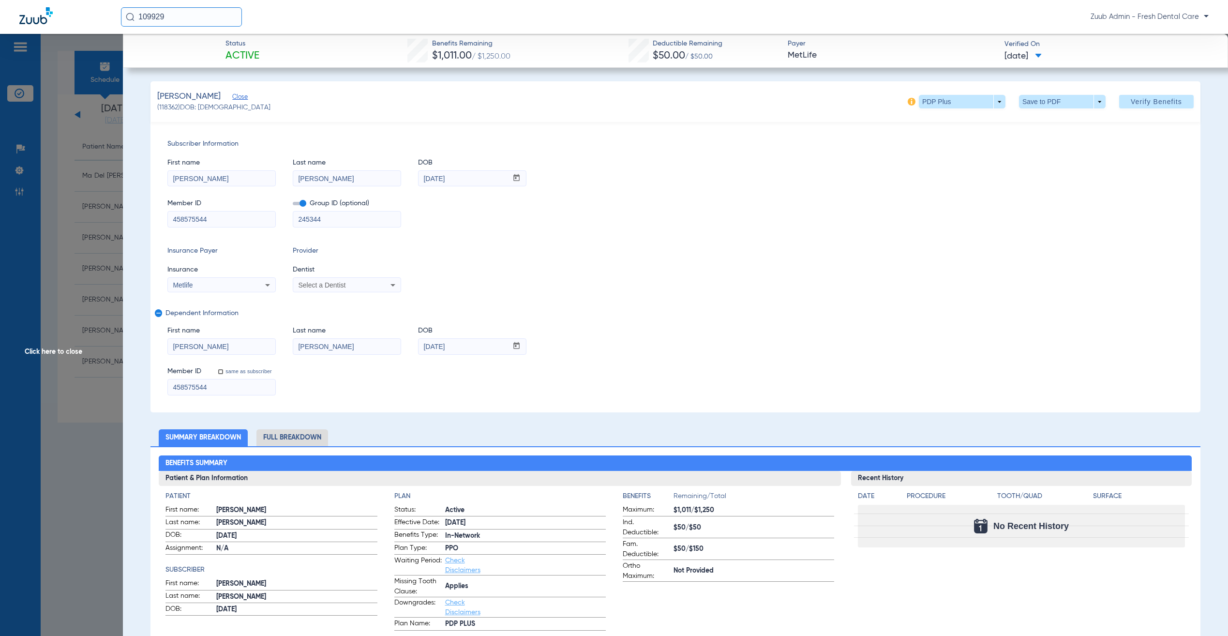
click at [98, 280] on span "Click here to close" at bounding box center [61, 352] width 123 height 636
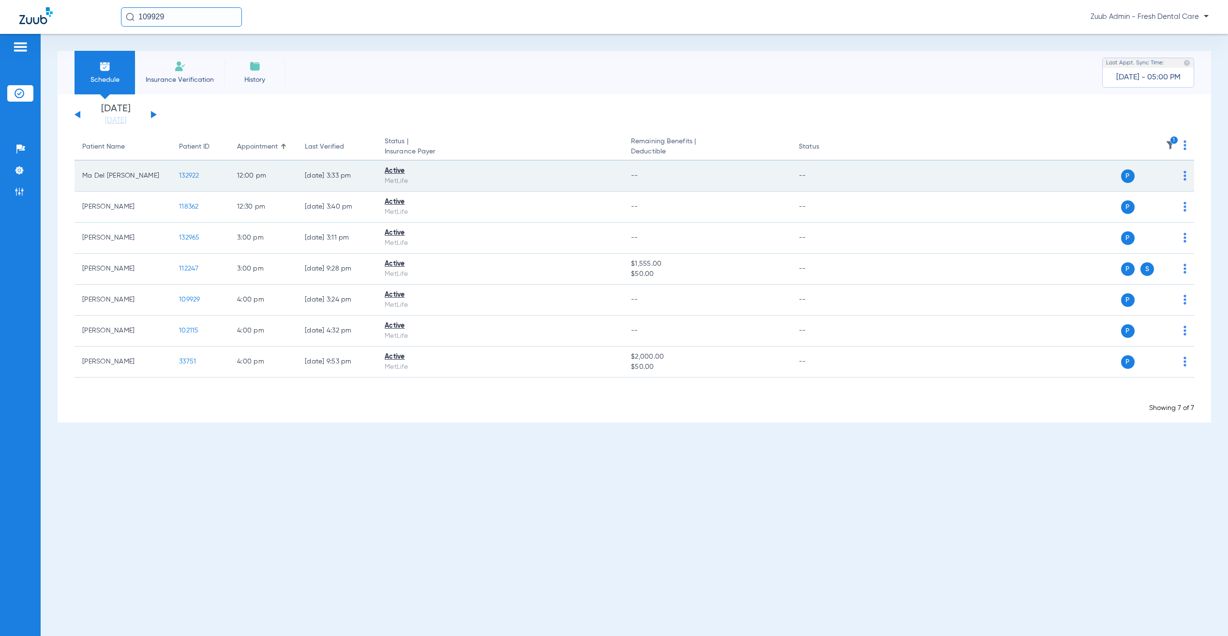
click at [186, 176] on span "132922" at bounding box center [189, 175] width 20 height 7
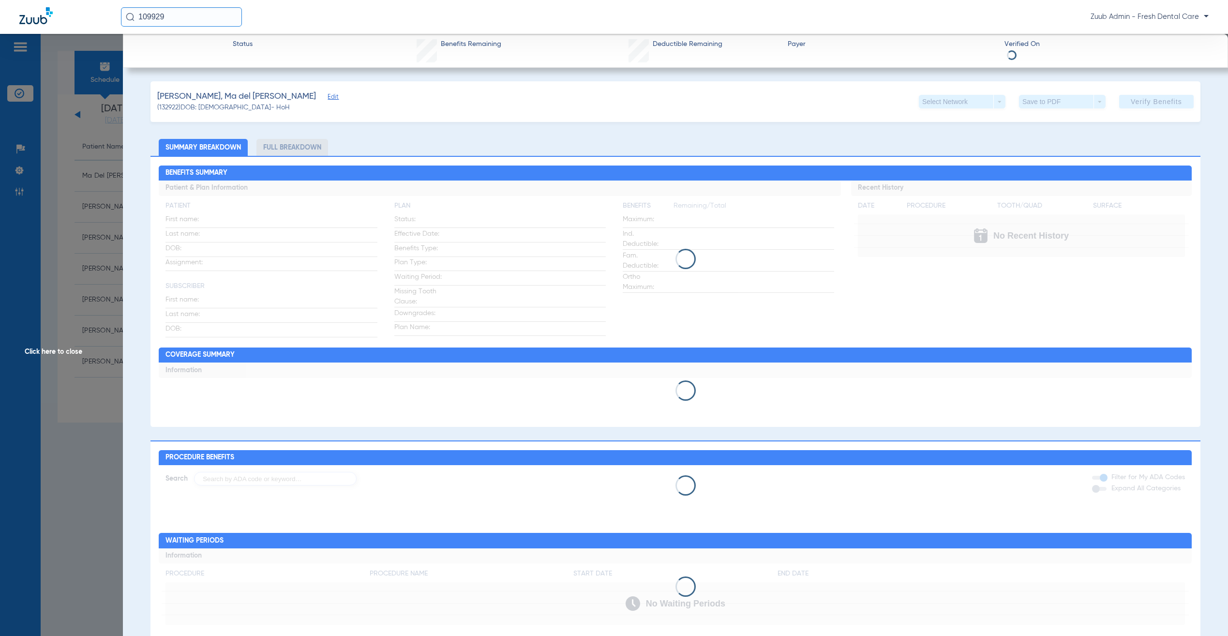
click at [328, 100] on span "Edit" at bounding box center [332, 97] width 9 height 9
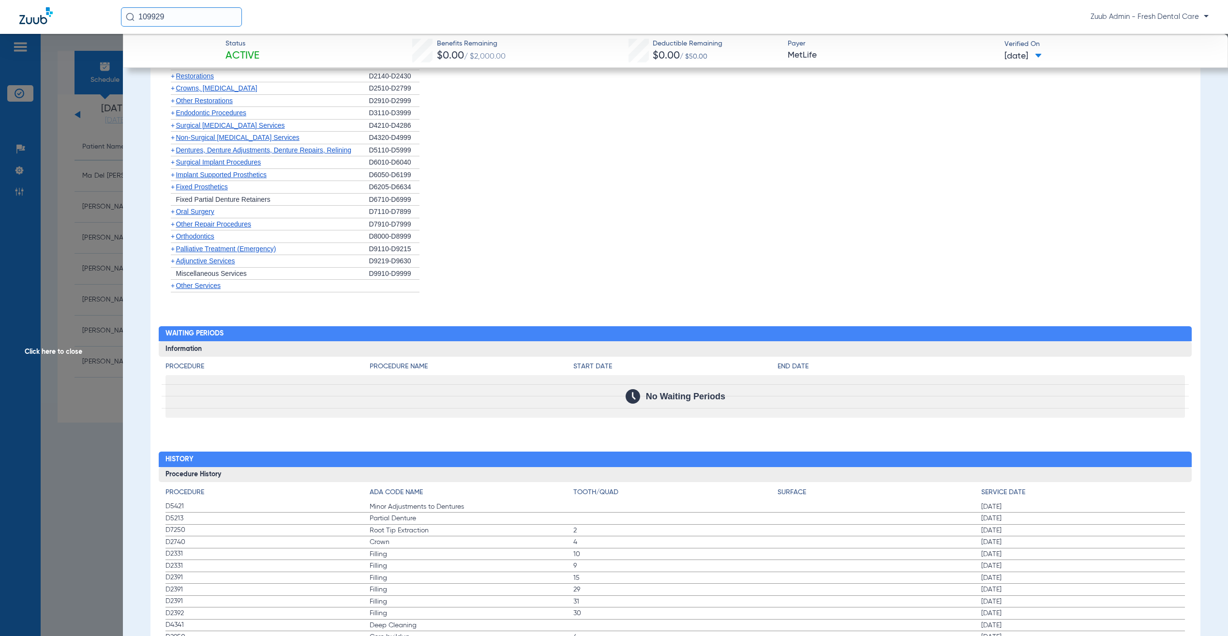
scroll to position [1410, 0]
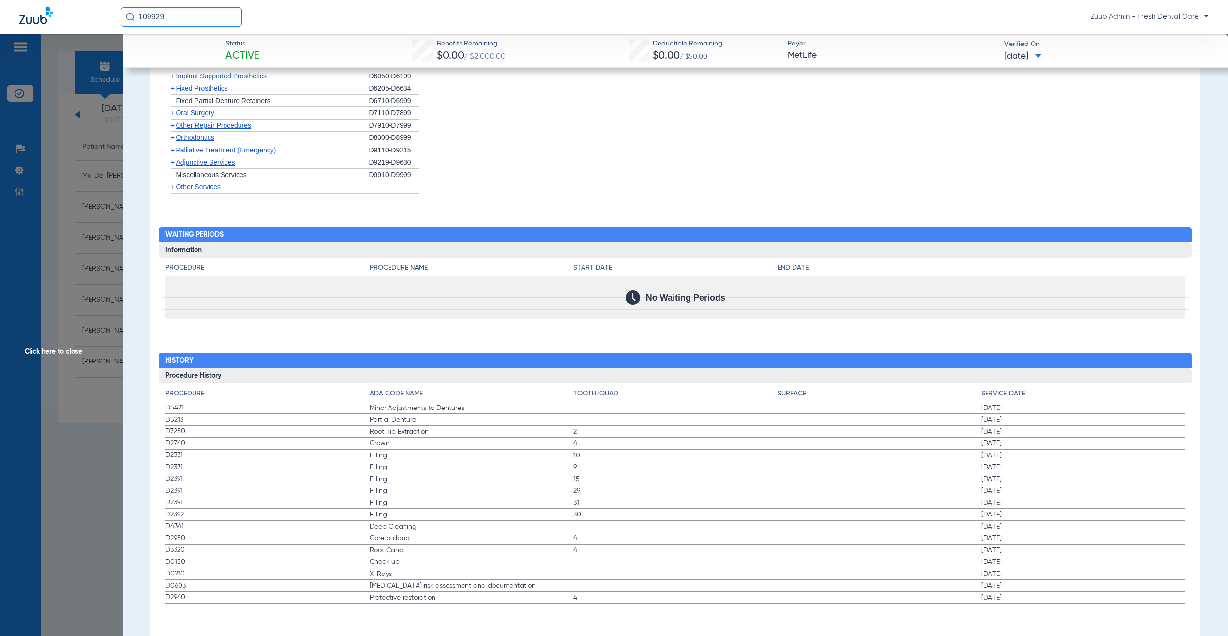
click at [76, 148] on span "Click here to close" at bounding box center [61, 352] width 123 height 636
